Goal: Communication & Community: Participate in discussion

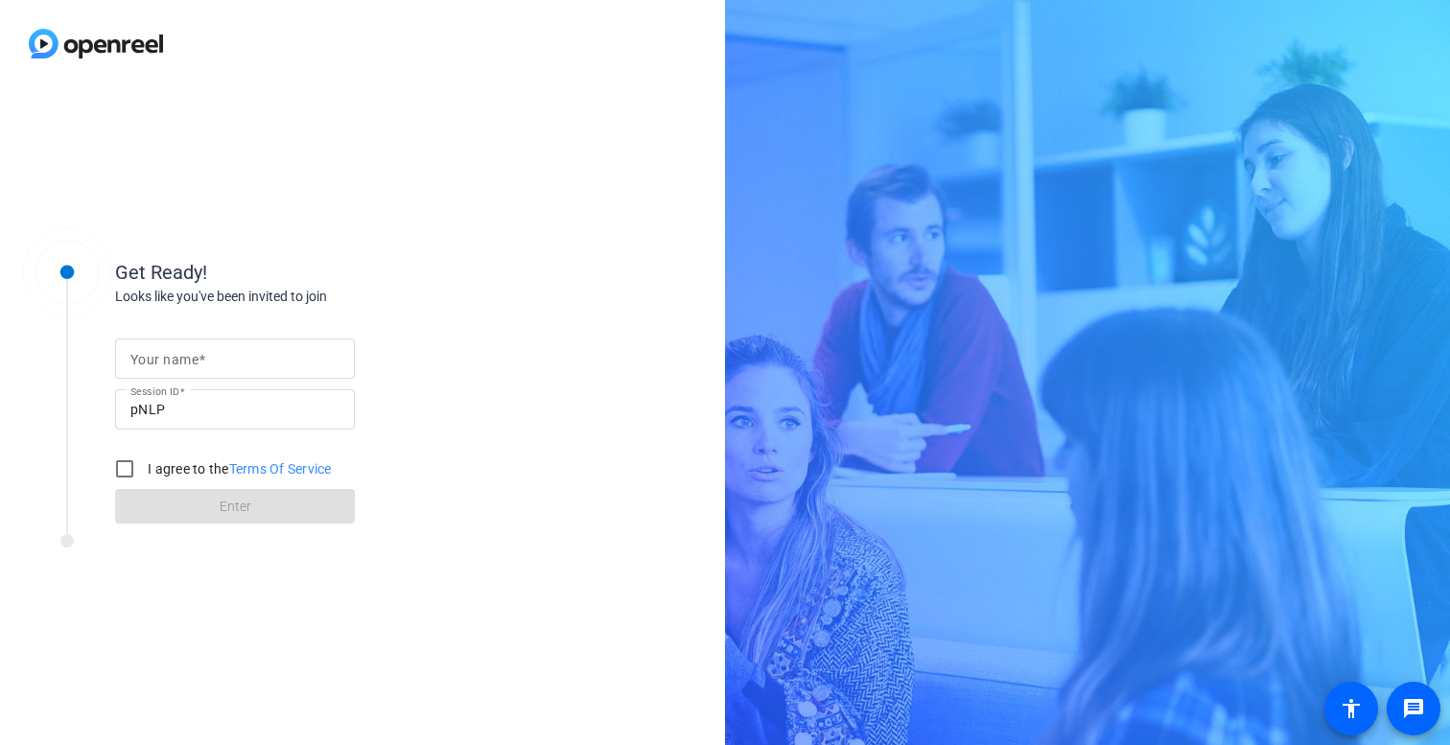
click at [253, 359] on input "Your name" at bounding box center [234, 358] width 209 height 23
type input "[PERSON_NAME]"
click at [132, 472] on input "I agree to the Terms Of Service" at bounding box center [124, 469] width 38 height 38
checkbox input "true"
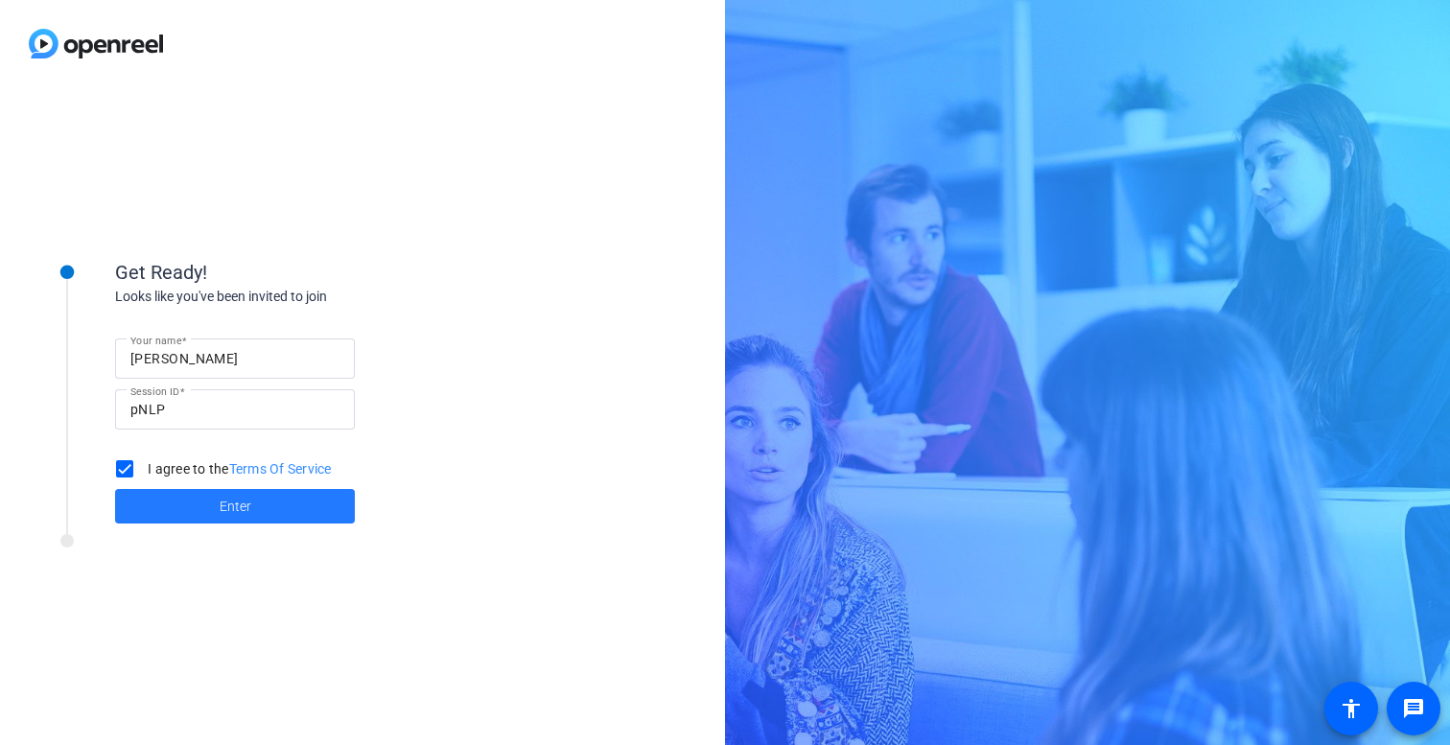
click at [290, 507] on span at bounding box center [235, 506] width 240 height 46
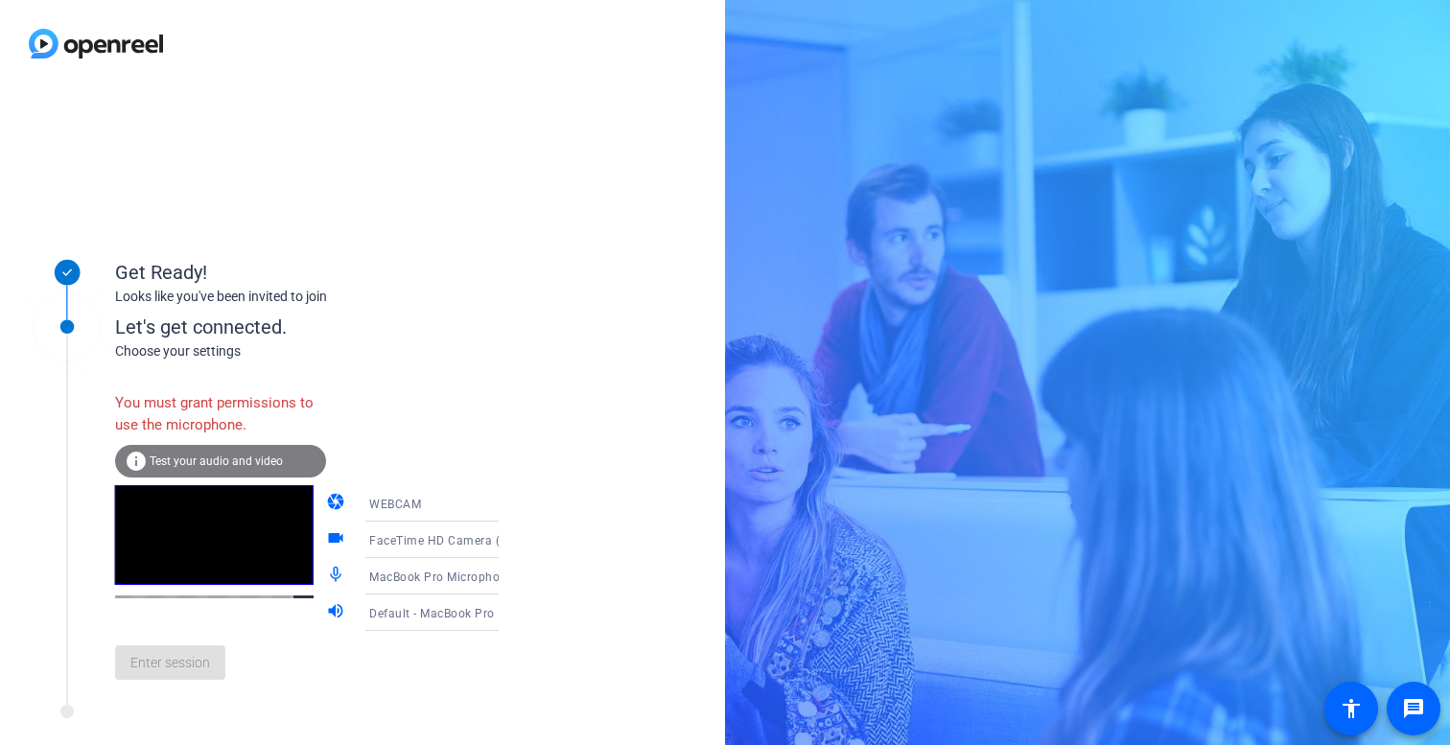
click at [506, 614] on icon at bounding box center [517, 612] width 23 height 23
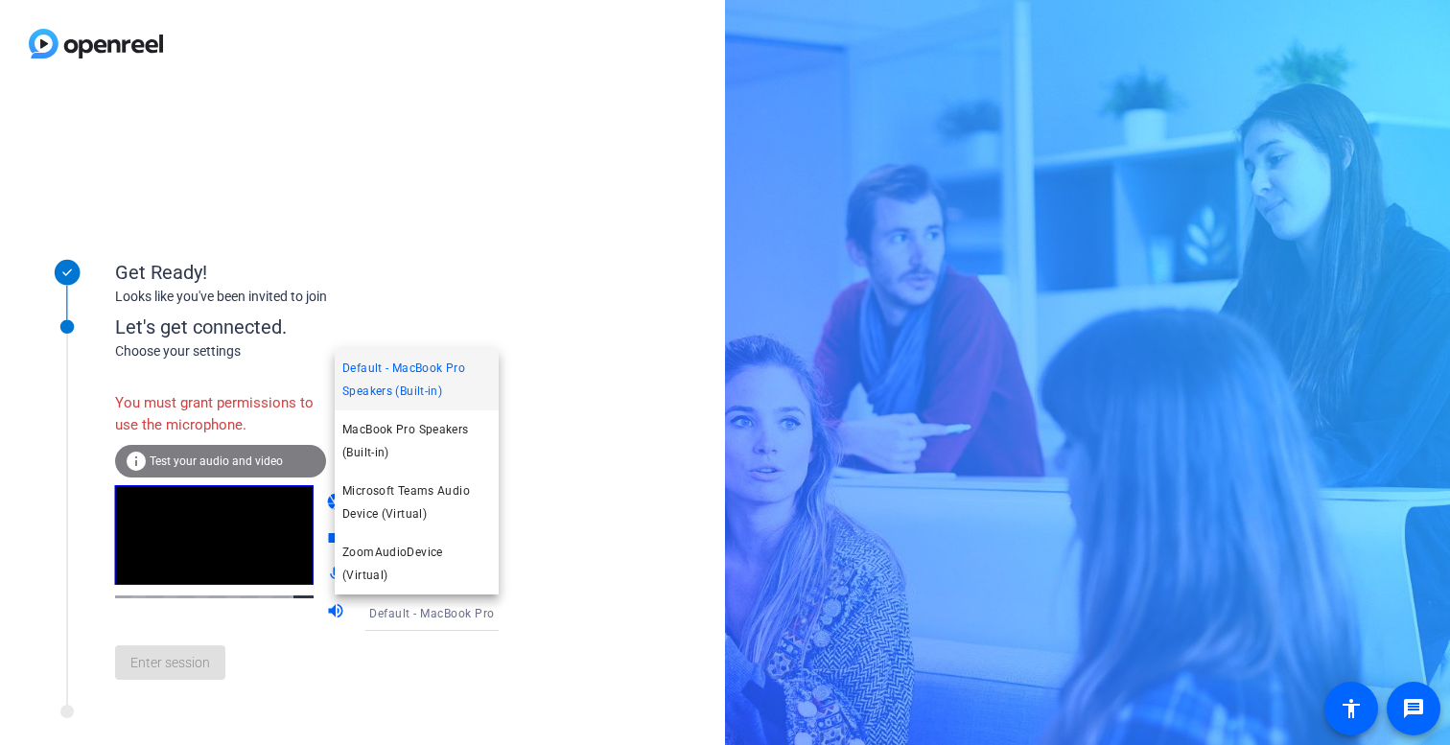
click at [578, 495] on div at bounding box center [725, 372] width 1450 height 745
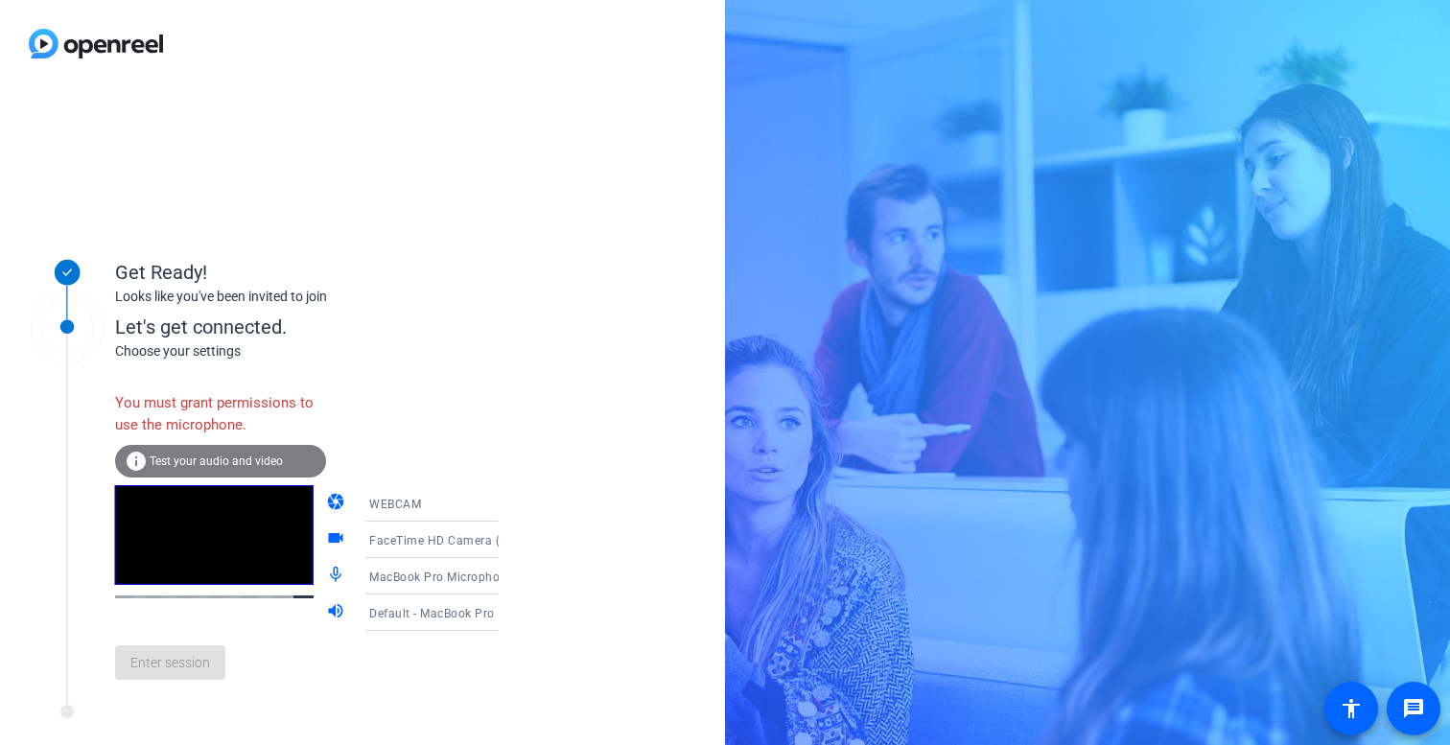
click at [513, 575] on icon at bounding box center [518, 576] width 10 height 5
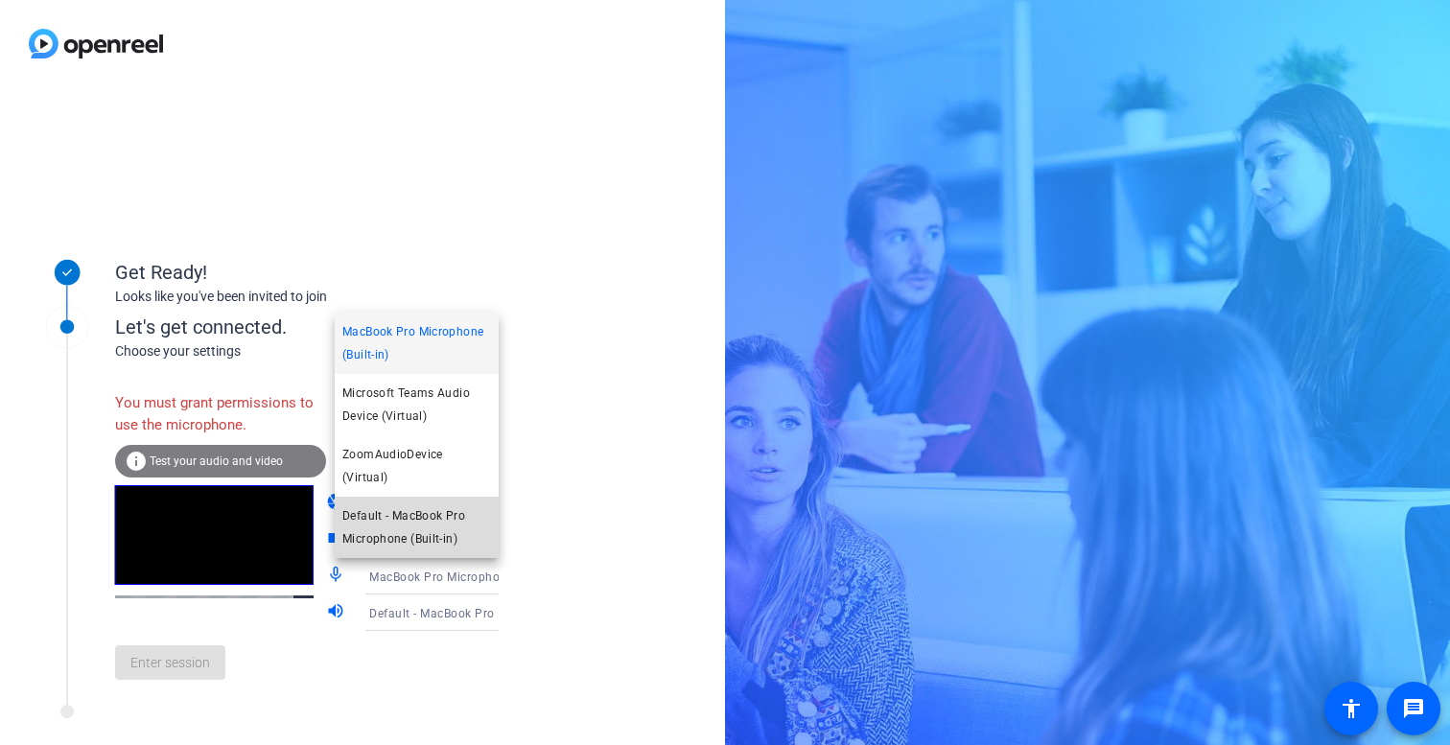
click at [448, 523] on span "Default - MacBook Pro Microphone (Built-in)" at bounding box center [416, 527] width 149 height 46
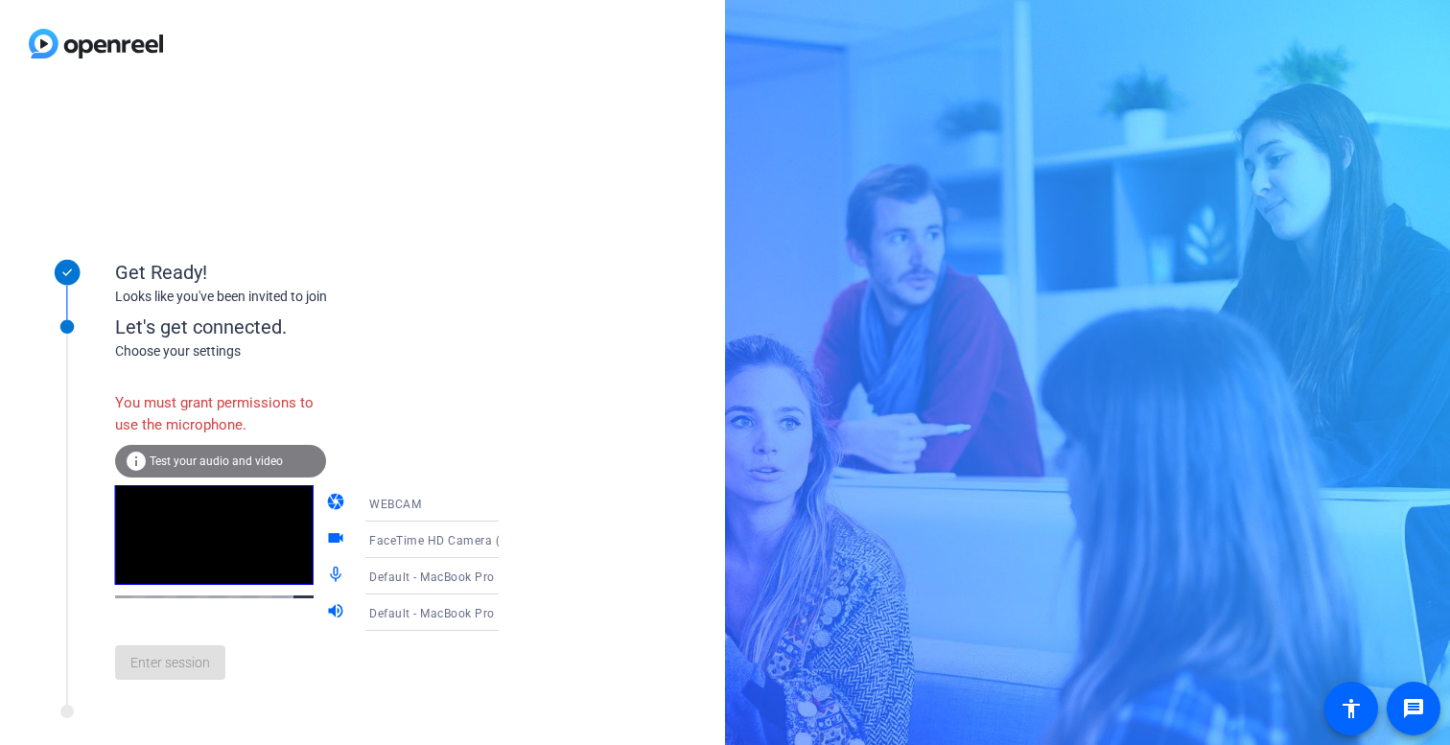
click at [215, 459] on span "Test your audio and video" at bounding box center [216, 460] width 133 height 13
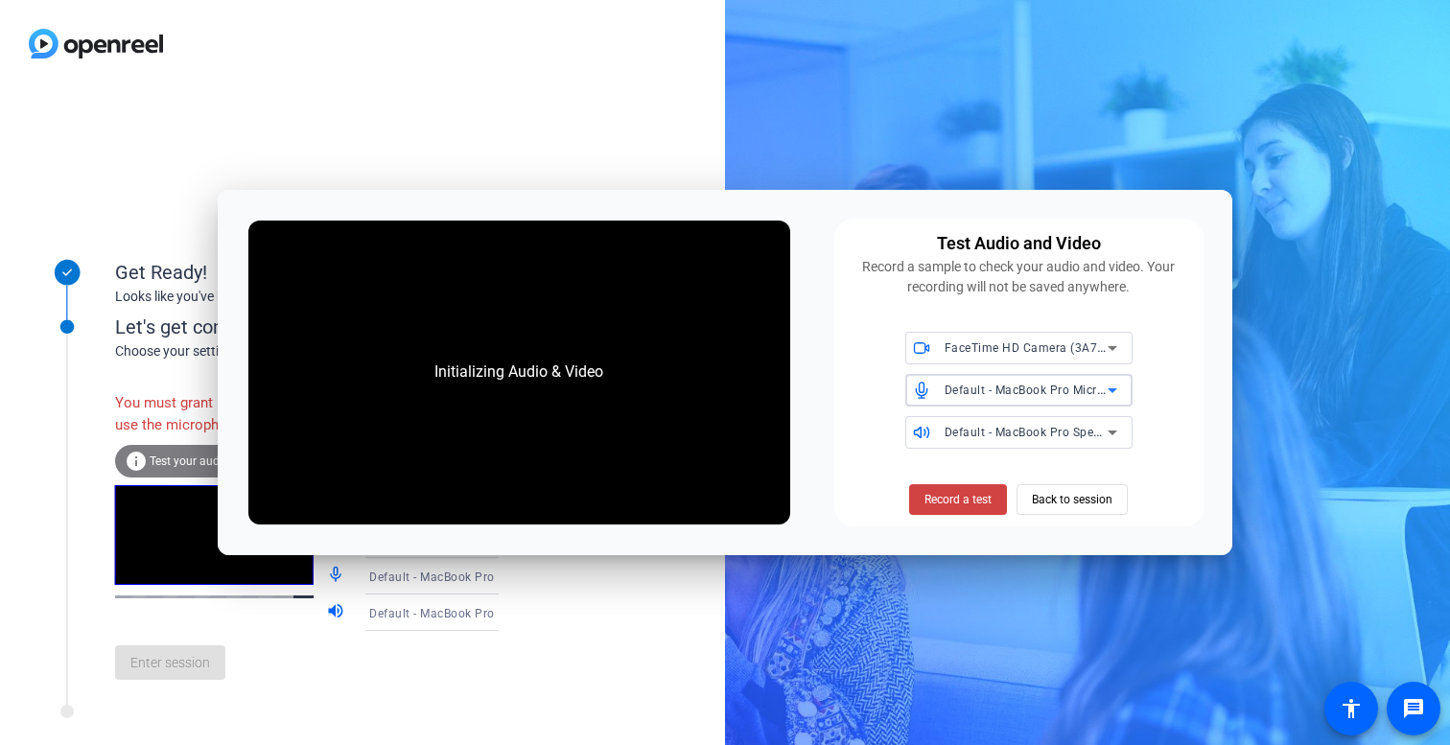
click at [1109, 393] on icon at bounding box center [1112, 390] width 23 height 23
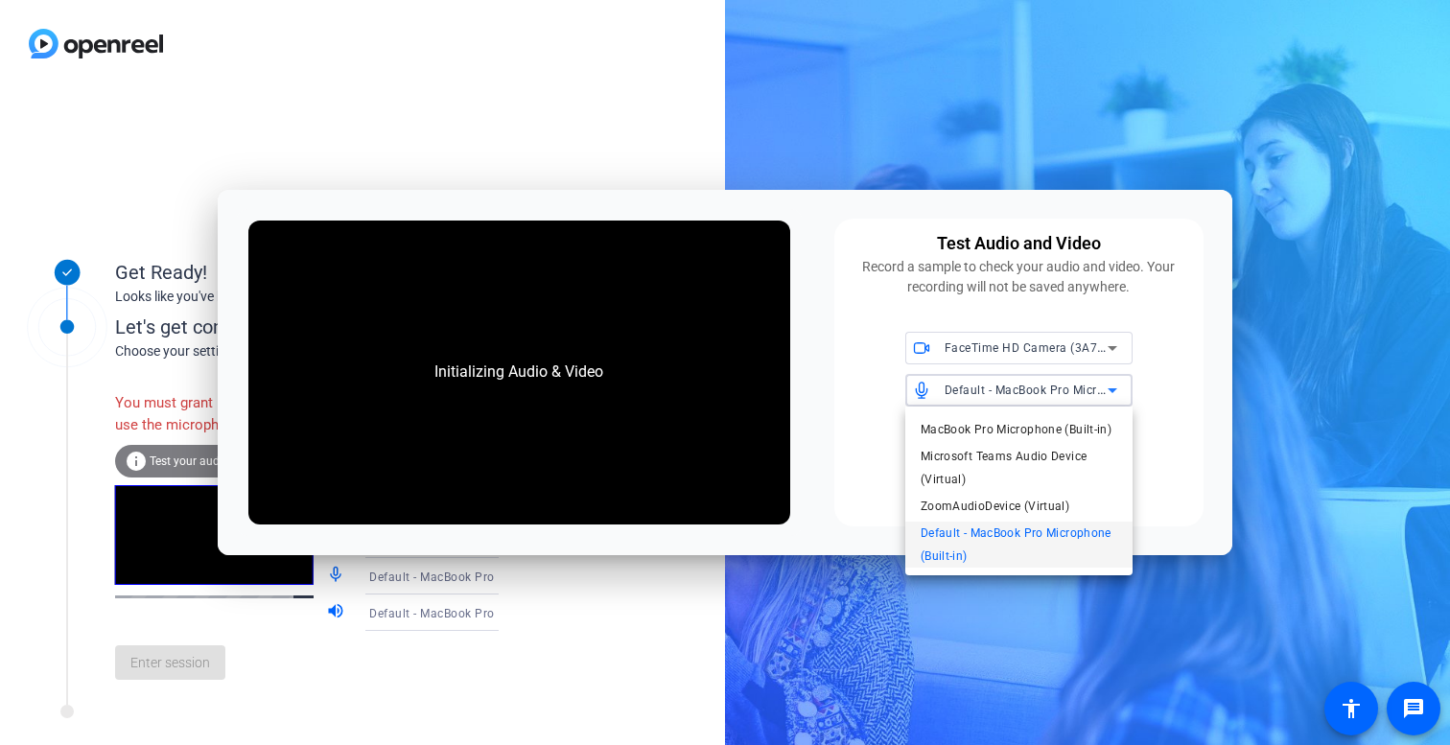
click at [1124, 390] on div at bounding box center [725, 372] width 1450 height 745
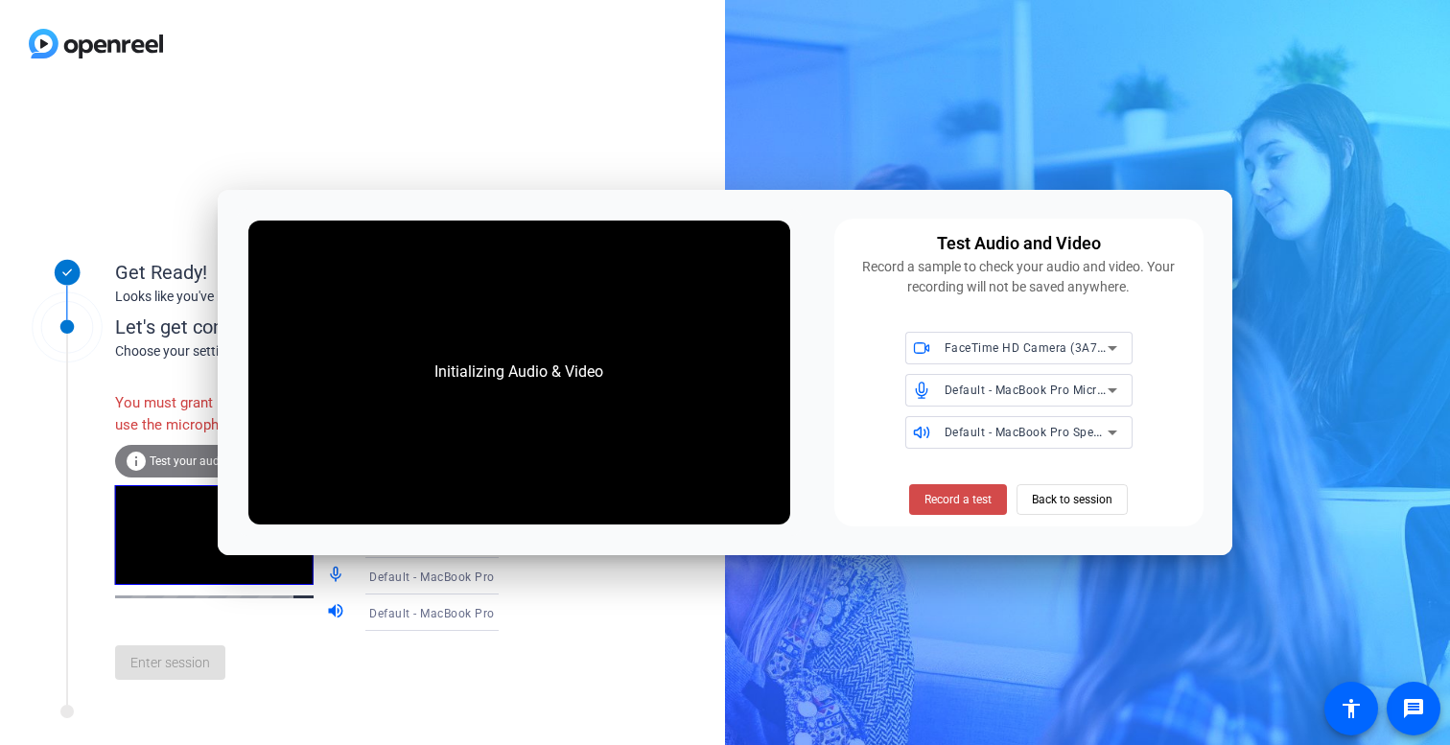
click at [962, 501] on span "Record a test" at bounding box center [957, 499] width 67 height 17
click at [936, 500] on span "Record a test" at bounding box center [957, 499] width 67 height 17
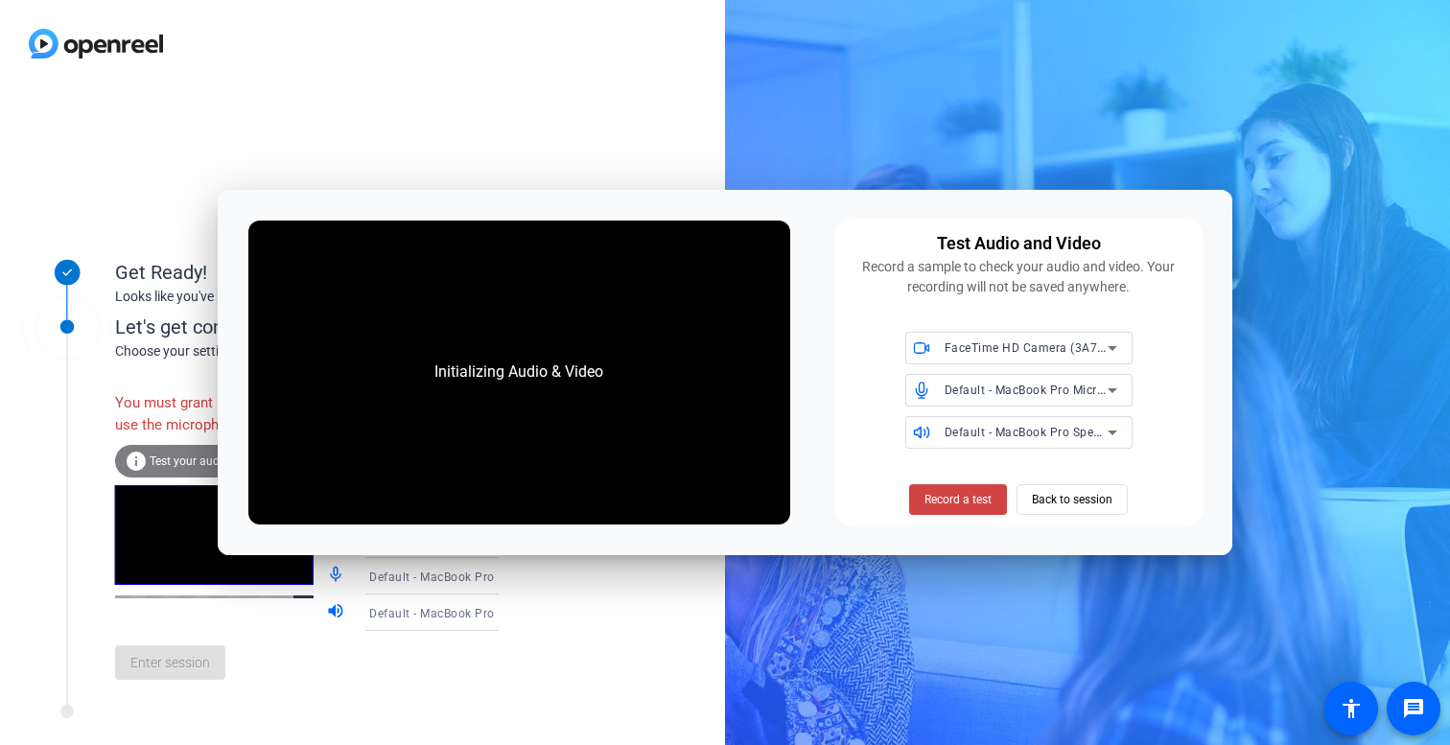
click at [1065, 427] on span "Default - MacBook Pro Speakers (Built-in)" at bounding box center [1059, 431] width 231 height 15
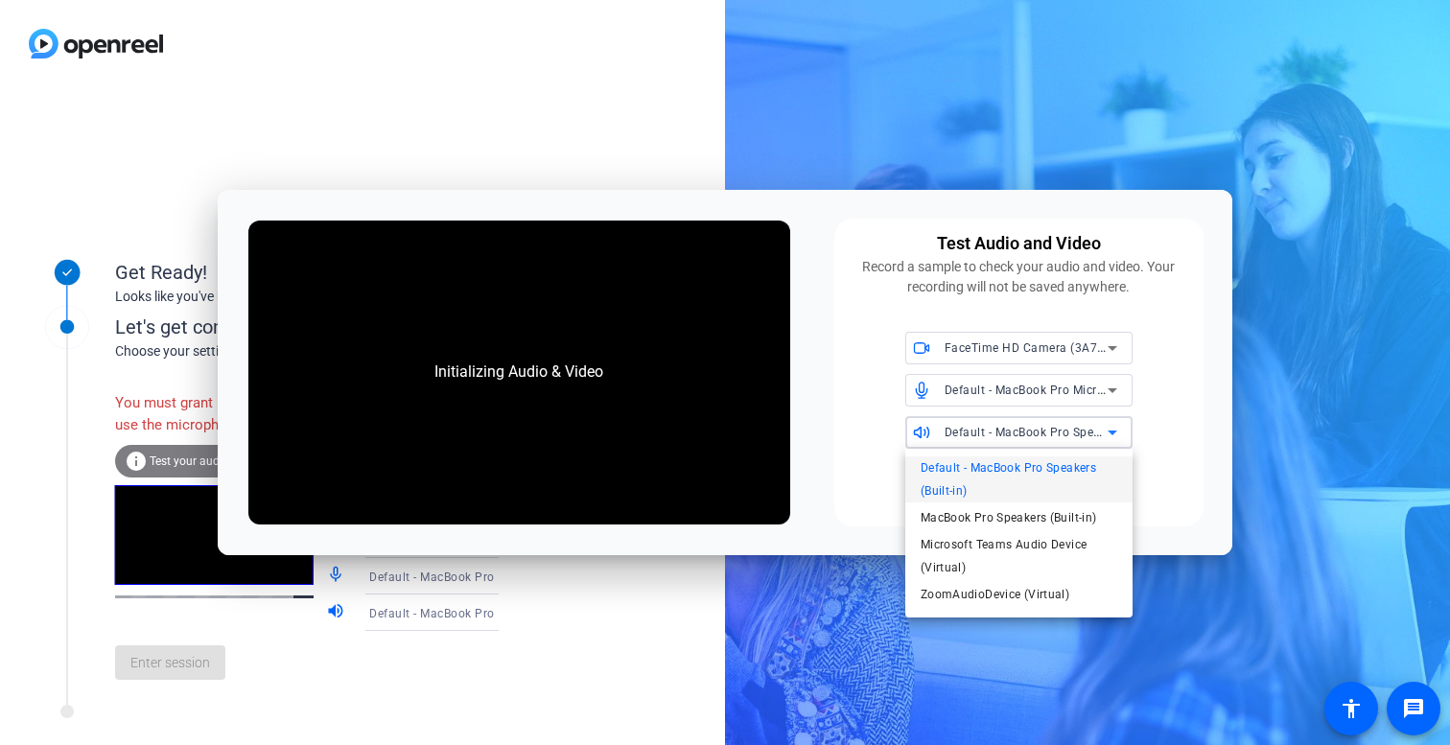
click at [1196, 197] on div at bounding box center [725, 372] width 1450 height 745
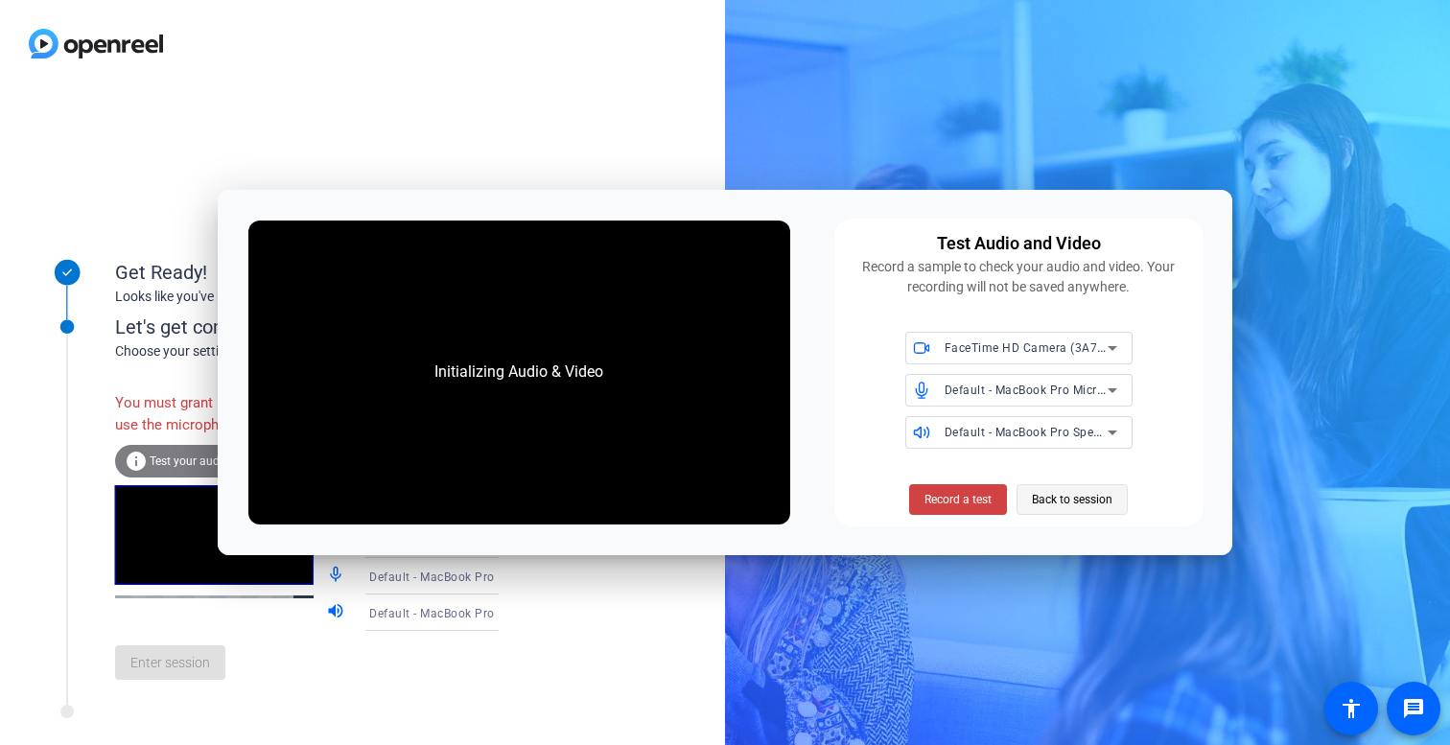
click at [1049, 493] on span "Back to session" at bounding box center [1072, 499] width 81 height 36
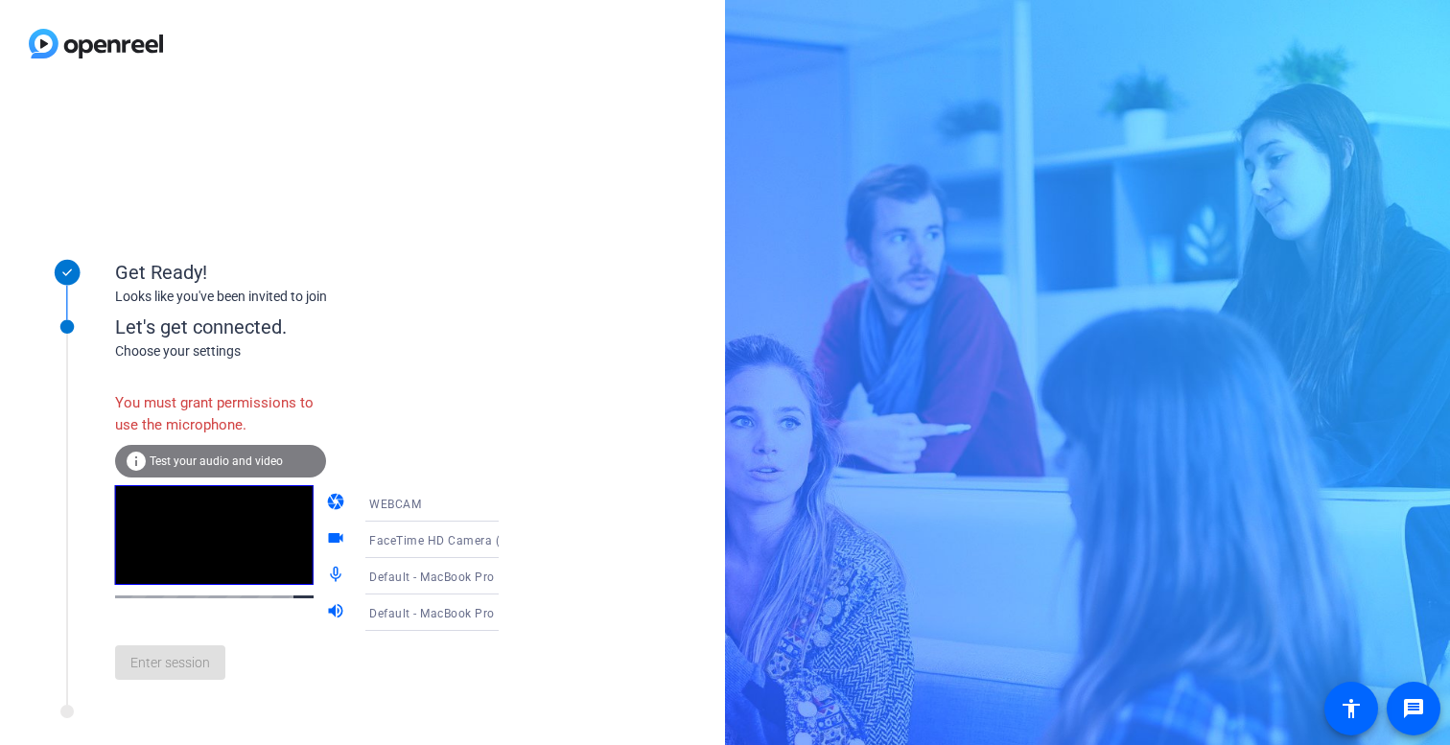
click at [174, 458] on span "Test your audio and video" at bounding box center [216, 460] width 133 height 13
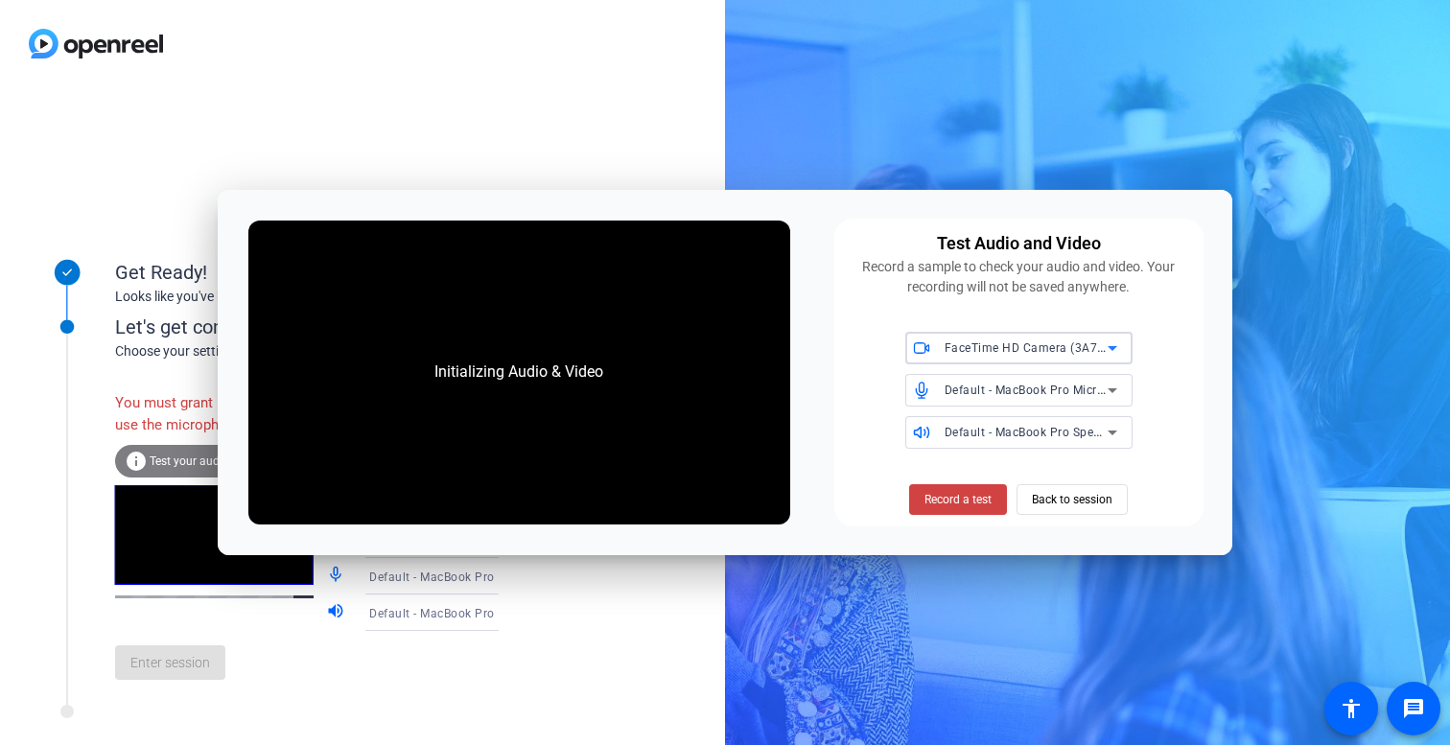
click at [1110, 339] on icon at bounding box center [1112, 348] width 23 height 23
click at [1101, 307] on div at bounding box center [725, 372] width 1450 height 745
click at [1118, 386] on icon at bounding box center [1112, 390] width 23 height 23
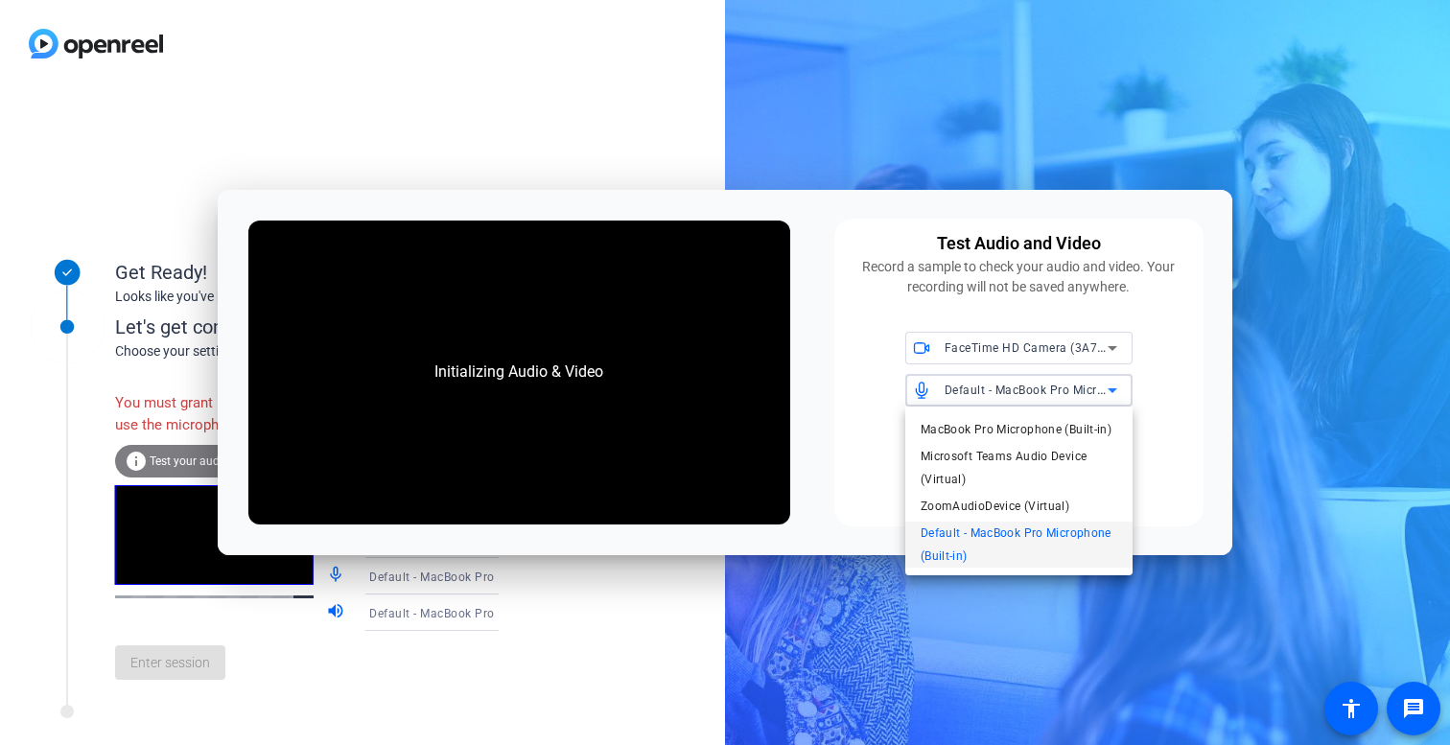
click at [1203, 441] on div at bounding box center [725, 372] width 1450 height 745
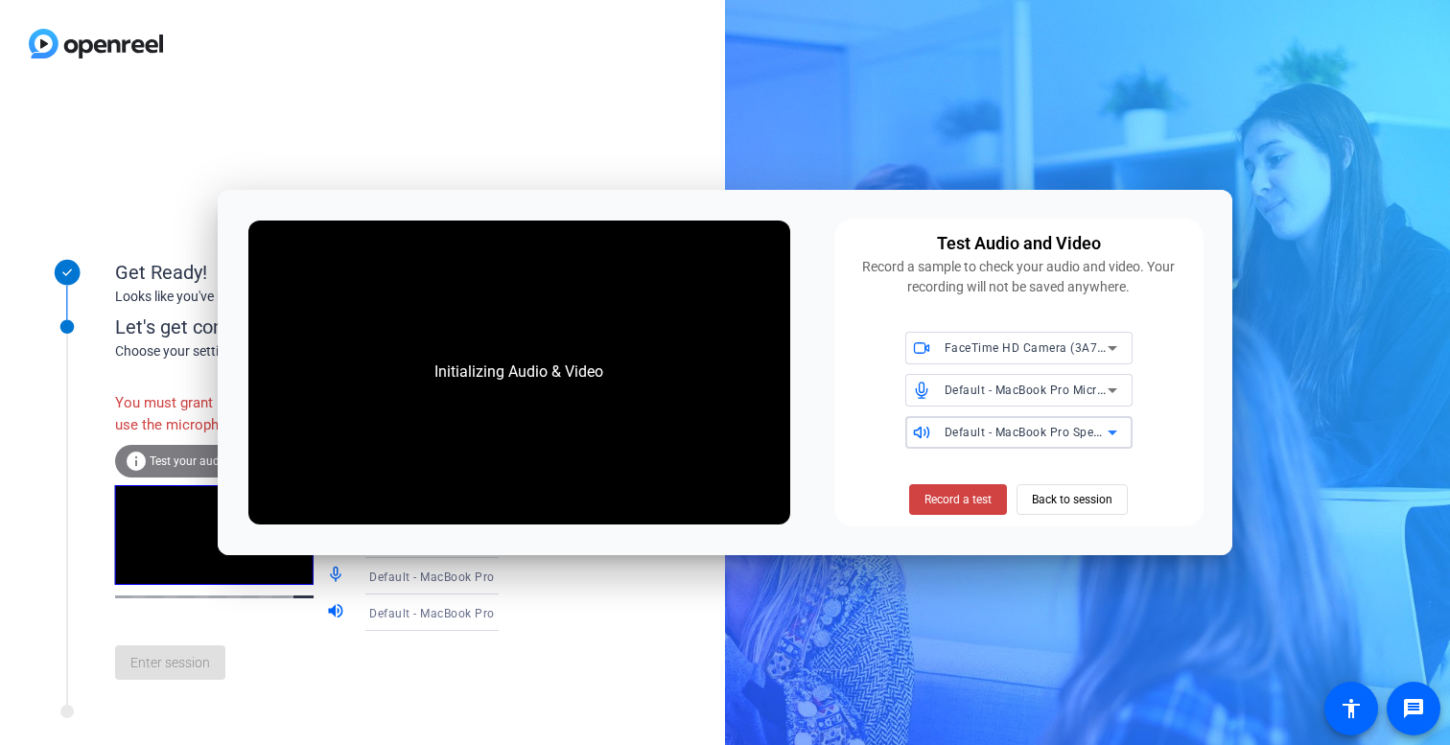
click at [1102, 439] on icon at bounding box center [1112, 432] width 23 height 23
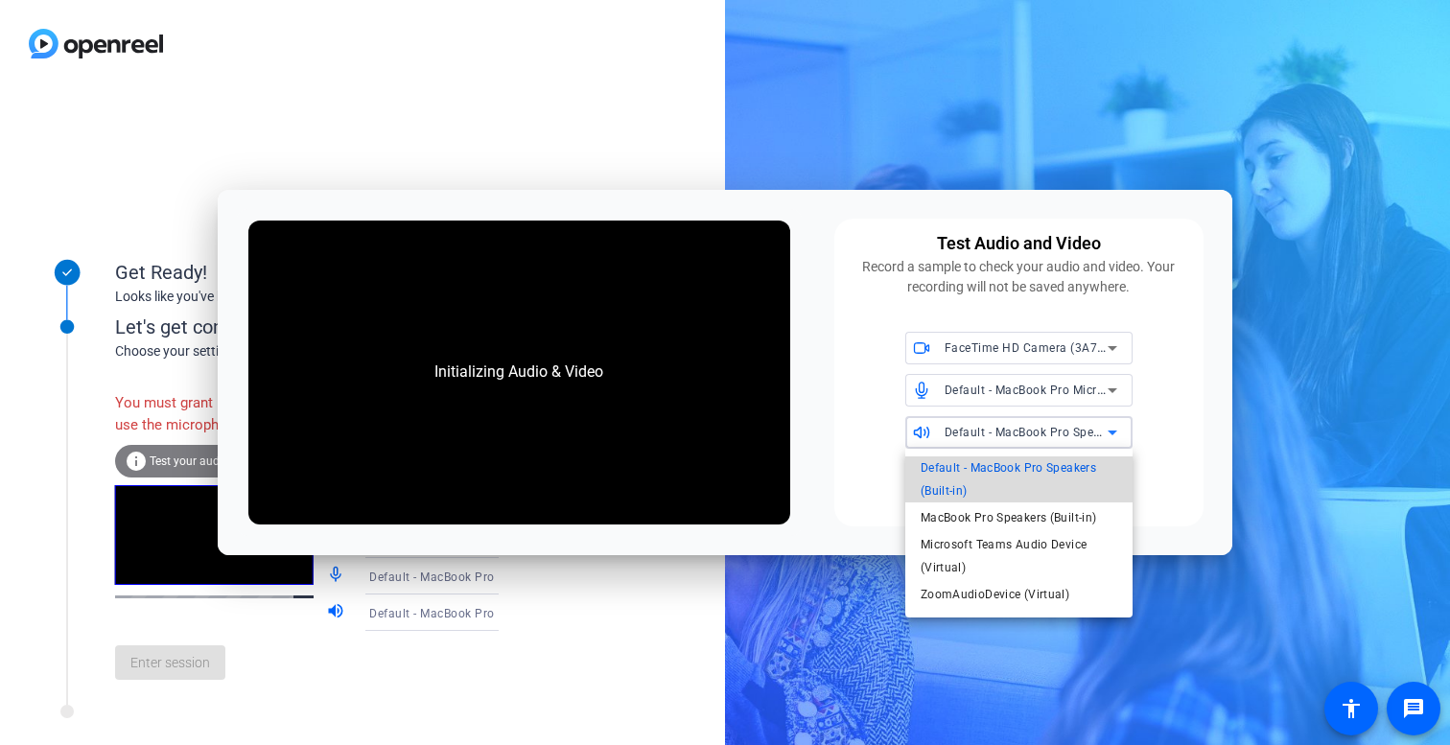
click at [1084, 476] on span "Default - MacBook Pro Speakers (Built-in)" at bounding box center [1018, 479] width 197 height 46
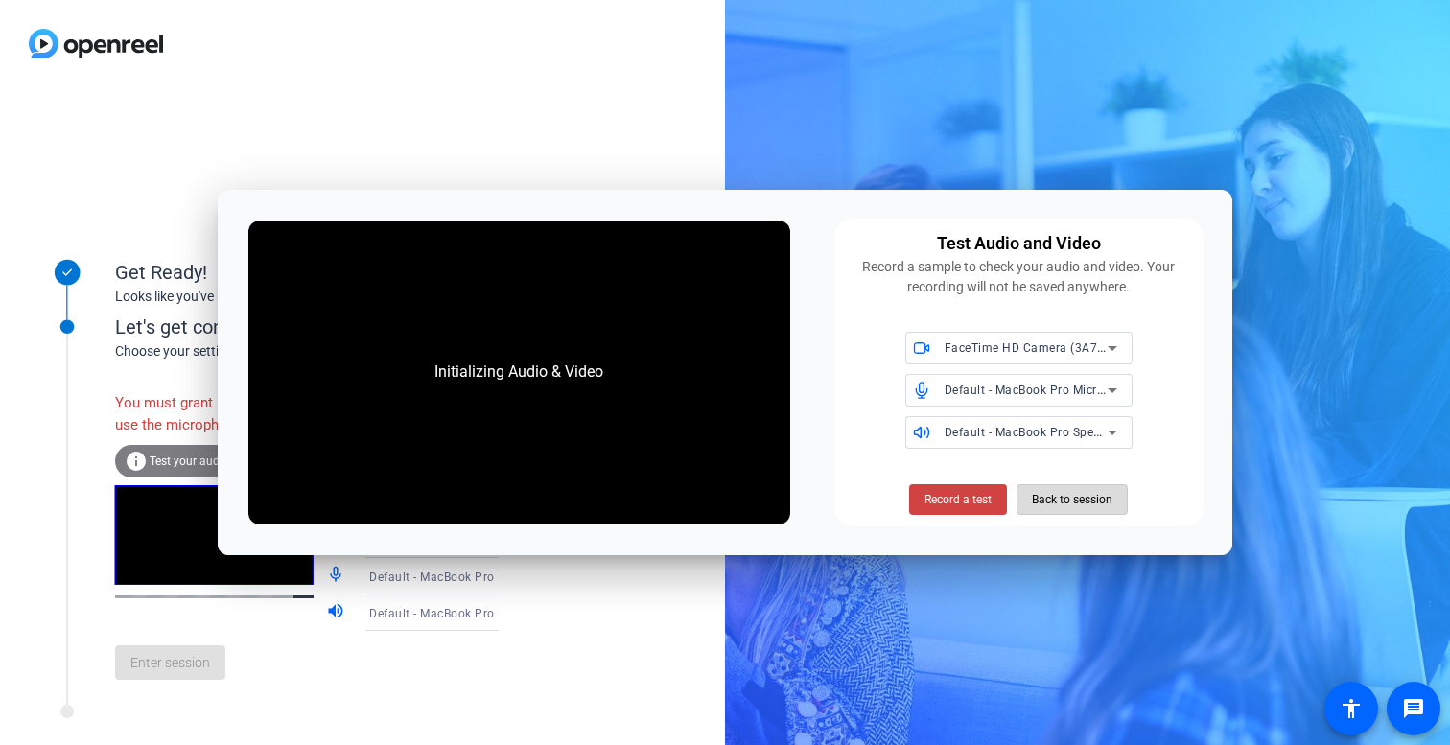
click at [1095, 505] on span "Back to session" at bounding box center [1072, 499] width 81 height 36
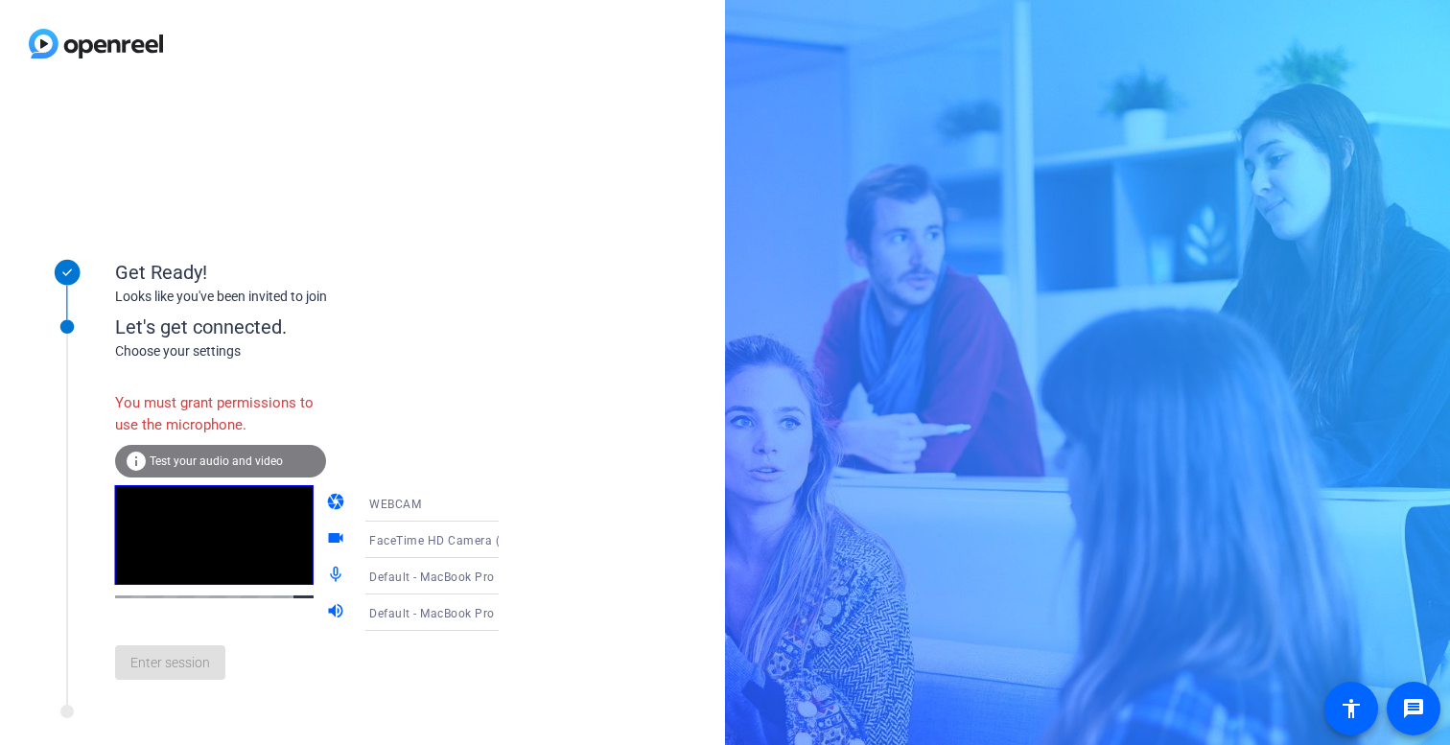
click at [193, 663] on div "Enter session" at bounding box center [326, 662] width 423 height 63
click at [196, 465] on span "Test your audio and video" at bounding box center [216, 460] width 133 height 13
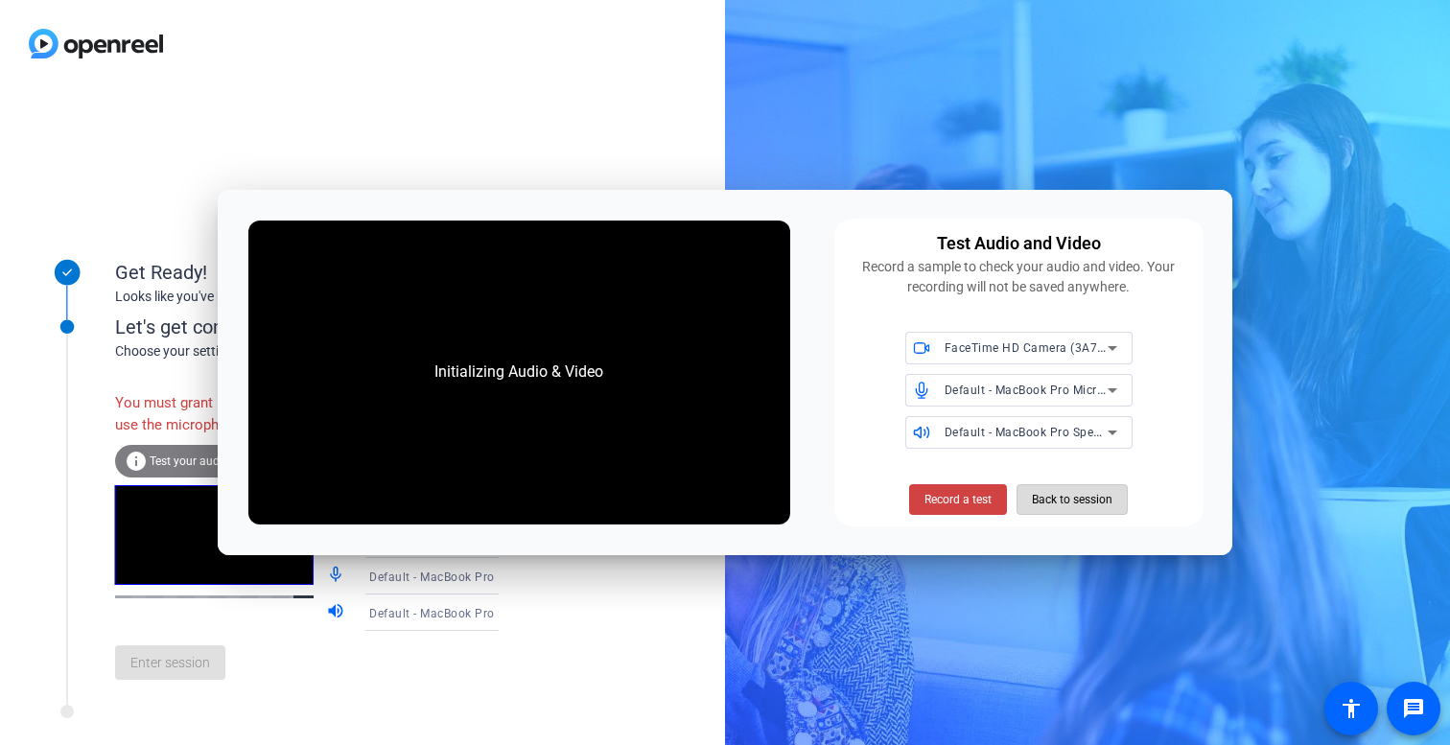
click at [1043, 498] on span "Back to session" at bounding box center [1072, 499] width 81 height 36
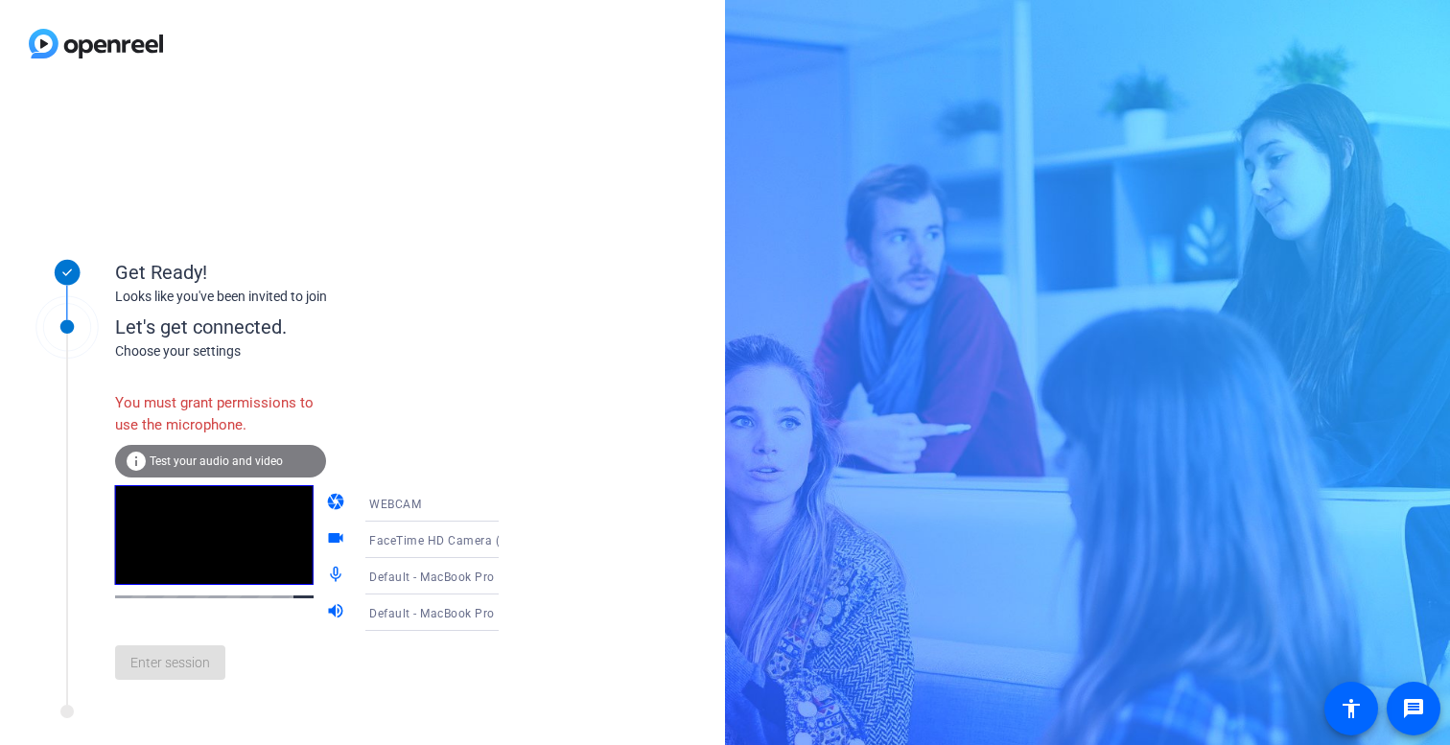
click at [506, 582] on icon at bounding box center [517, 576] width 23 height 23
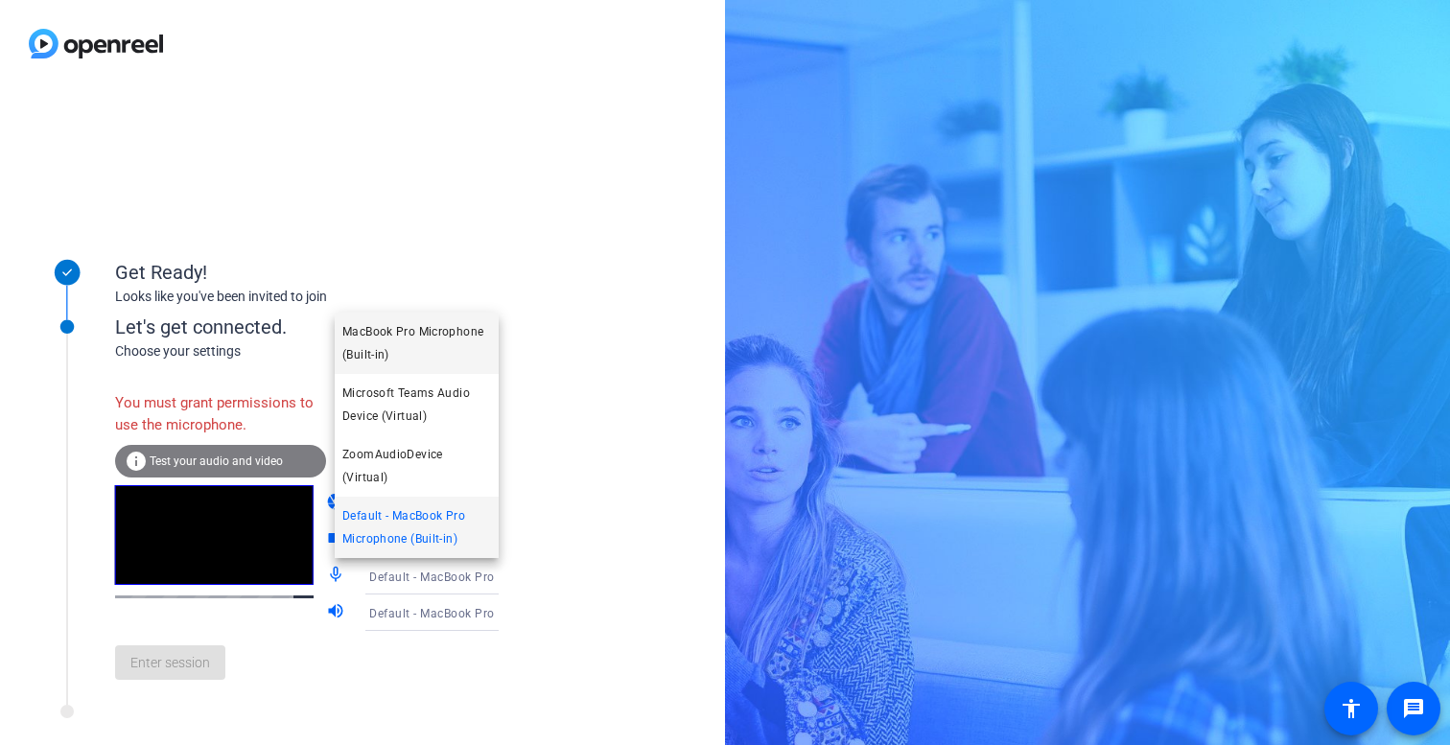
click at [447, 366] on span "MacBook Pro Microphone (Built-in)" at bounding box center [416, 343] width 149 height 46
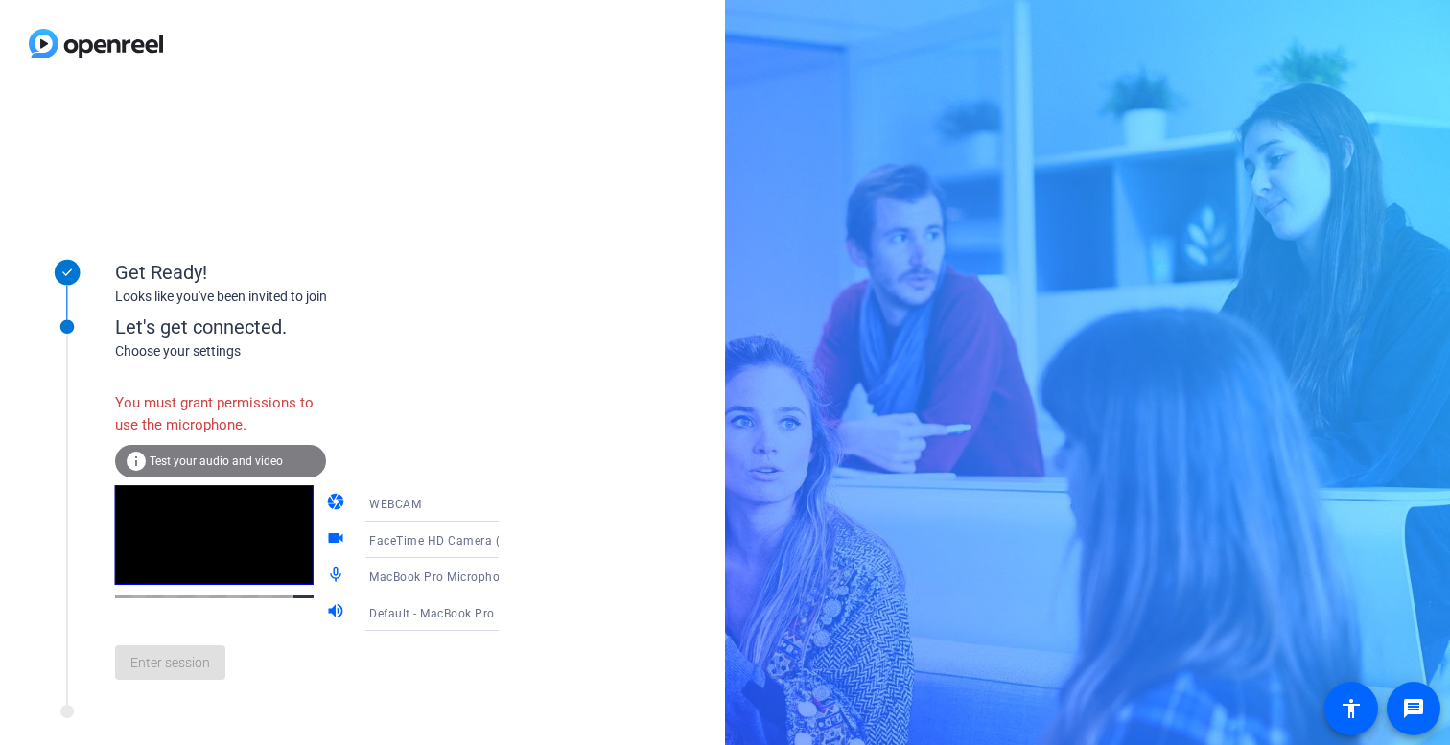
click at [247, 454] on span "Test your audio and video" at bounding box center [216, 460] width 133 height 13
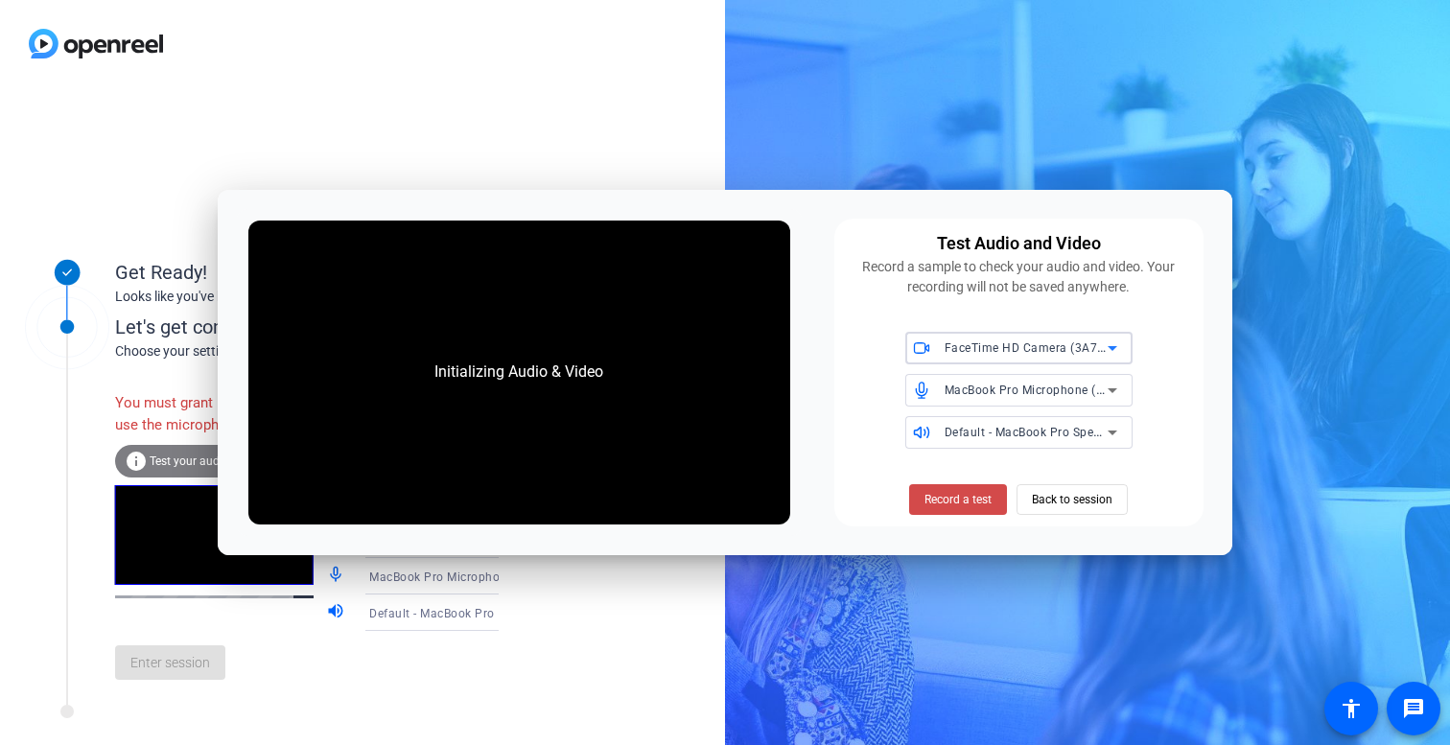
click at [958, 506] on span "Record a test" at bounding box center [957, 499] width 67 height 17
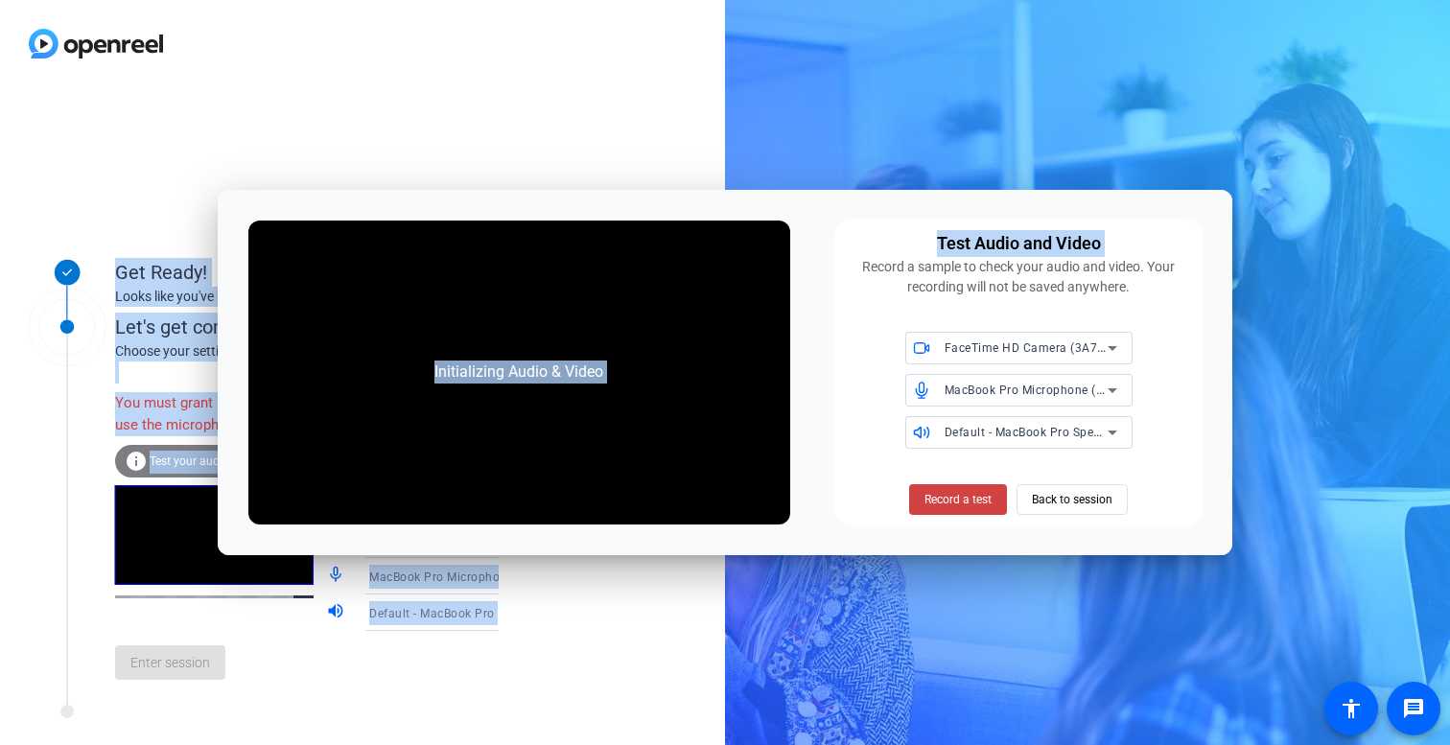
drag, startPoint x: 1266, startPoint y: 180, endPoint x: 1150, endPoint y: 216, distance: 121.3
click at [1181, 215] on body "Accessibility Screen-Reader Guide, Feedback, and Issue Reporting | New window G…" at bounding box center [725, 372] width 1450 height 745
click at [1149, 215] on div "Initializing Audio & Video Test Audio and Video Record a sample to check your a…" at bounding box center [725, 373] width 1014 height 366
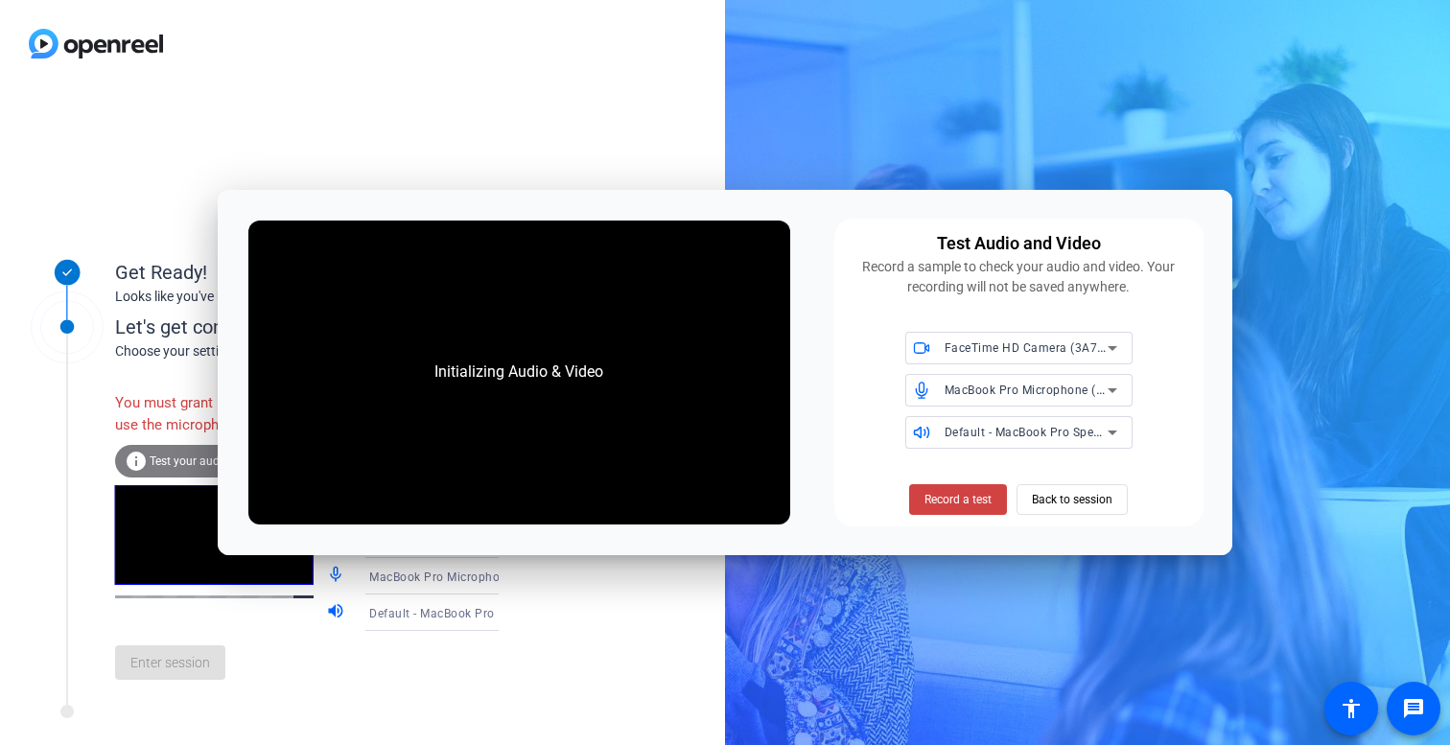
click at [827, 492] on div "Initializing Audio & Video Test Audio and Video Record a sample to check your a…" at bounding box center [725, 373] width 1014 height 366
click at [602, 398] on div "Initializing Audio & Video" at bounding box center [519, 373] width 542 height 305
click at [602, 399] on div "Initializing Audio & Video" at bounding box center [518, 371] width 207 height 61
click at [968, 500] on span "Record a test" at bounding box center [957, 499] width 67 height 17
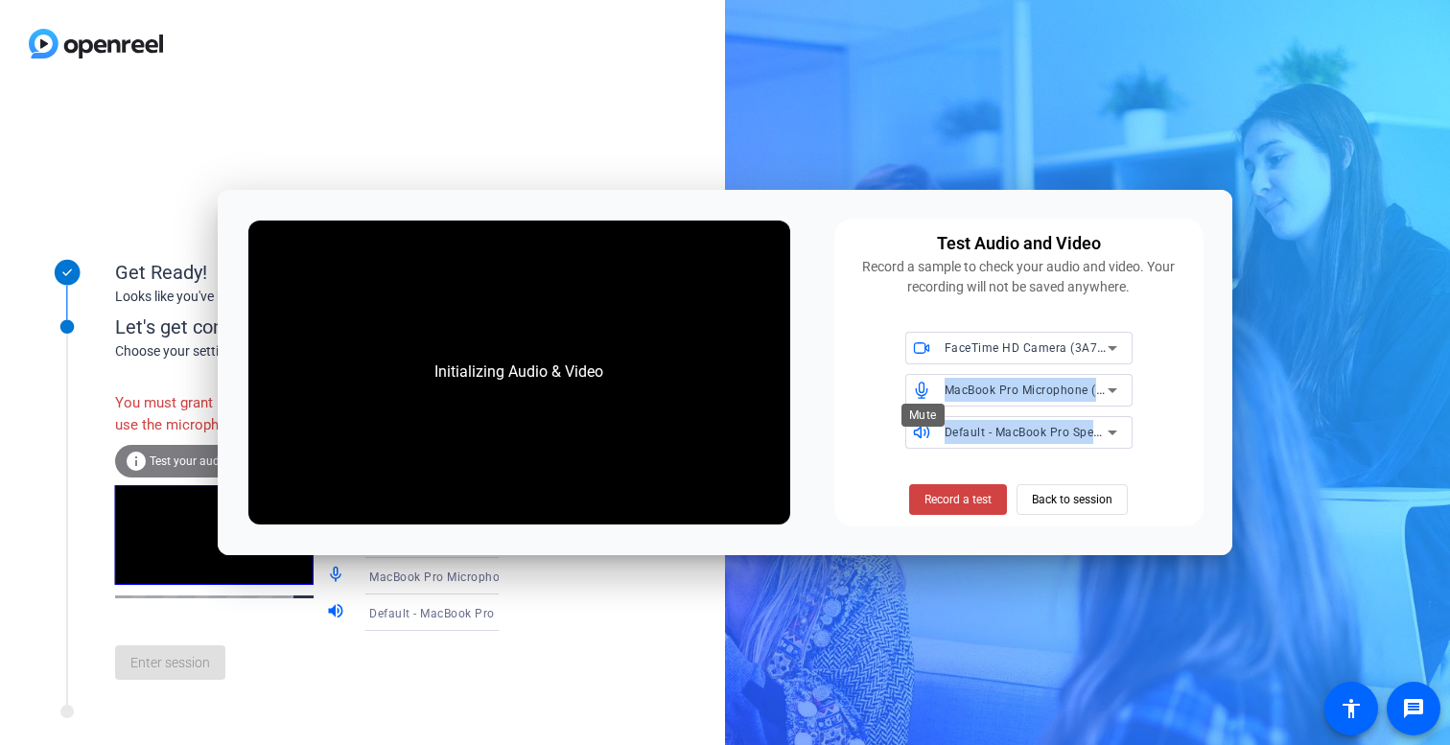
click at [922, 395] on div "Initializing Audio & Video Test Audio and Video Record a sample to check your a…" at bounding box center [725, 372] width 1450 height 745
click at [920, 391] on icon at bounding box center [921, 390] width 11 height 15
click at [1108, 382] on icon at bounding box center [1112, 390] width 23 height 23
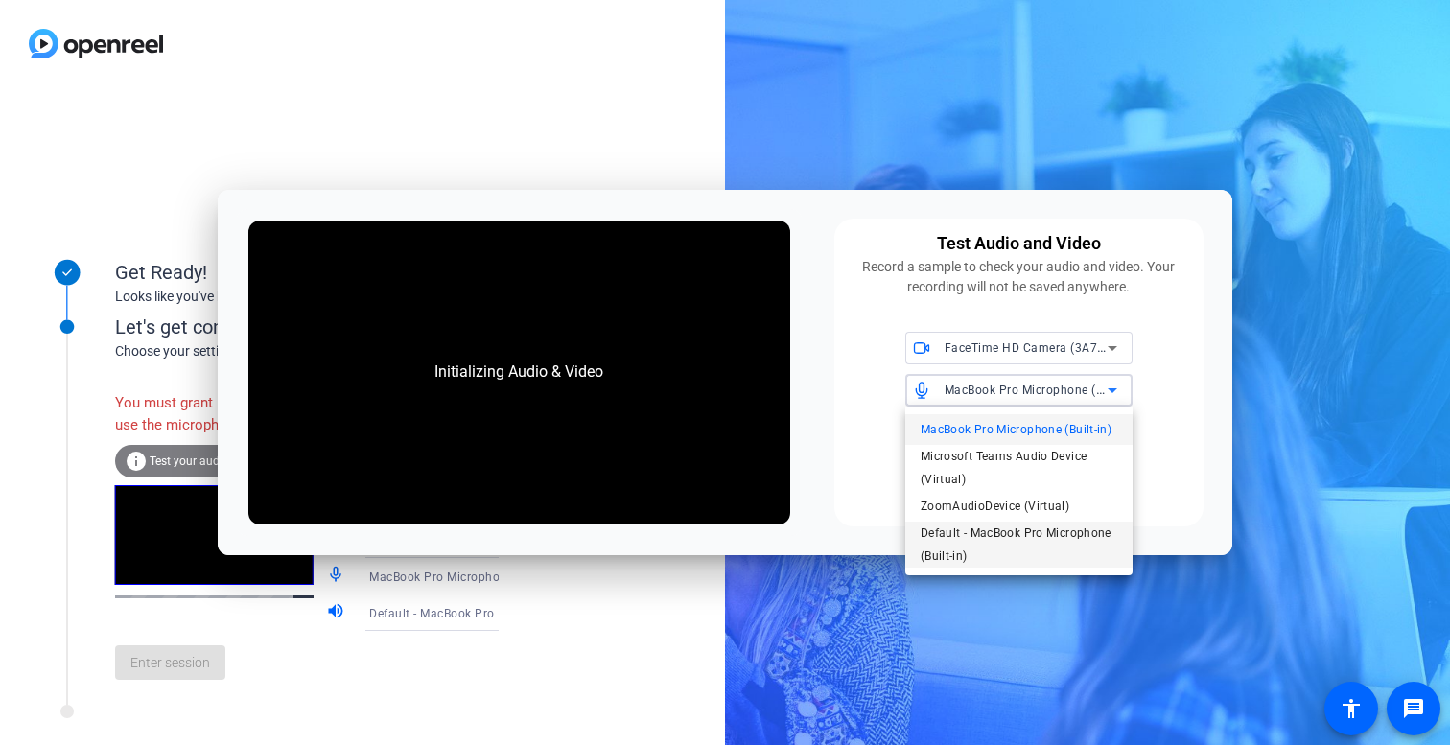
click at [1040, 544] on span "Default - MacBook Pro Microphone (Built-in)" at bounding box center [1018, 545] width 197 height 46
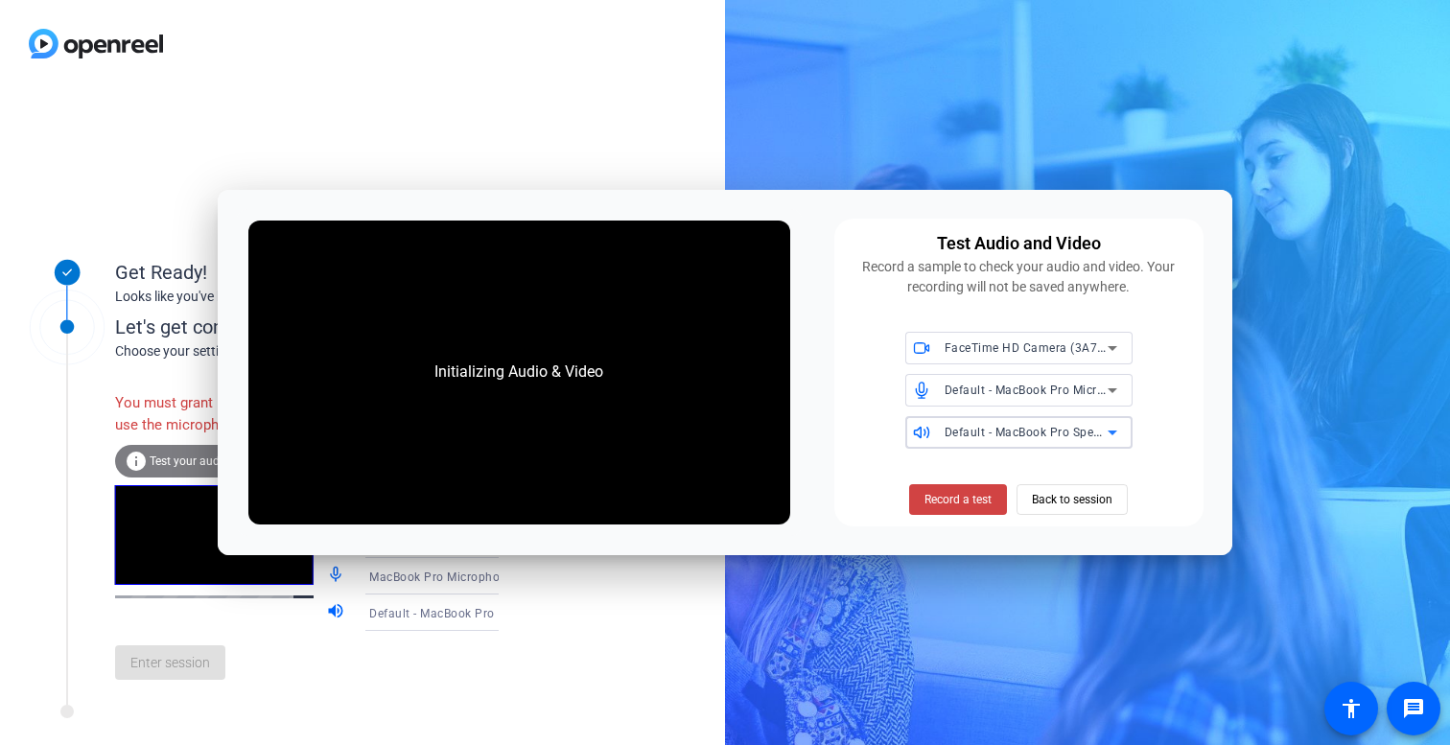
click at [1021, 438] on span "Default - MacBook Pro Speakers (Built-in)" at bounding box center [1059, 431] width 231 height 15
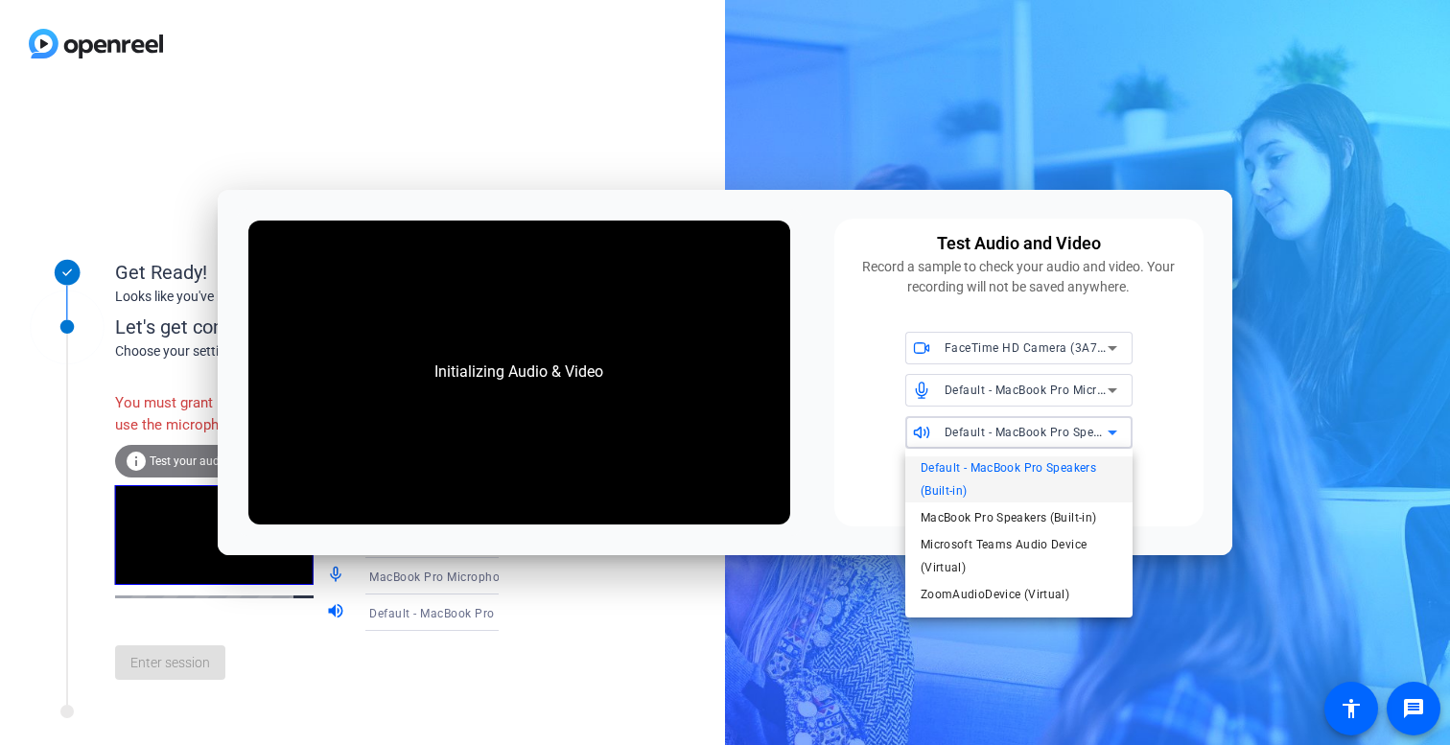
click at [1014, 356] on div at bounding box center [725, 372] width 1450 height 745
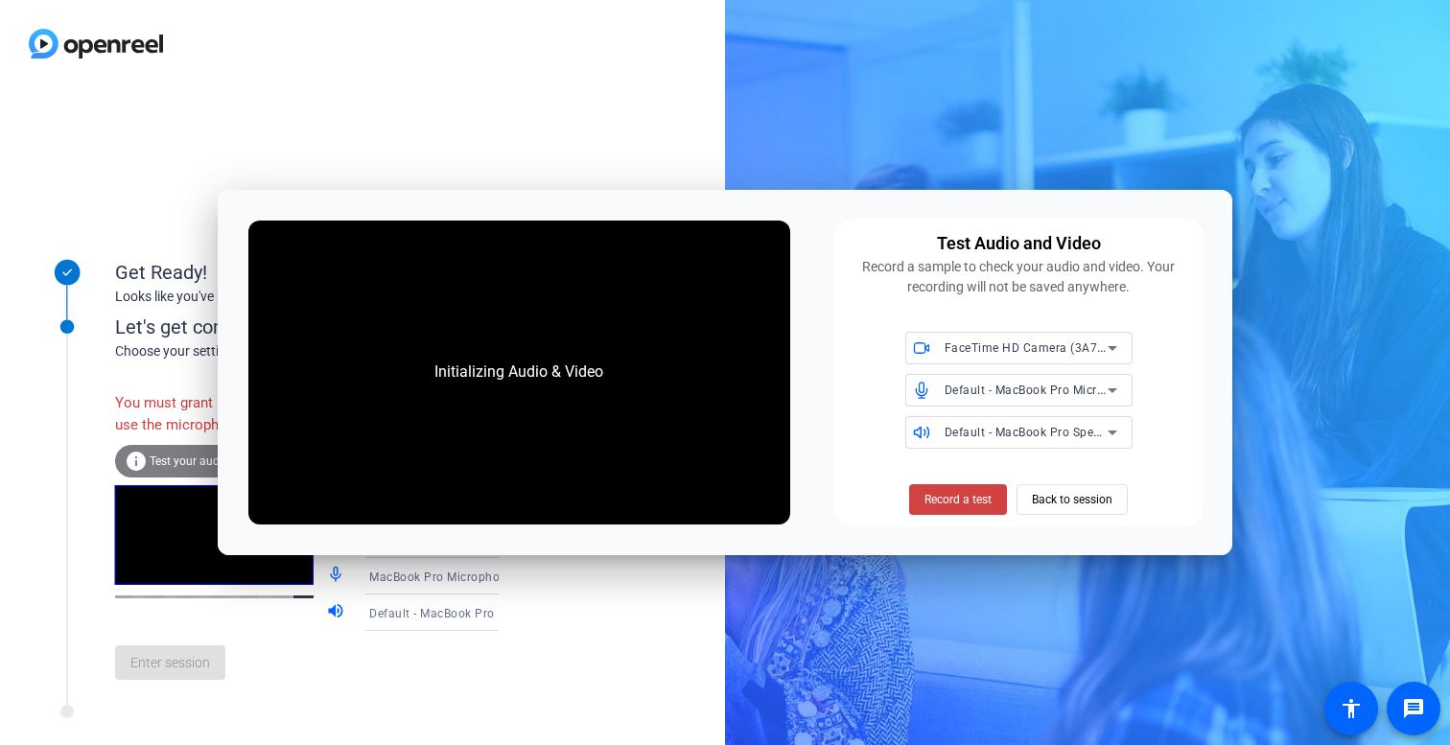
click at [1012, 352] on span "FaceTime HD Camera (3A71:F4B5)" at bounding box center [1042, 346] width 197 height 15
click at [997, 391] on span "FaceTime HD Camera (3A71:F4B5)" at bounding box center [1016, 387] width 193 height 23
click at [1080, 504] on span "Back to session" at bounding box center [1072, 499] width 81 height 36
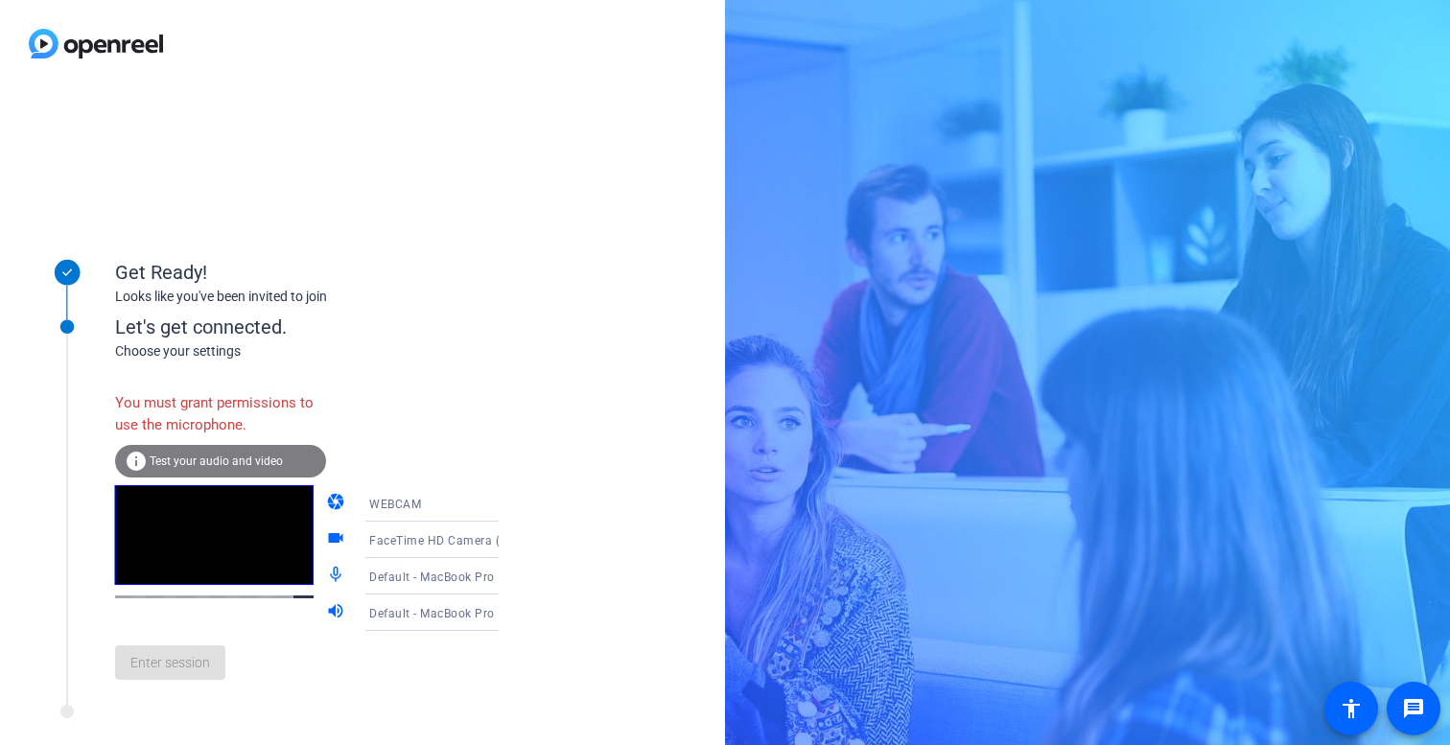
click at [326, 503] on mat-icon "camera" at bounding box center [337, 503] width 23 height 23
click at [465, 547] on span "FaceTime HD Camera (3A71:F4B5)" at bounding box center [467, 539] width 197 height 15
click at [465, 547] on div at bounding box center [725, 372] width 1450 height 745
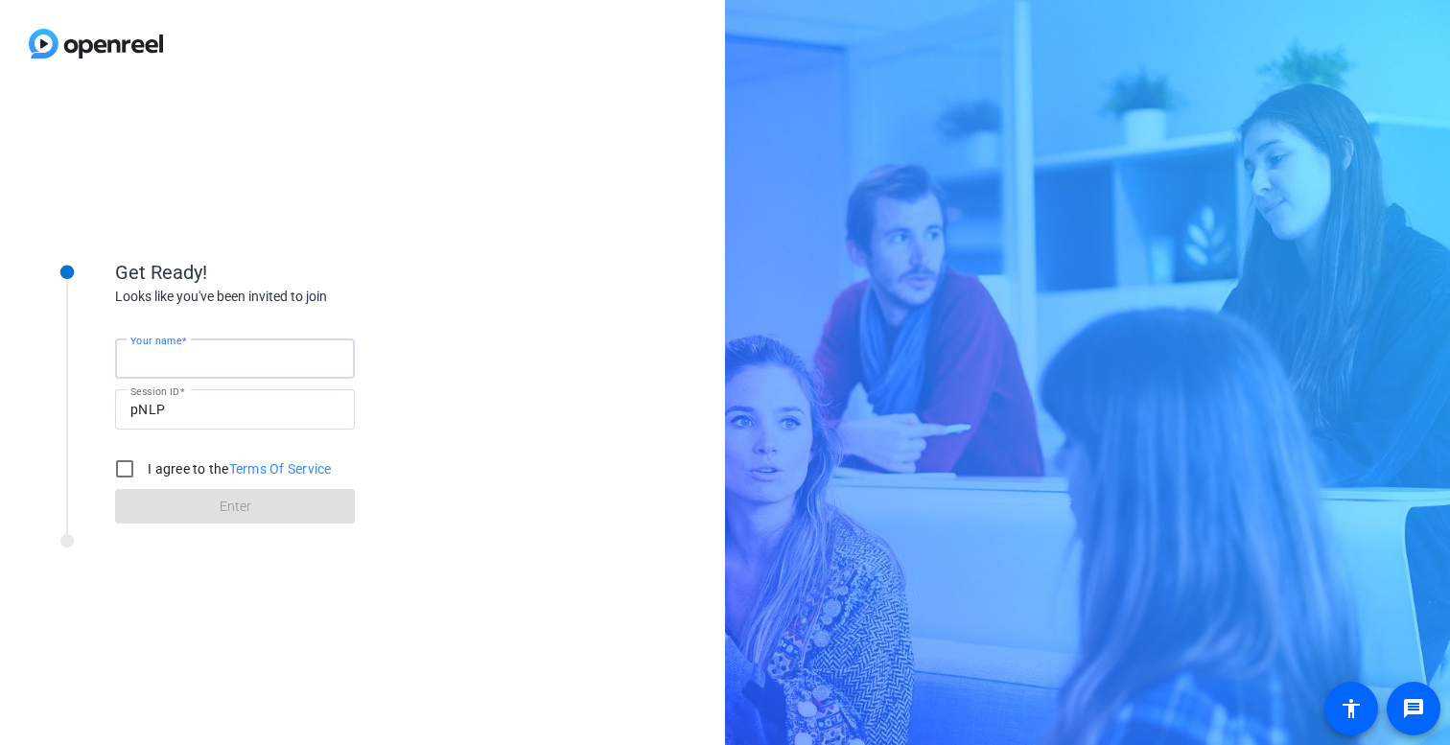
click at [216, 353] on input "Your name" at bounding box center [234, 358] width 209 height 23
type input "Michelle M"
click at [122, 473] on input "I agree to the Terms Of Service" at bounding box center [124, 469] width 38 height 38
checkbox input "true"
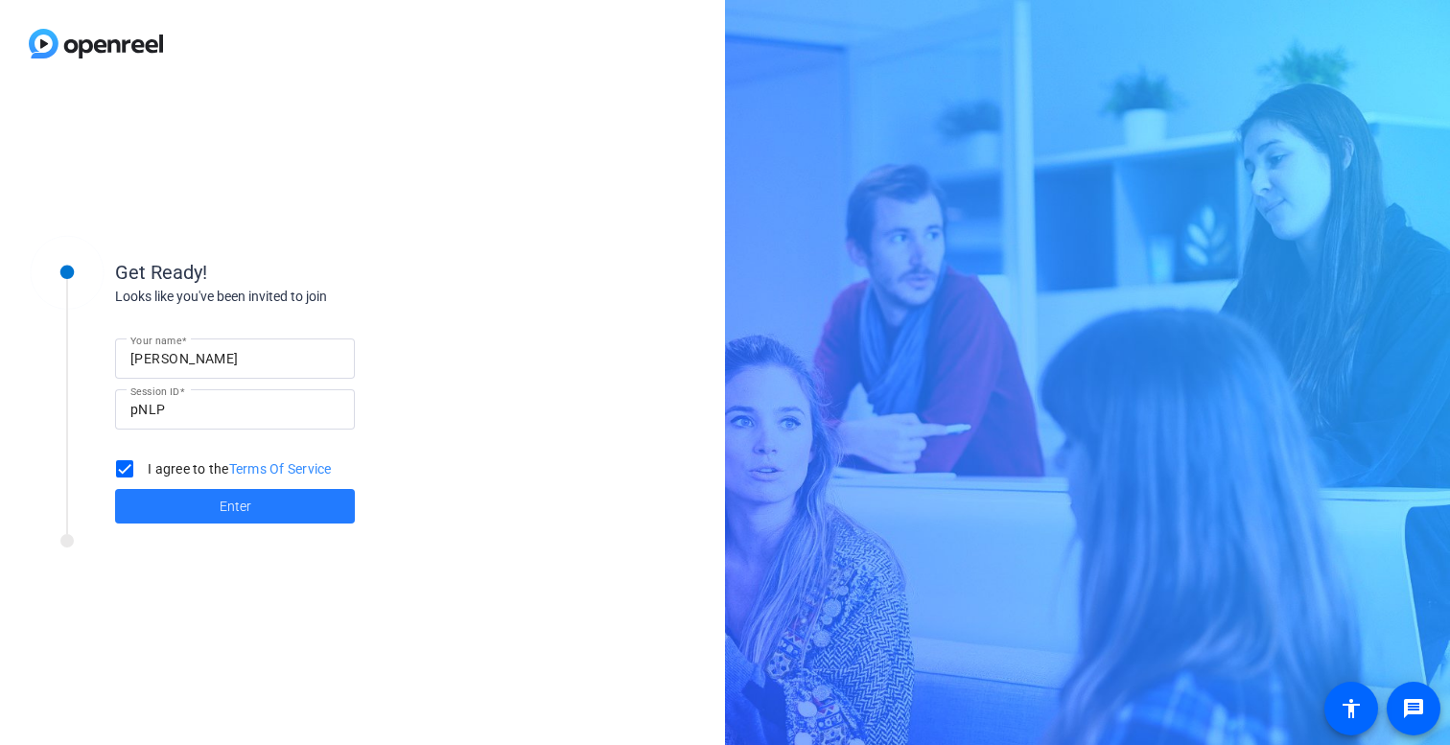
click at [257, 507] on span at bounding box center [235, 506] width 240 height 46
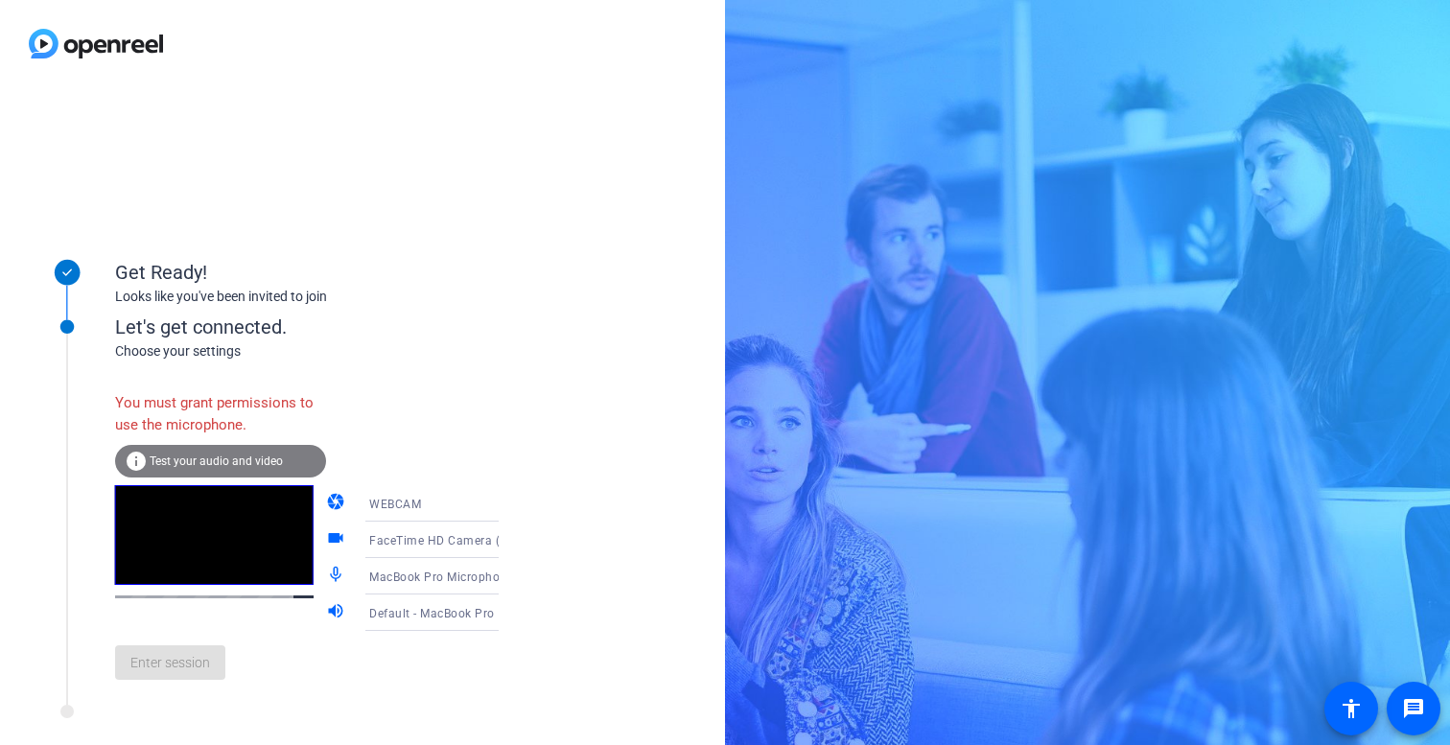
click at [454, 547] on div "FaceTime HD Camera (3A71:F4B5)" at bounding box center [440, 540] width 143 height 24
drag, startPoint x: 617, startPoint y: 455, endPoint x: 603, endPoint y: 461, distance: 14.6
click at [615, 455] on div at bounding box center [725, 372] width 1450 height 745
click at [441, 573] on span "MacBook Pro Microphone (Built-in)" at bounding box center [467, 576] width 196 height 15
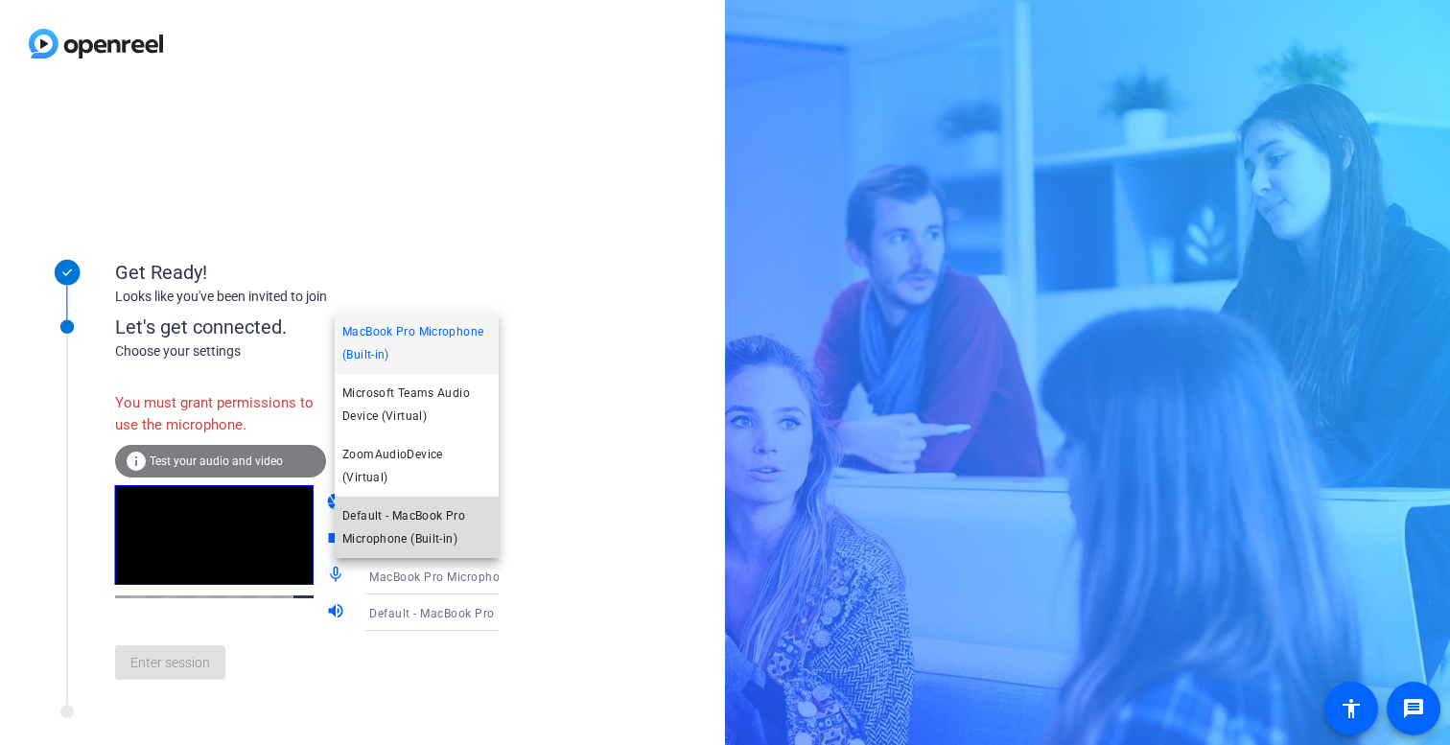
click at [416, 539] on span "Default - MacBook Pro Microphone (Built-in)" at bounding box center [416, 527] width 149 height 46
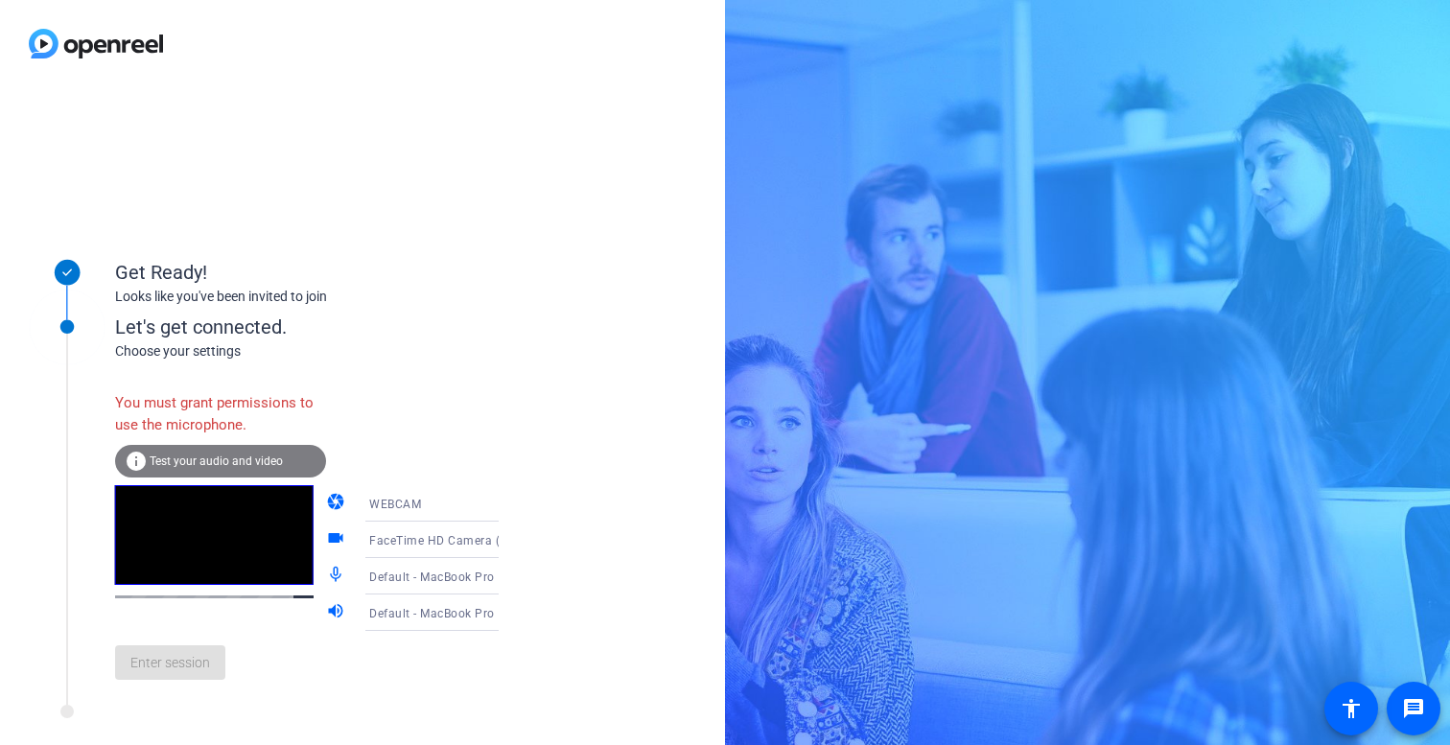
click at [205, 460] on span "Test your audio and video" at bounding box center [216, 460] width 133 height 13
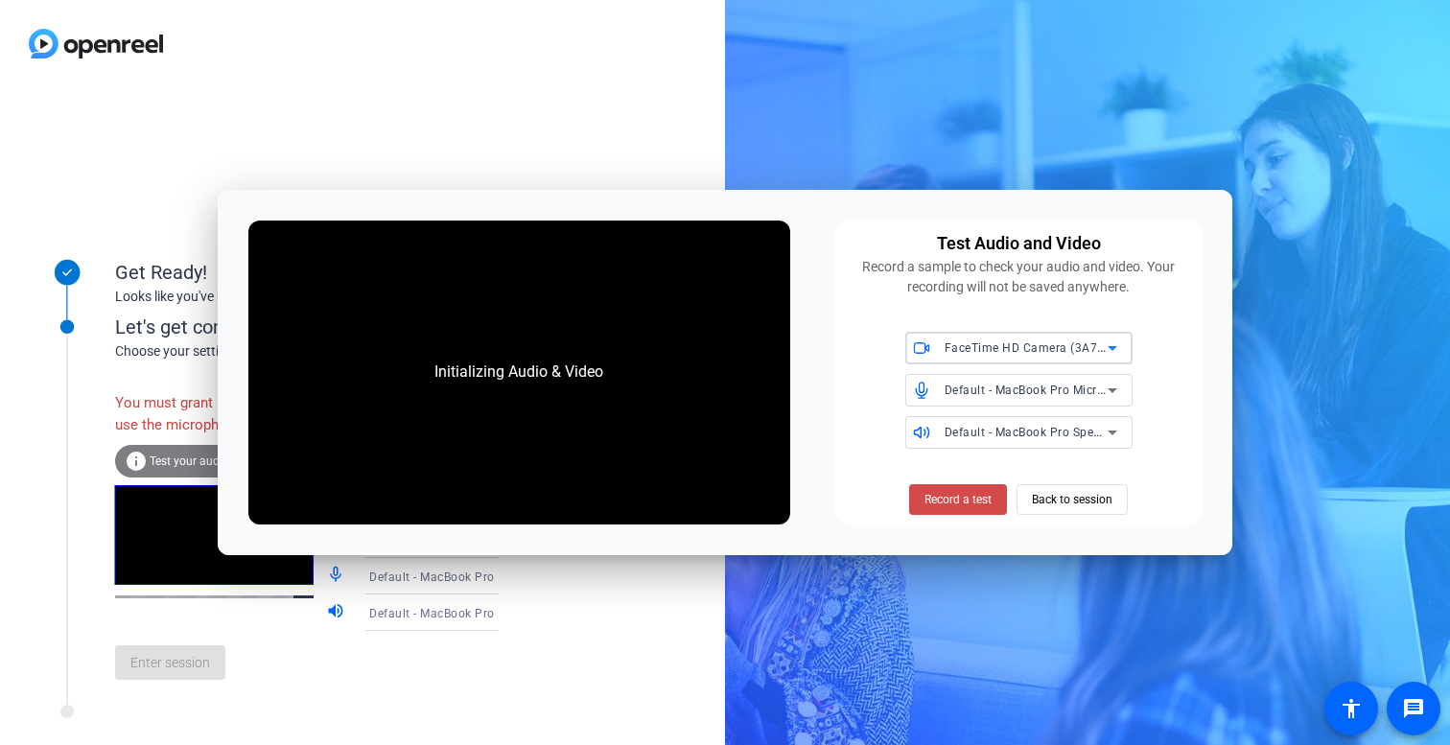
click at [985, 491] on button "Record a test" at bounding box center [958, 499] width 98 height 31
click at [952, 501] on span "Record a test" at bounding box center [957, 499] width 67 height 17
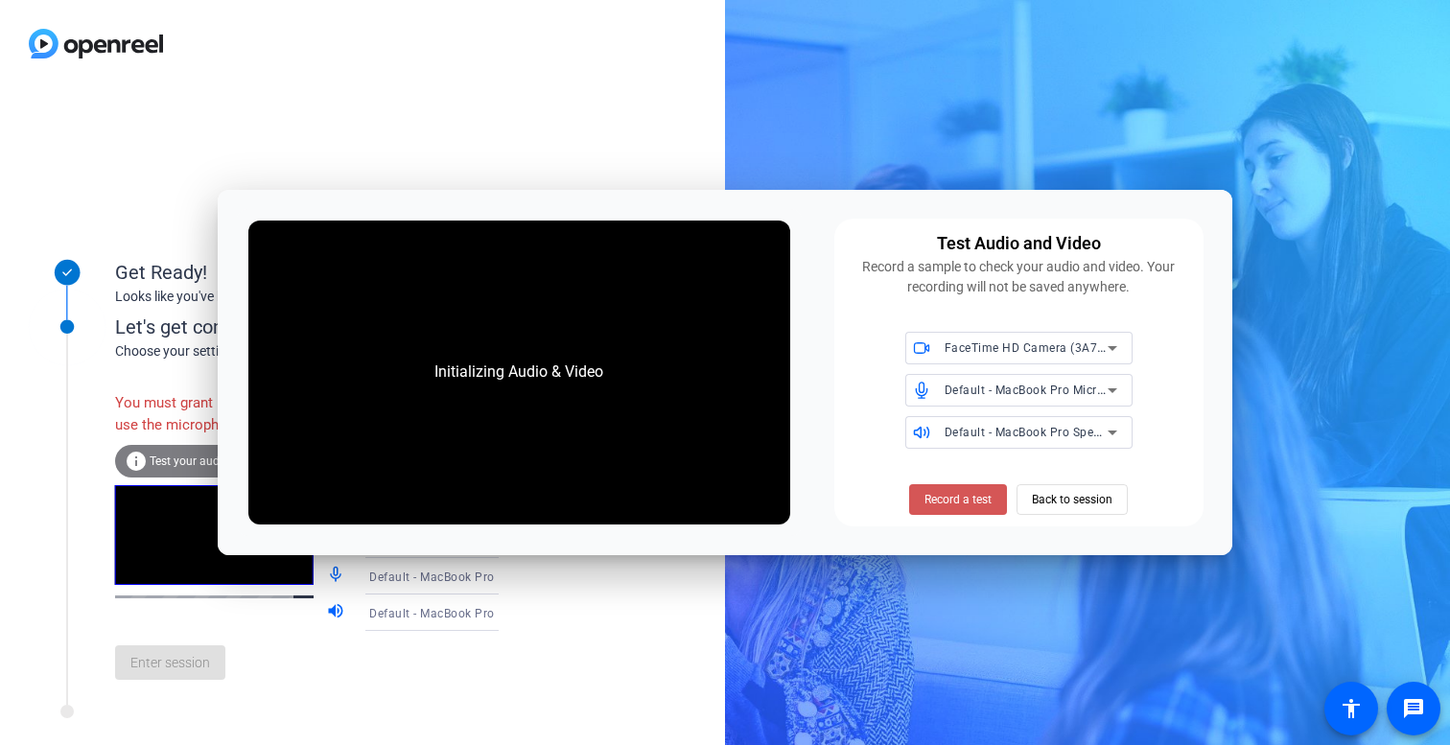
click at [952, 501] on span "Record a test" at bounding box center [957, 499] width 67 height 17
click at [419, 125] on div "Get Ready! Looks like you've been invited to join Let's get connected. Choose y…" at bounding box center [362, 416] width 725 height 658
drag, startPoint x: 1062, startPoint y: 504, endPoint x: 1116, endPoint y: 433, distance: 89.0
click at [1058, 440] on div "Test Audio and Video Record a sample to check your audio and video. Your record…" at bounding box center [1019, 373] width 370 height 309
click at [1116, 433] on icon at bounding box center [1112, 432] width 23 height 23
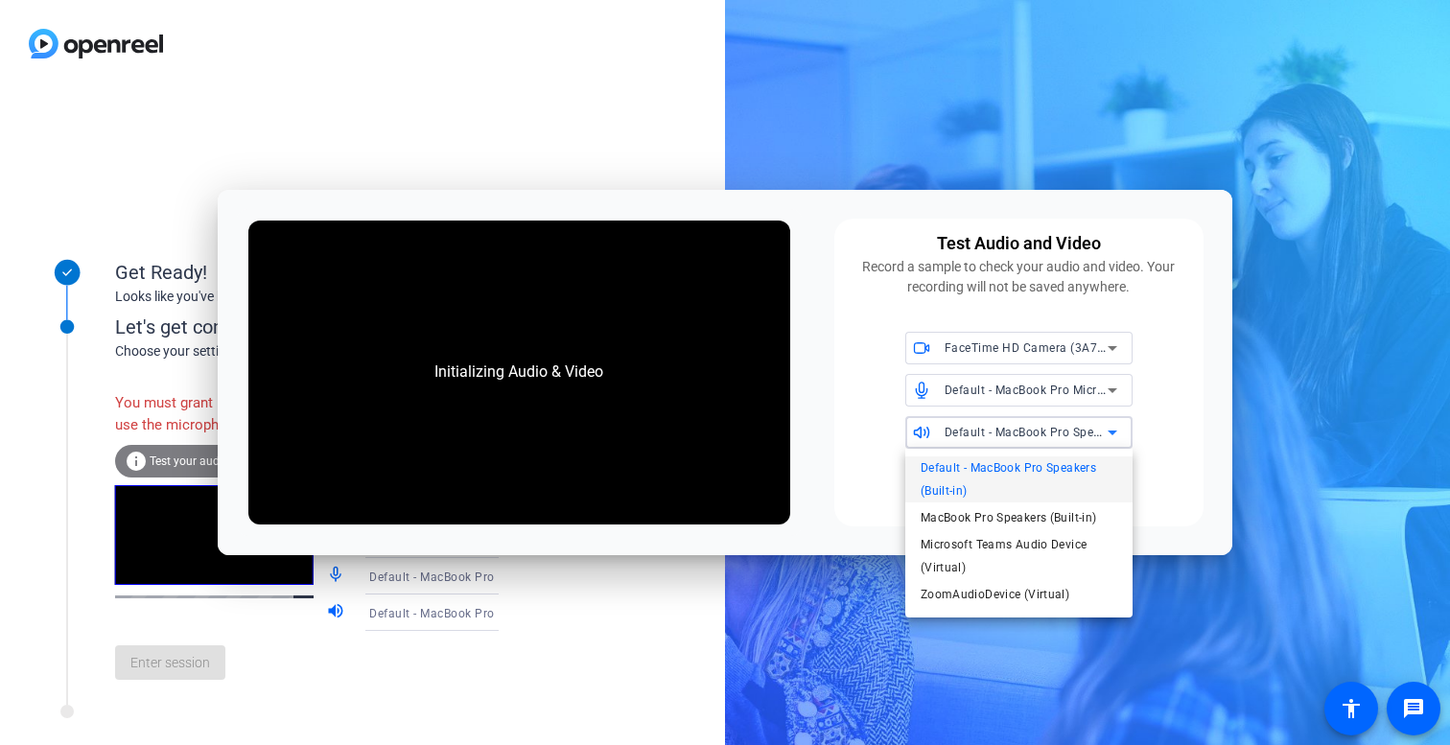
click at [1096, 400] on div at bounding box center [725, 372] width 1450 height 745
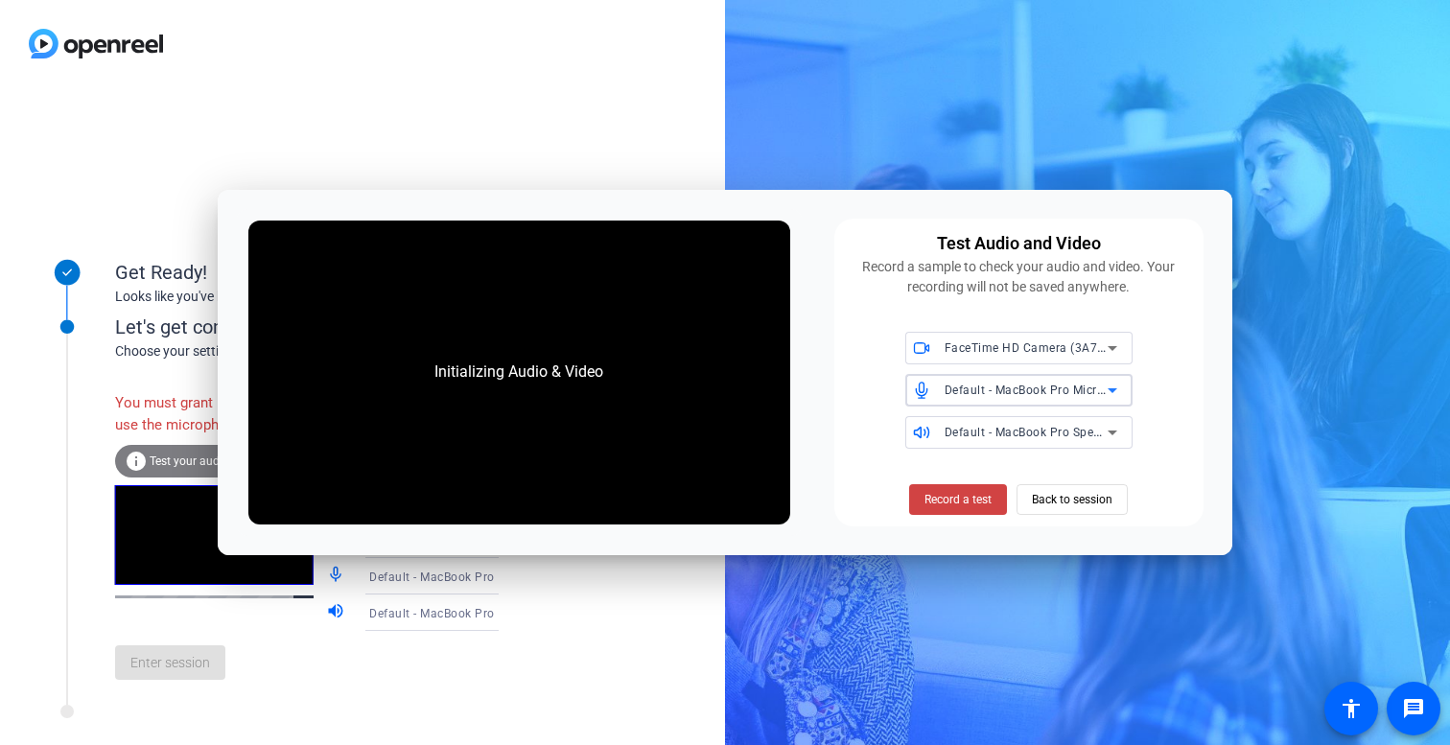
click at [1106, 387] on icon at bounding box center [1112, 390] width 23 height 23
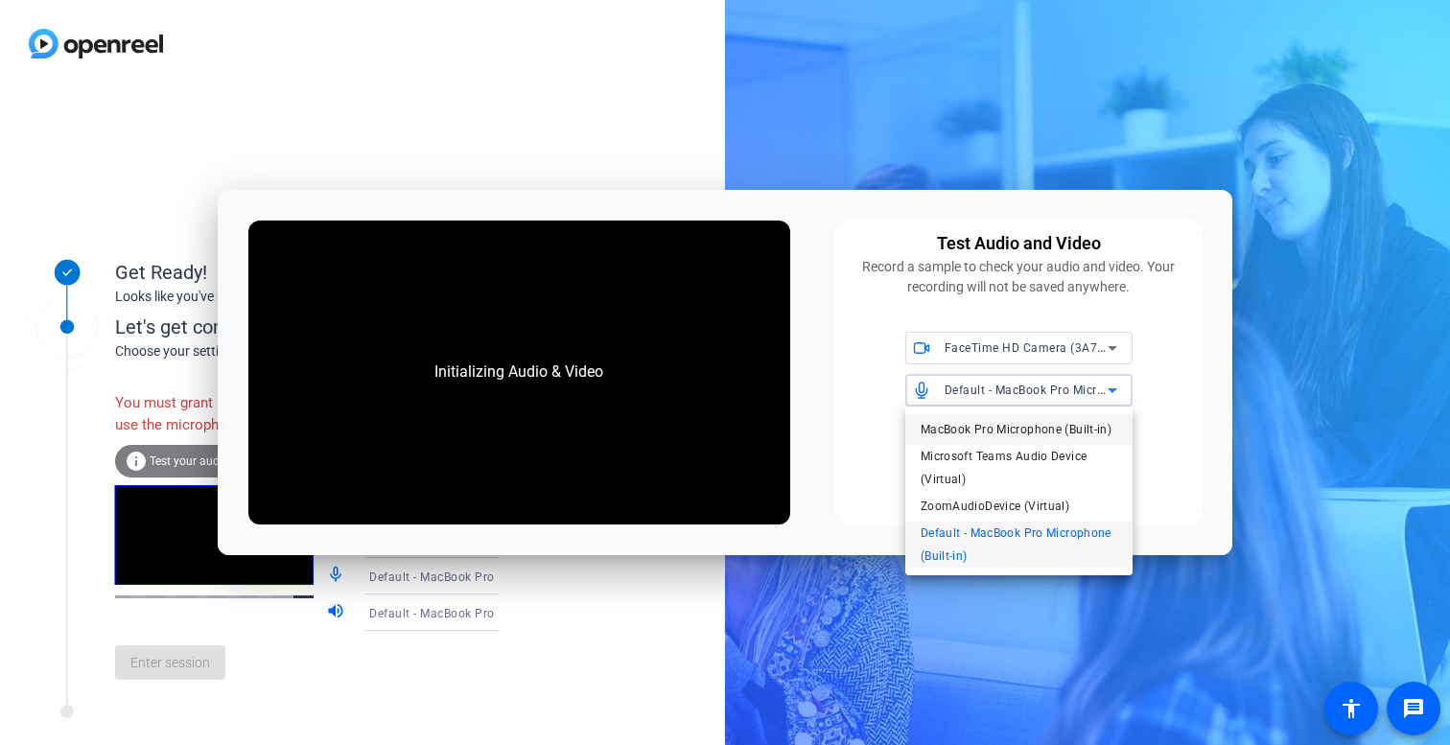
click at [1092, 435] on span "MacBook Pro Microphone (Built-in)" at bounding box center [1015, 429] width 191 height 23
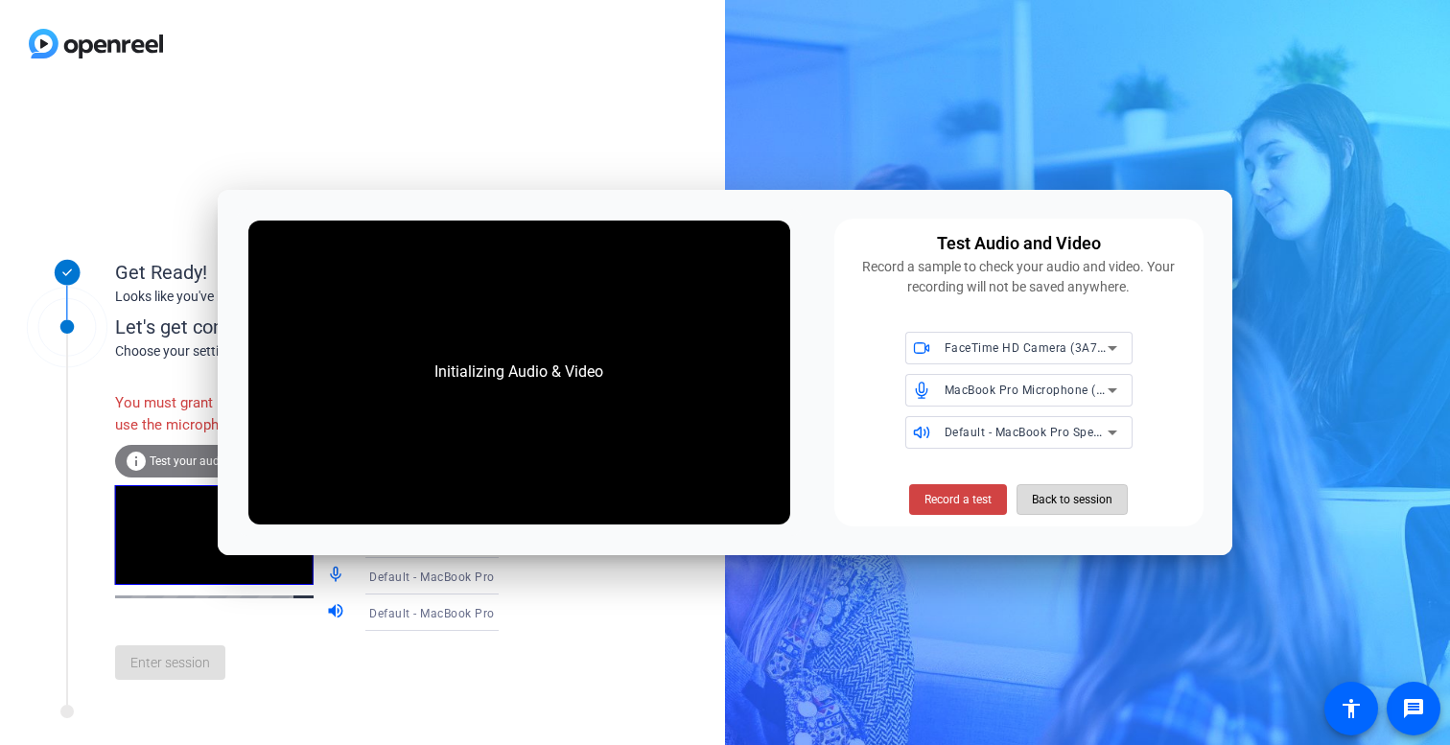
click at [1042, 499] on span "Back to session" at bounding box center [1072, 499] width 81 height 36
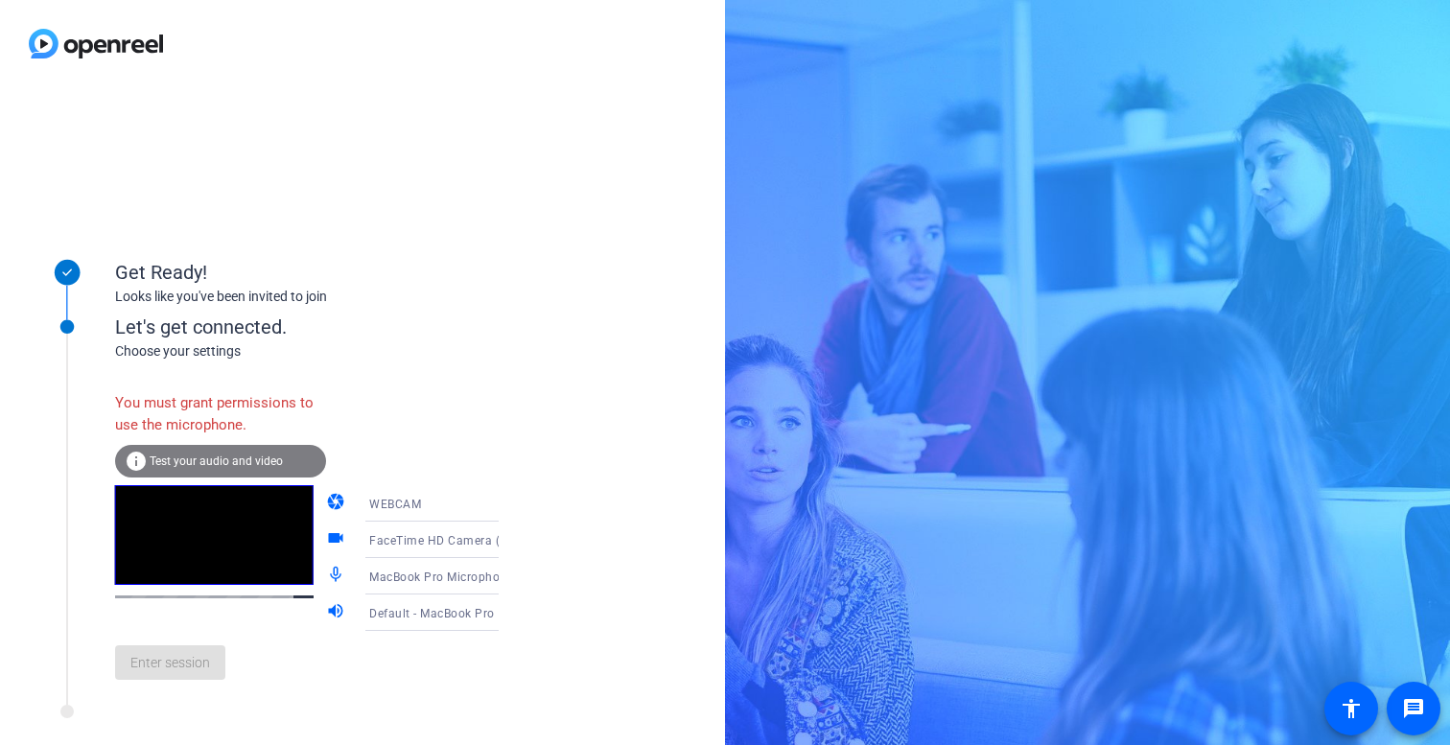
click at [192, 452] on div "info Test your audio and video" at bounding box center [220, 461] width 211 height 33
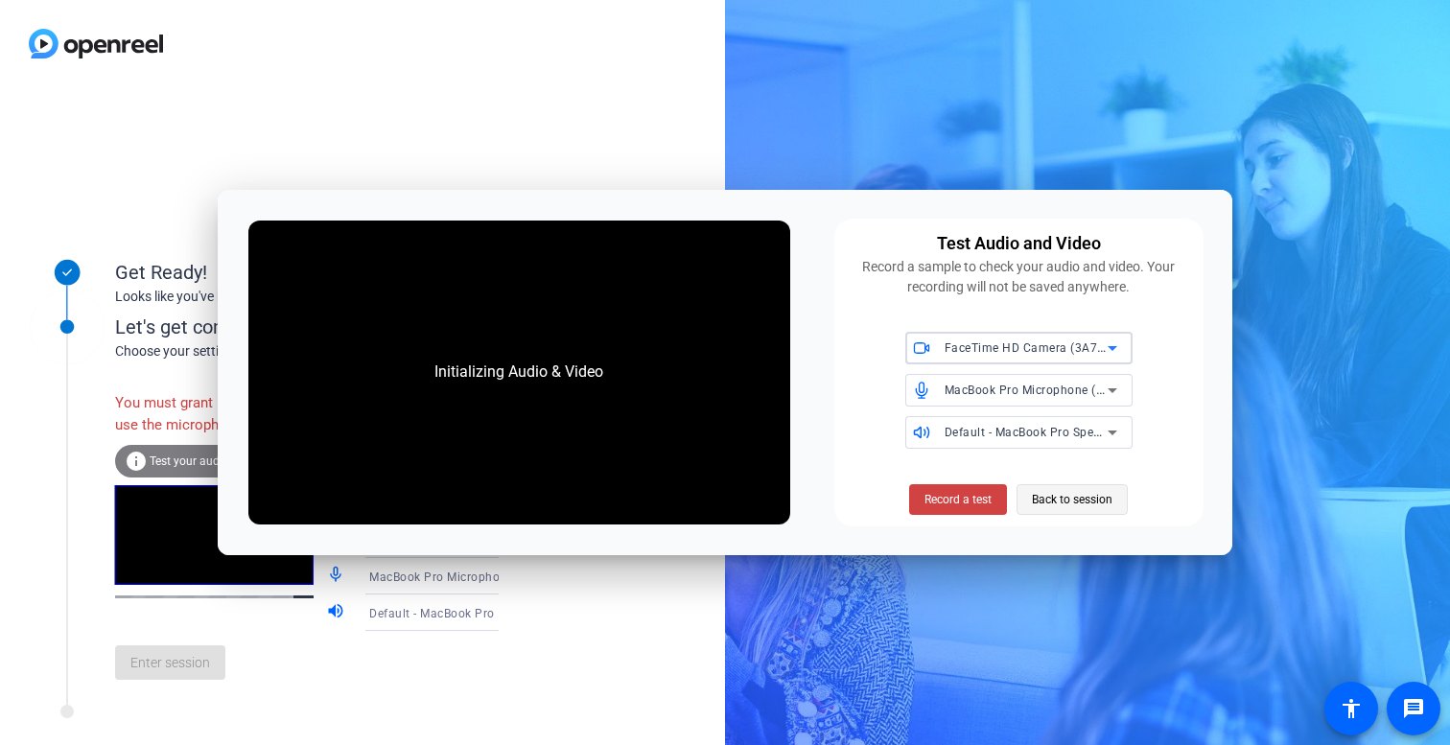
click at [1043, 502] on span "Back to session" at bounding box center [1072, 499] width 81 height 36
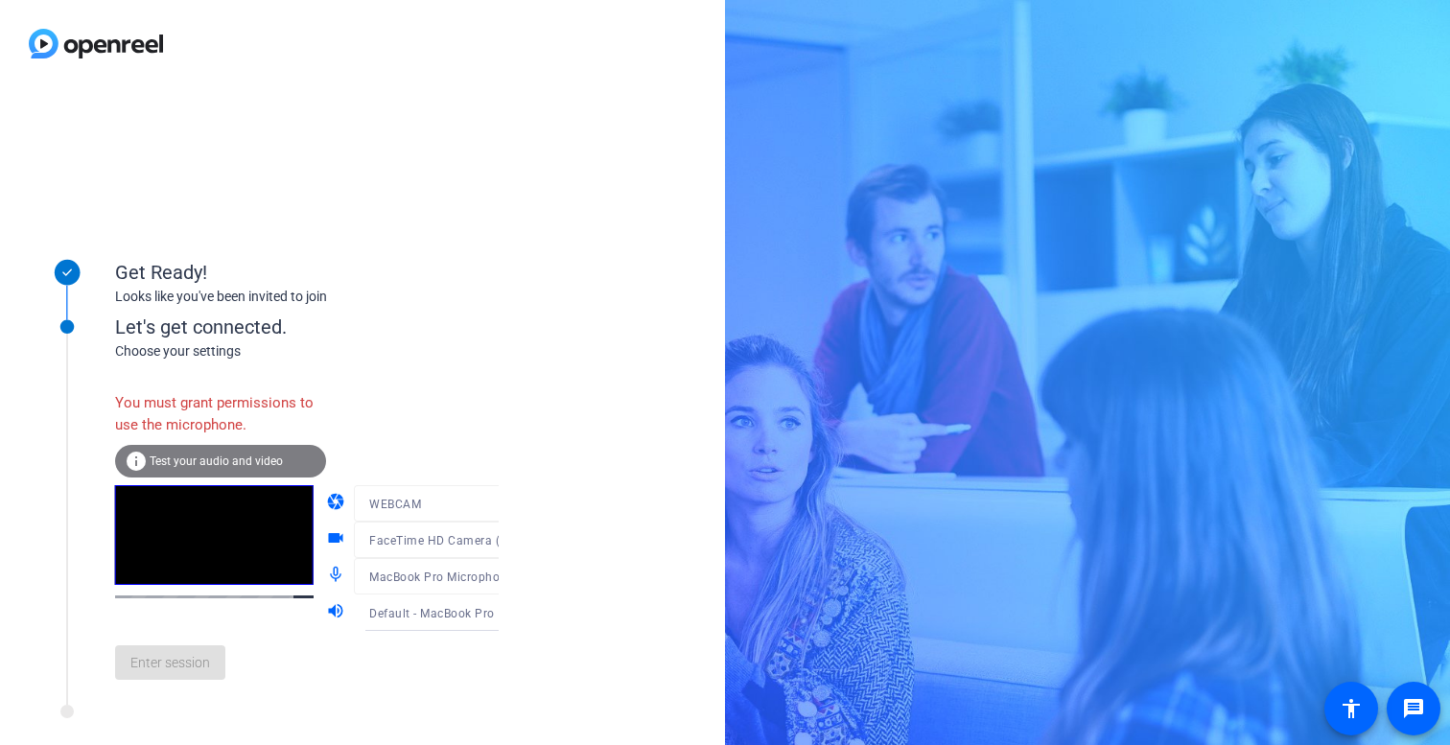
click at [456, 368] on div "You must grant permissions to use the microphone. info Test your audio and vide…" at bounding box center [326, 528] width 423 height 334
click at [197, 458] on span "Test your audio and video" at bounding box center [216, 460] width 133 height 13
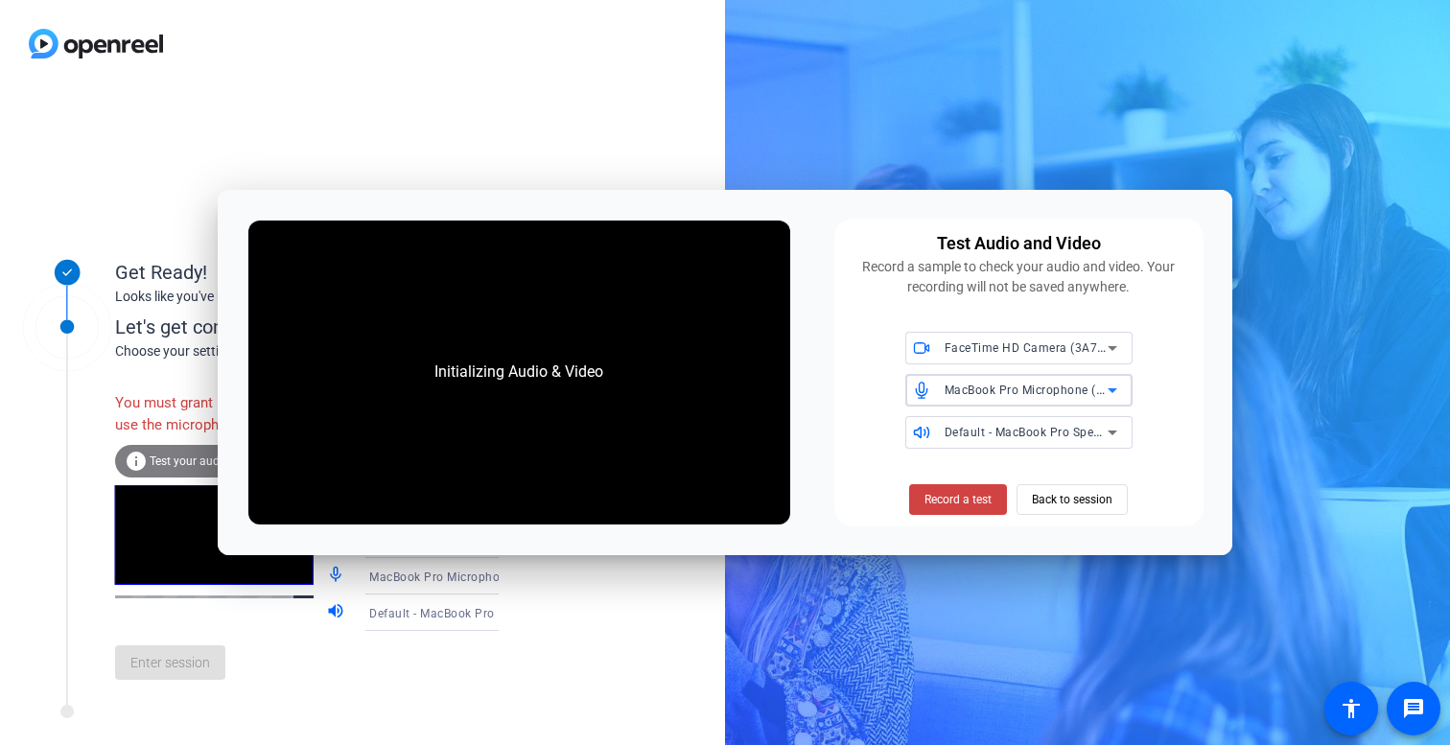
click at [1036, 397] on div "MacBook Pro Microphone (Built-in)" at bounding box center [1025, 390] width 163 height 24
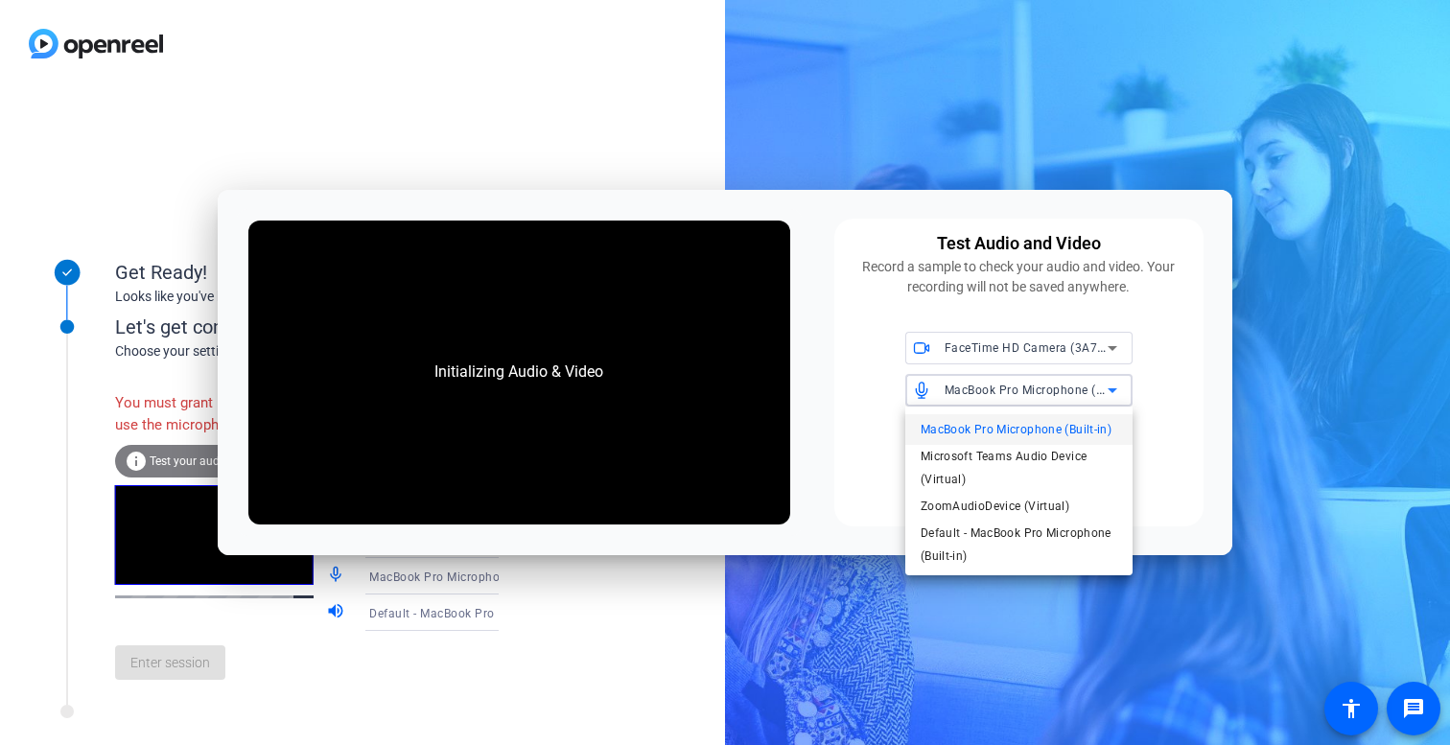
click at [1035, 420] on span "MacBook Pro Microphone (Built-in)" at bounding box center [1015, 429] width 191 height 23
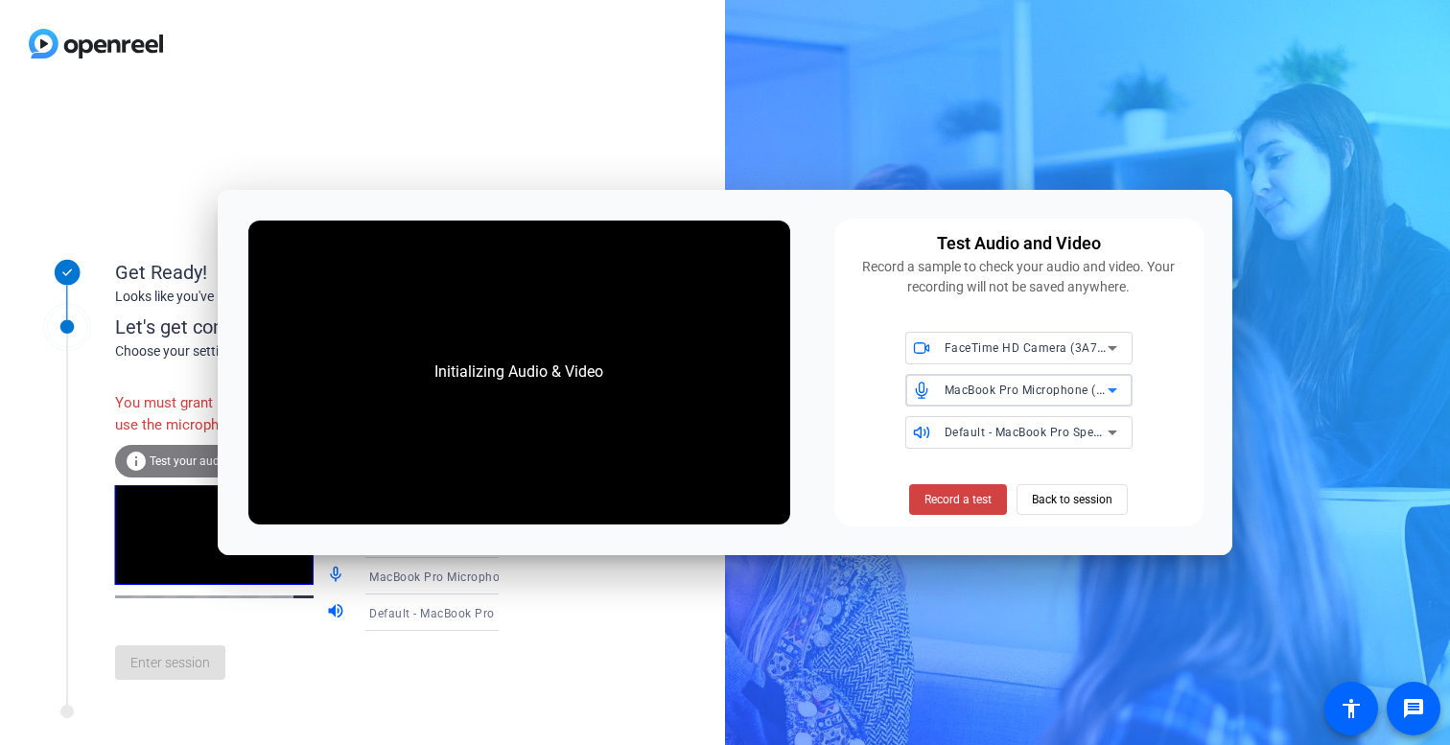
click at [1024, 381] on div "MacBook Pro Microphone (Built-in)" at bounding box center [1025, 390] width 163 height 24
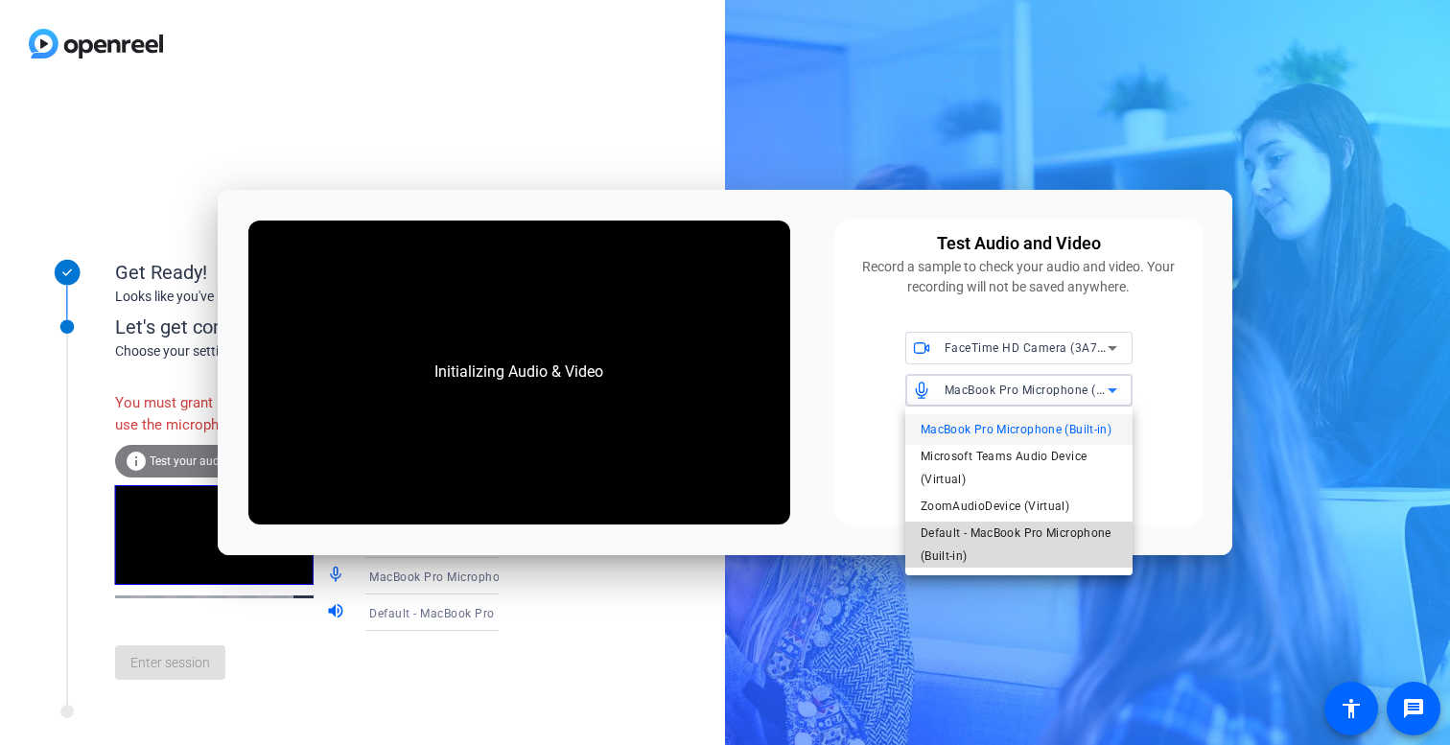
click at [977, 532] on span "Default - MacBook Pro Microphone (Built-in)" at bounding box center [1018, 545] width 197 height 46
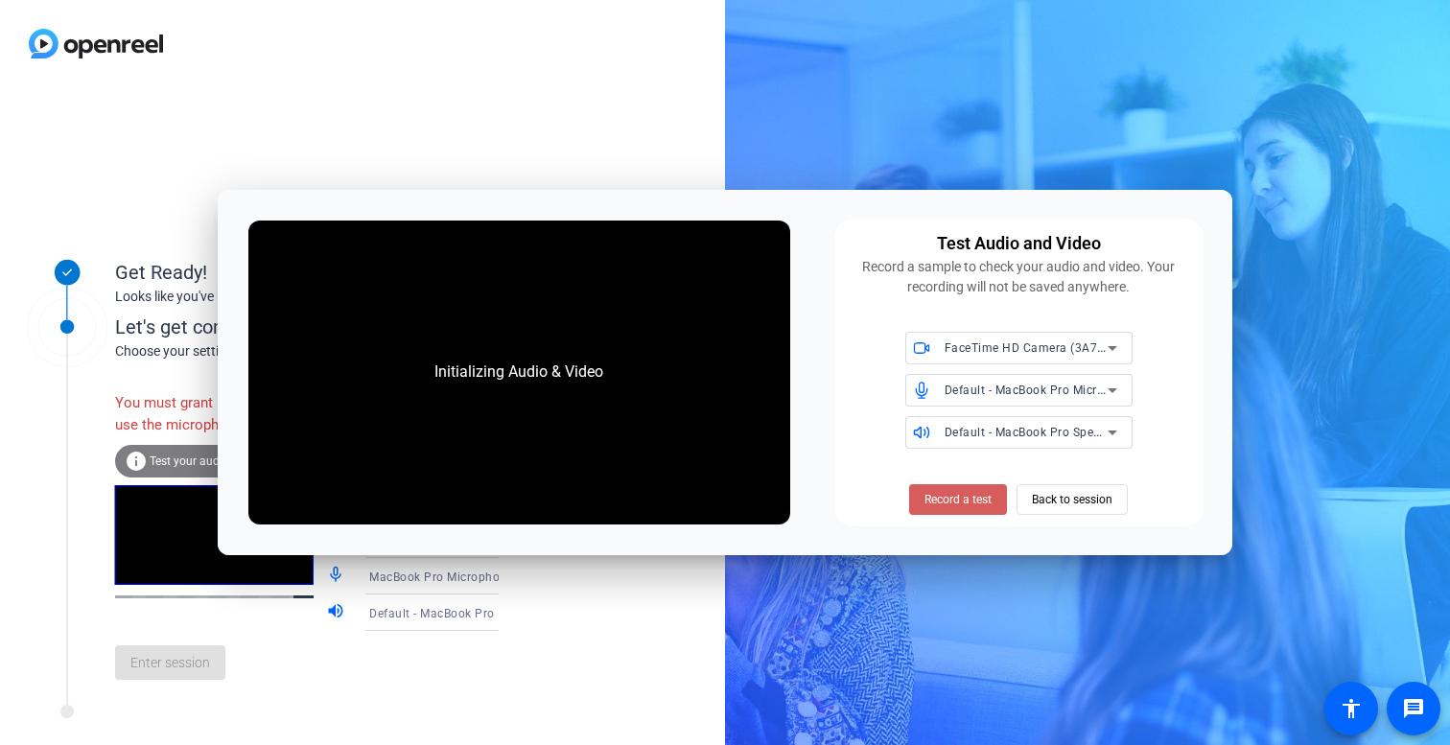
click at [948, 504] on span "Record a test" at bounding box center [957, 499] width 67 height 17
click at [969, 499] on span "Record a test" at bounding box center [957, 499] width 67 height 17
click at [969, 500] on span "Record a test" at bounding box center [957, 499] width 67 height 17
click at [1072, 497] on span "Back to session" at bounding box center [1072, 499] width 81 height 36
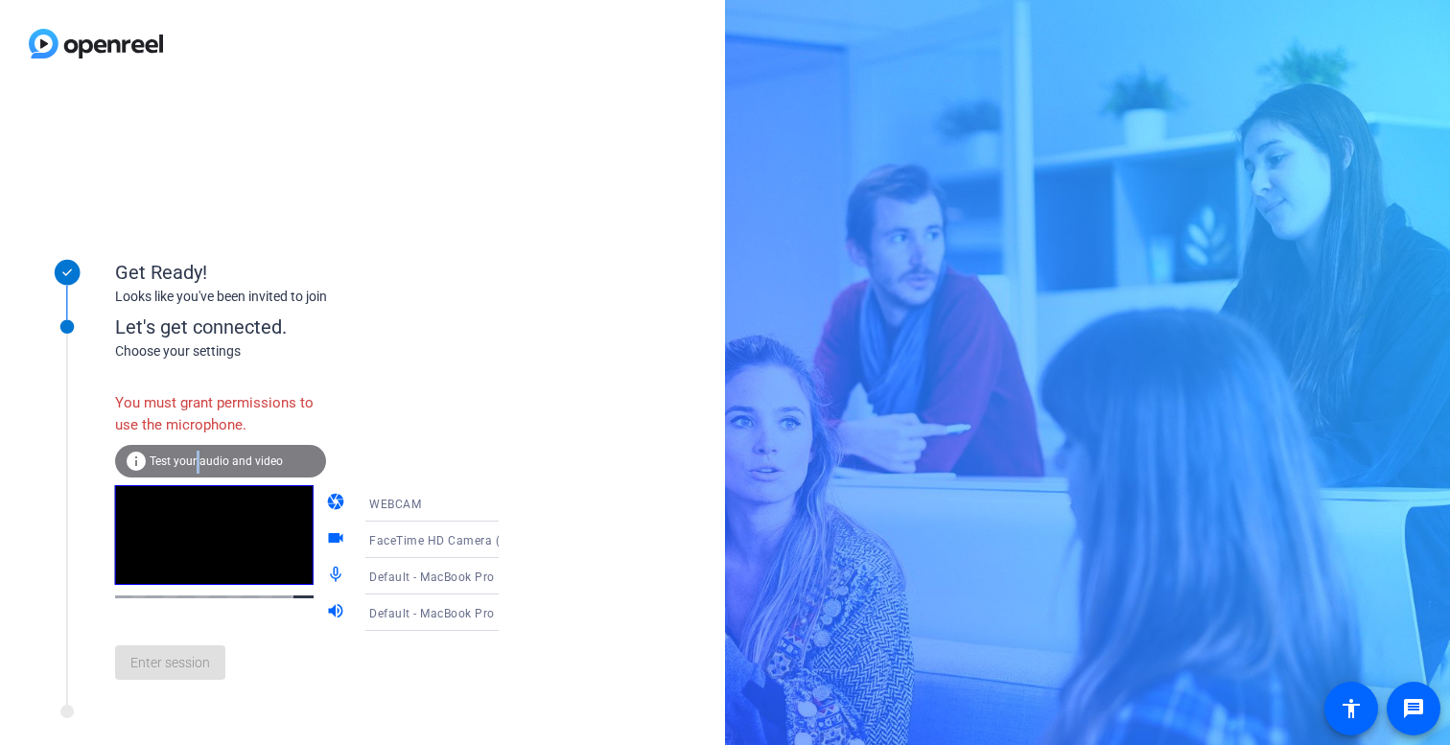
click at [198, 469] on div "info Test your audio and video" at bounding box center [220, 461] width 211 height 33
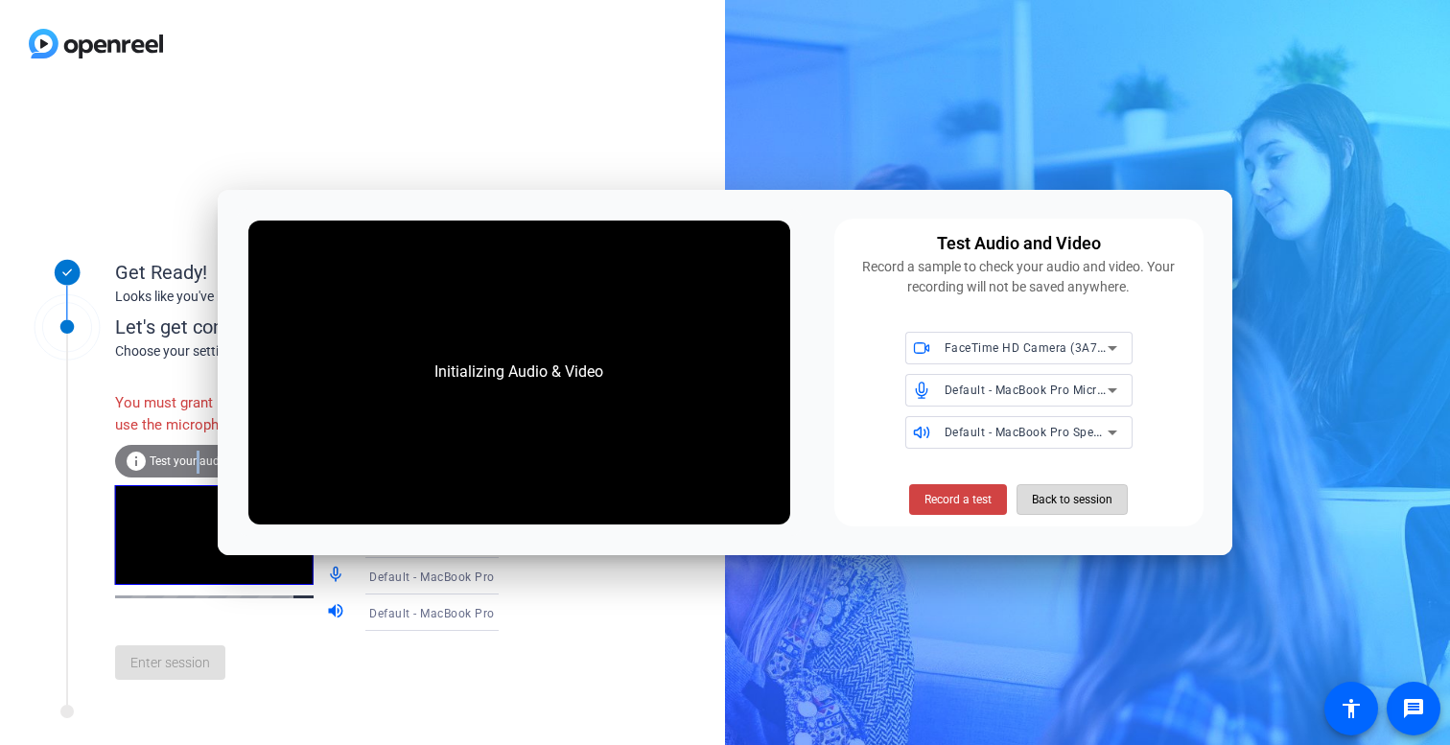
click at [1074, 502] on span "Back to session" at bounding box center [1072, 499] width 81 height 36
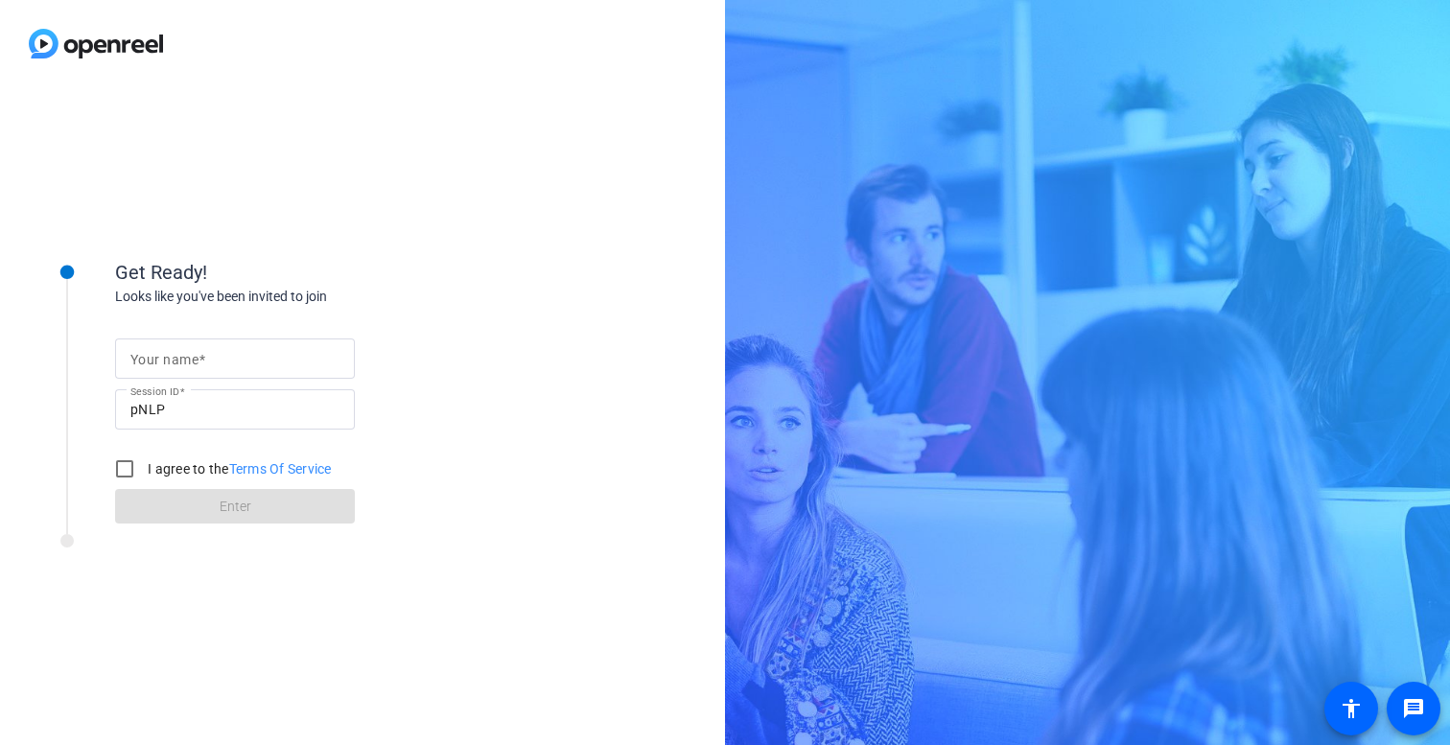
click at [203, 365] on span at bounding box center [201, 359] width 7 height 15
click at [203, 365] on input "Your name" at bounding box center [234, 358] width 209 height 23
type input "[PERSON_NAME]"
click at [133, 473] on input "I agree to the Terms Of Service" at bounding box center [124, 469] width 38 height 38
checkbox input "true"
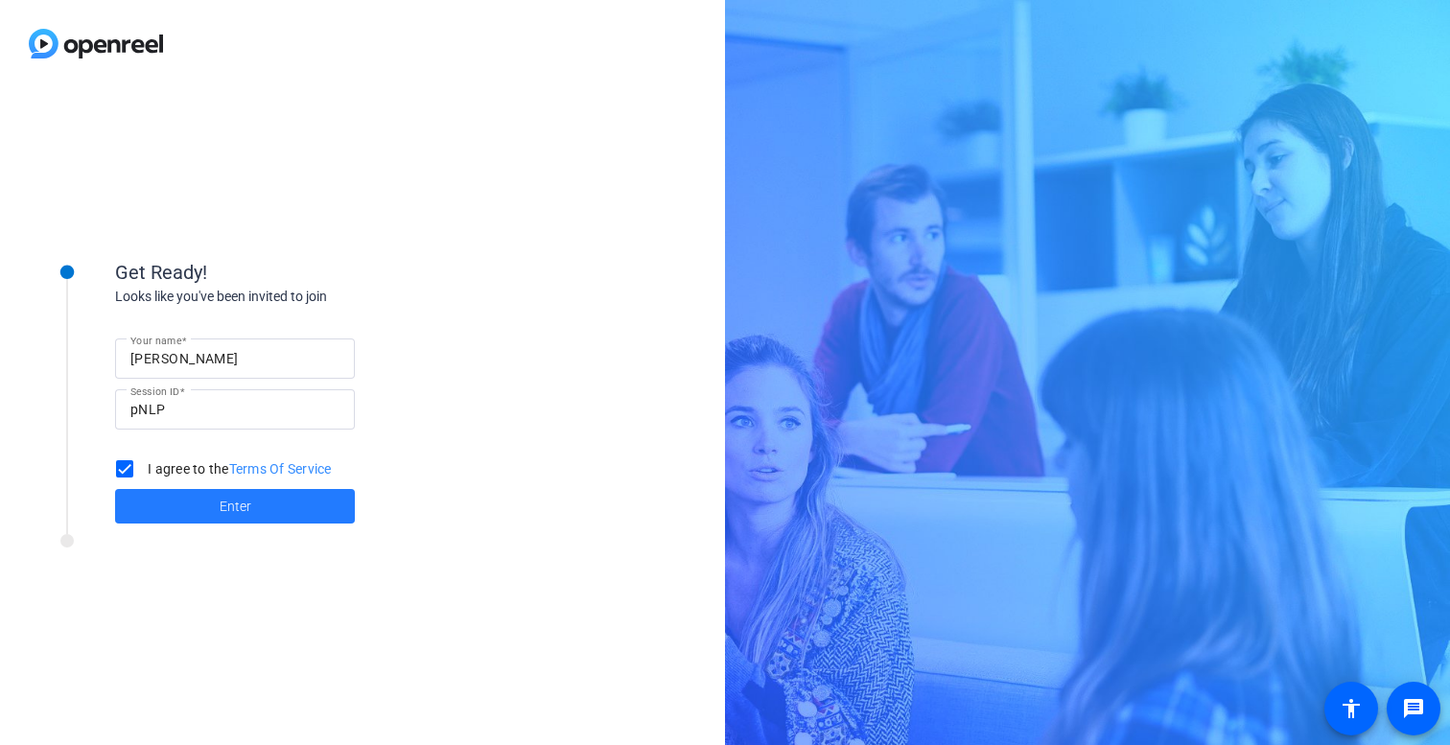
click at [180, 500] on span at bounding box center [235, 506] width 240 height 46
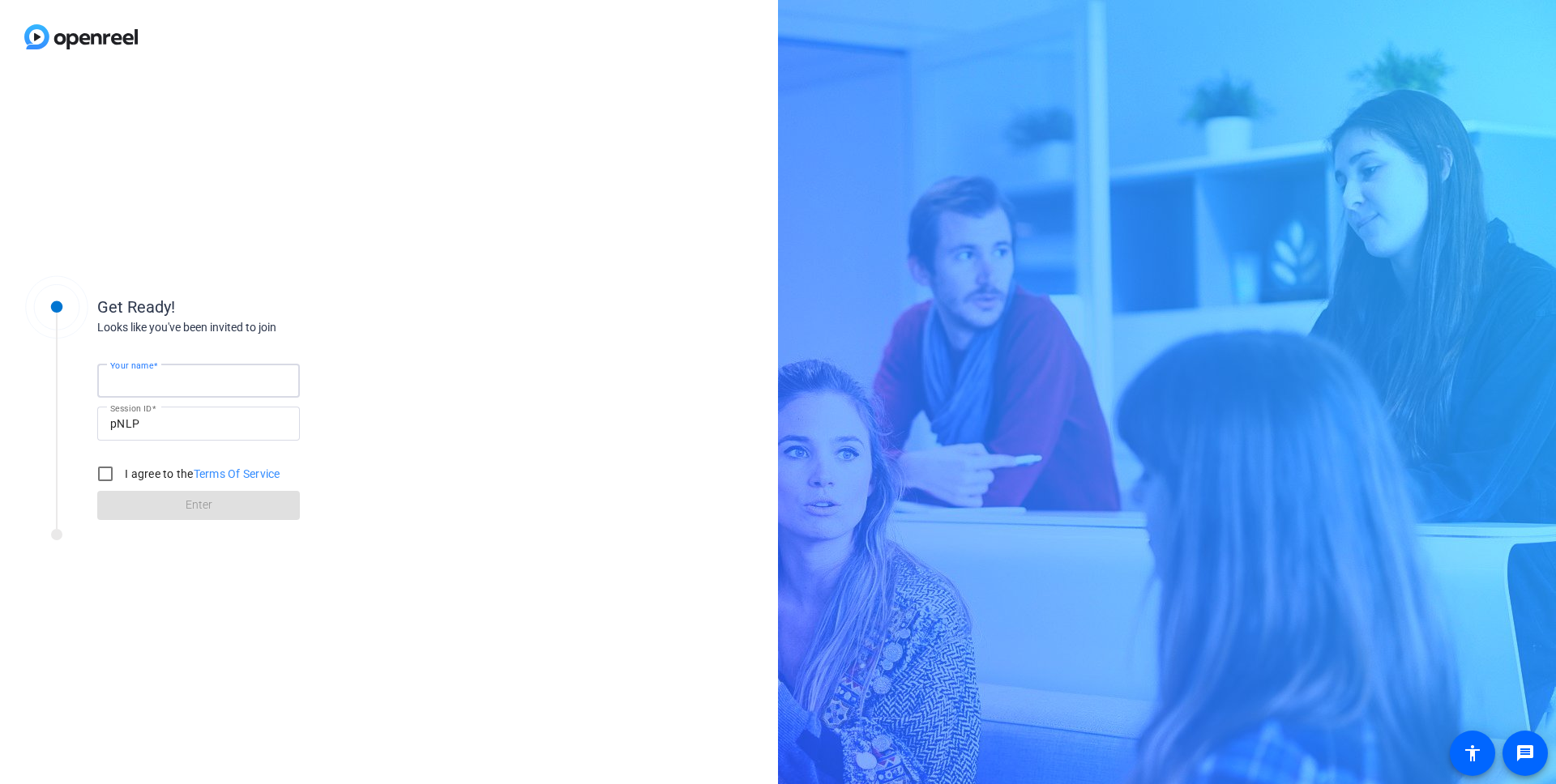
click at [199, 379] on input "Your name" at bounding box center [198, 380] width 177 height 19
type input "[PERSON_NAME]"
click at [102, 477] on input "I agree to the Terms Of Service" at bounding box center [105, 474] width 32 height 32
checkbox input "true"
click at [167, 521] on span at bounding box center [199, 505] width 203 height 39
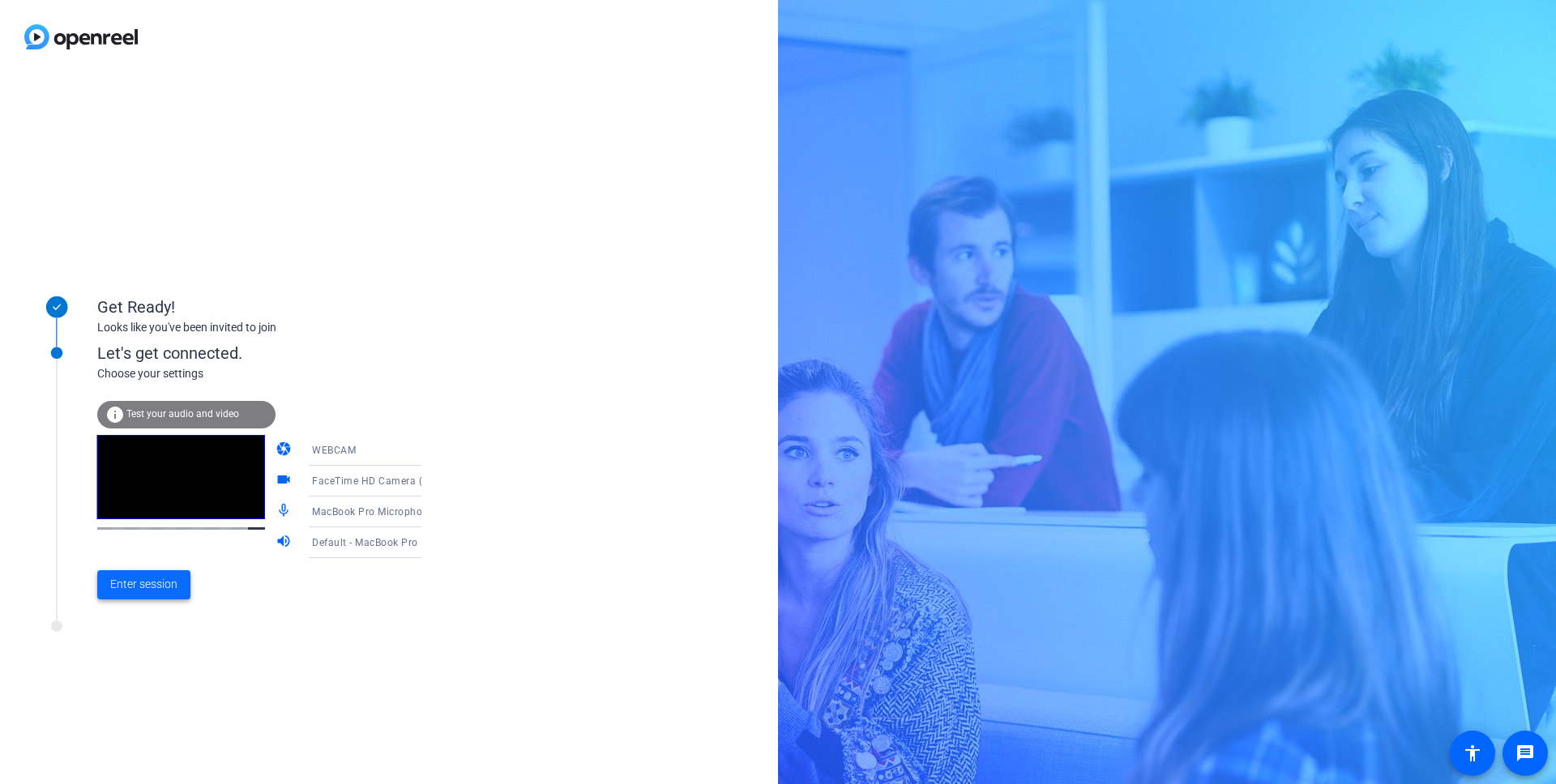
click at [136, 585] on span "Enter session" at bounding box center [144, 585] width 68 height 17
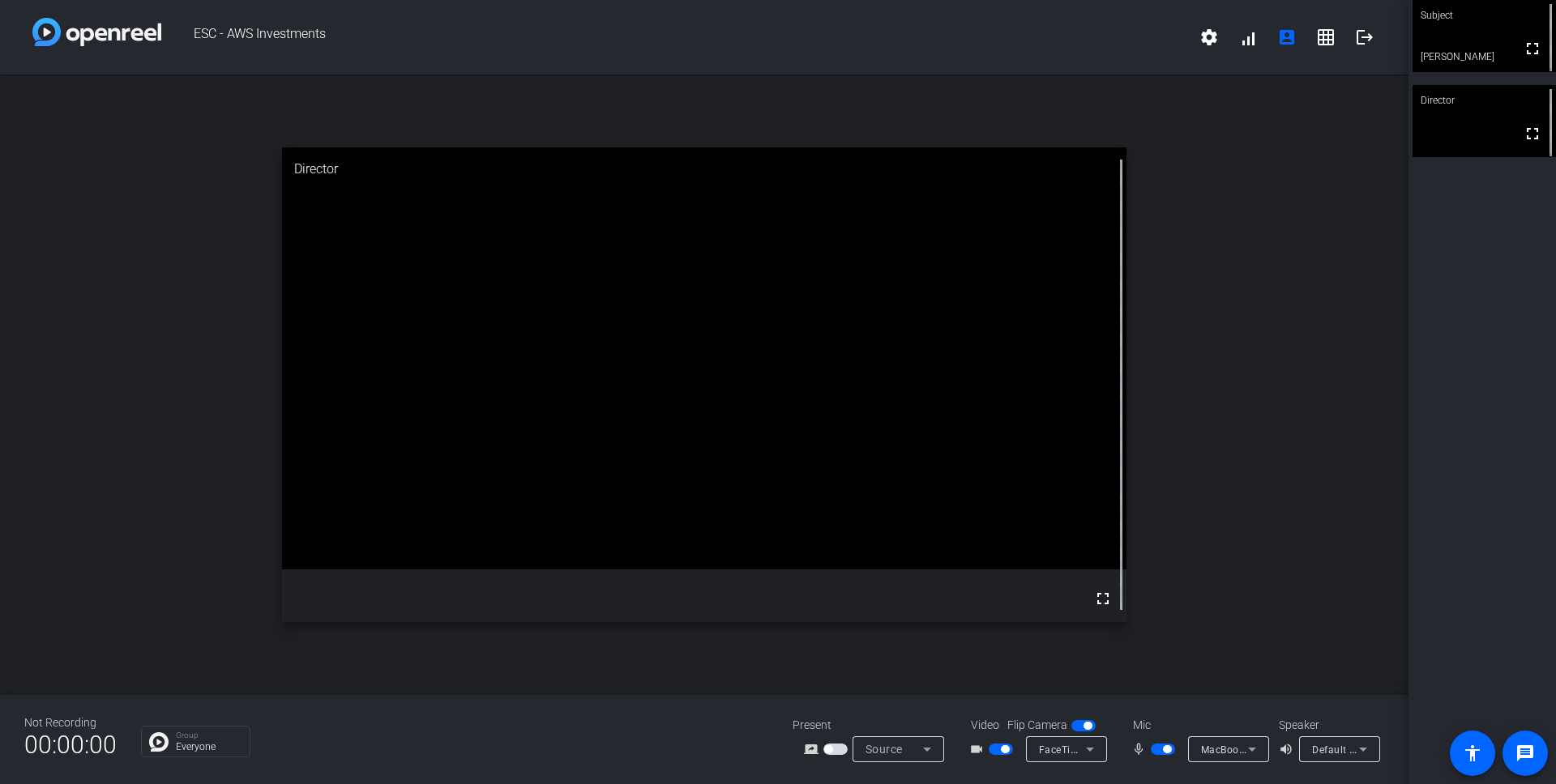
click at [1086, 723] on span "button" at bounding box center [1088, 726] width 8 height 8
click at [1007, 750] on span "button" at bounding box center [1005, 749] width 8 height 8
click at [918, 748] on icon at bounding box center [926, 749] width 19 height 19
click at [924, 690] on span "Screen Sharing" at bounding box center [893, 688] width 69 height 19
click at [923, 743] on icon at bounding box center [926, 749] width 19 height 19
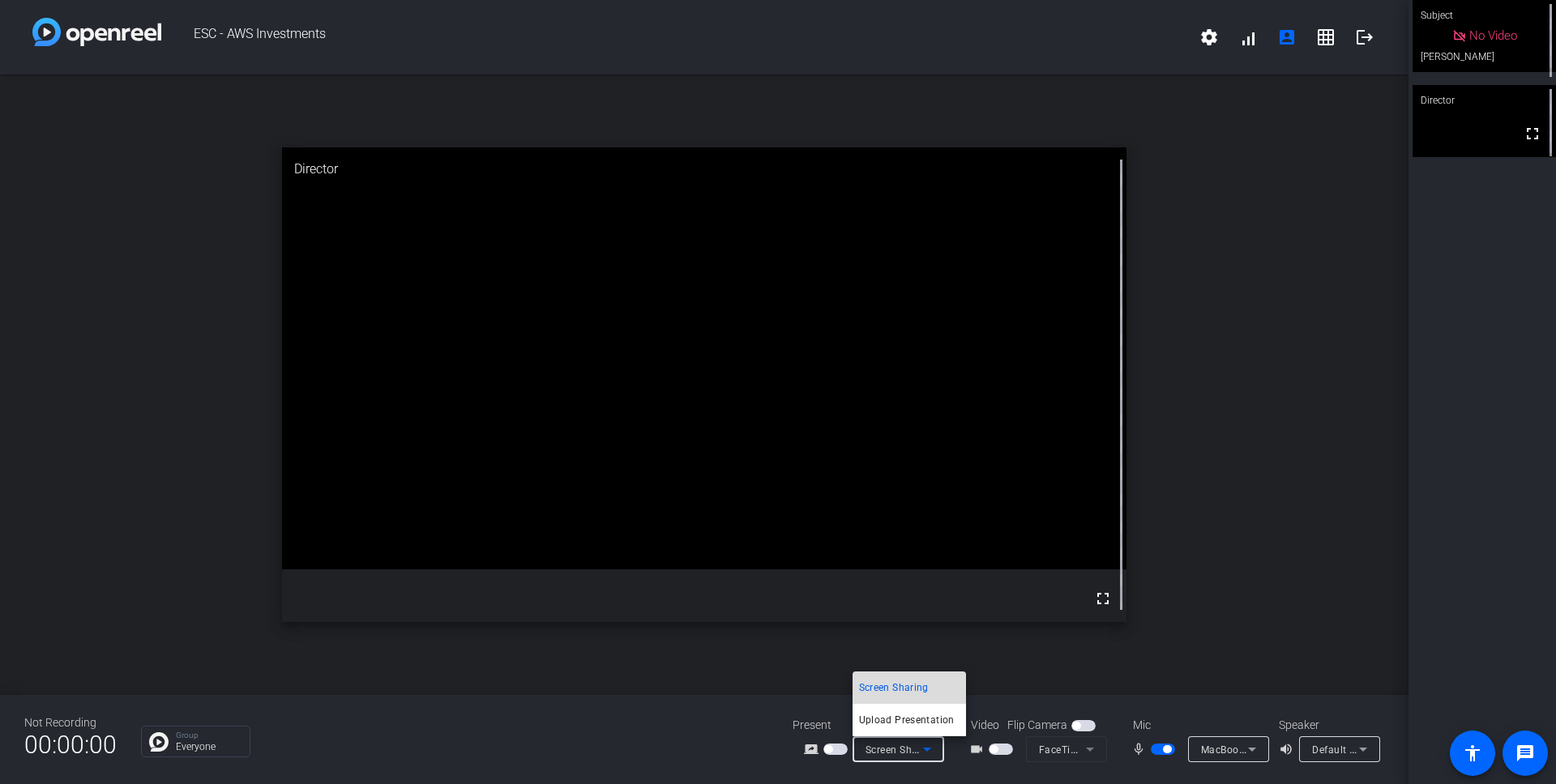
click at [909, 684] on span "Screen Sharing" at bounding box center [893, 688] width 69 height 19
click at [923, 754] on icon at bounding box center [926, 749] width 19 height 19
click at [910, 683] on span "Screen Sharing" at bounding box center [893, 688] width 69 height 19
click at [923, 749] on icon at bounding box center [926, 749] width 19 height 19
click at [752, 698] on div at bounding box center [778, 392] width 1556 height 784
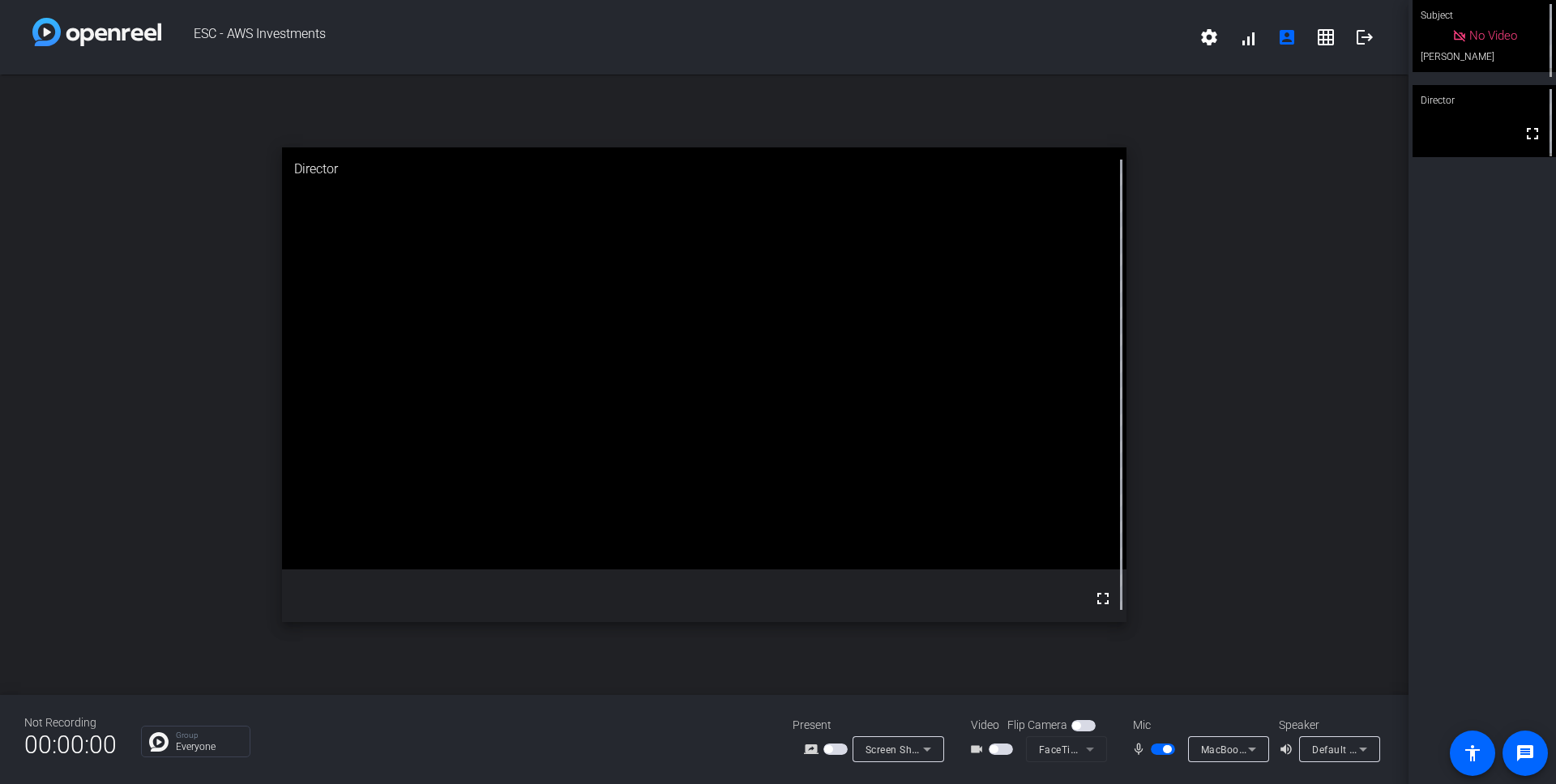
click at [833, 748] on span "button" at bounding box center [835, 749] width 25 height 11
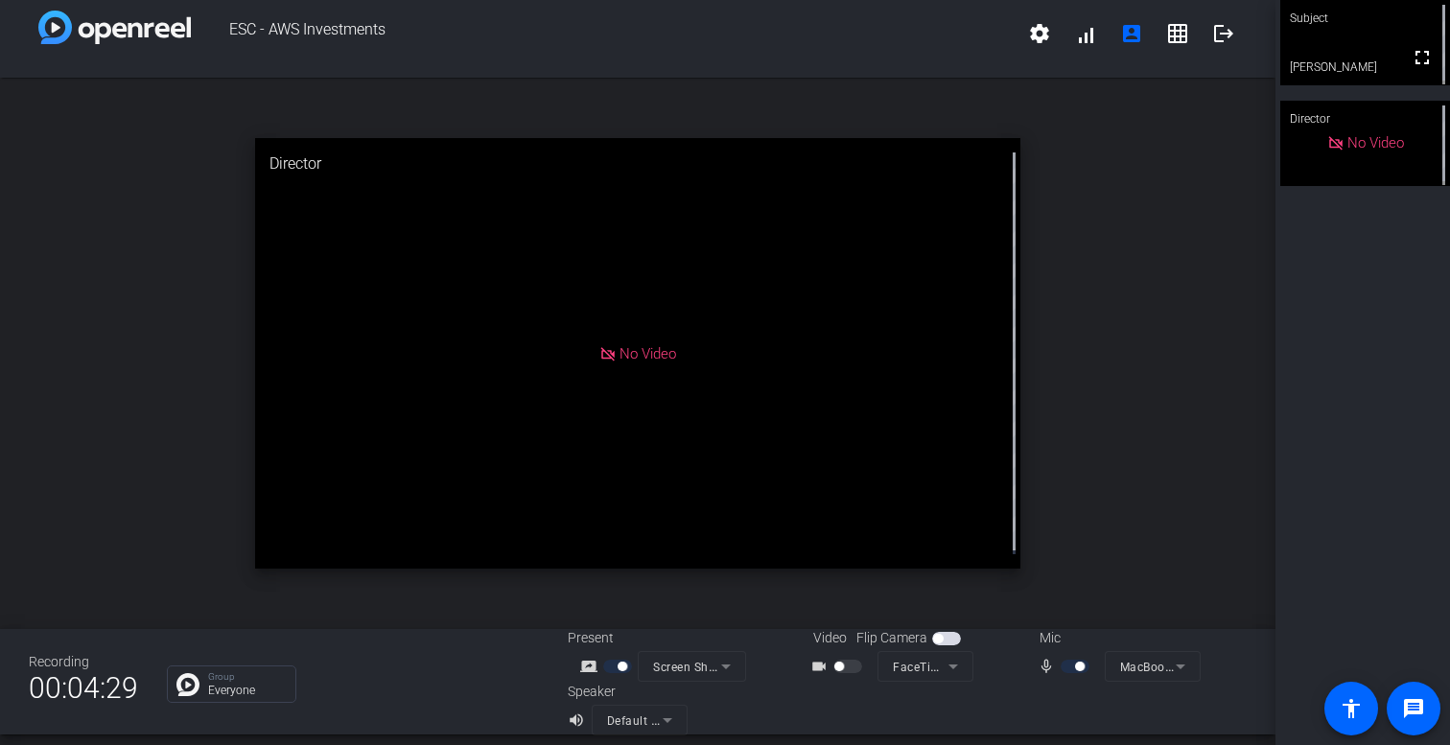
scroll to position [12, 0]
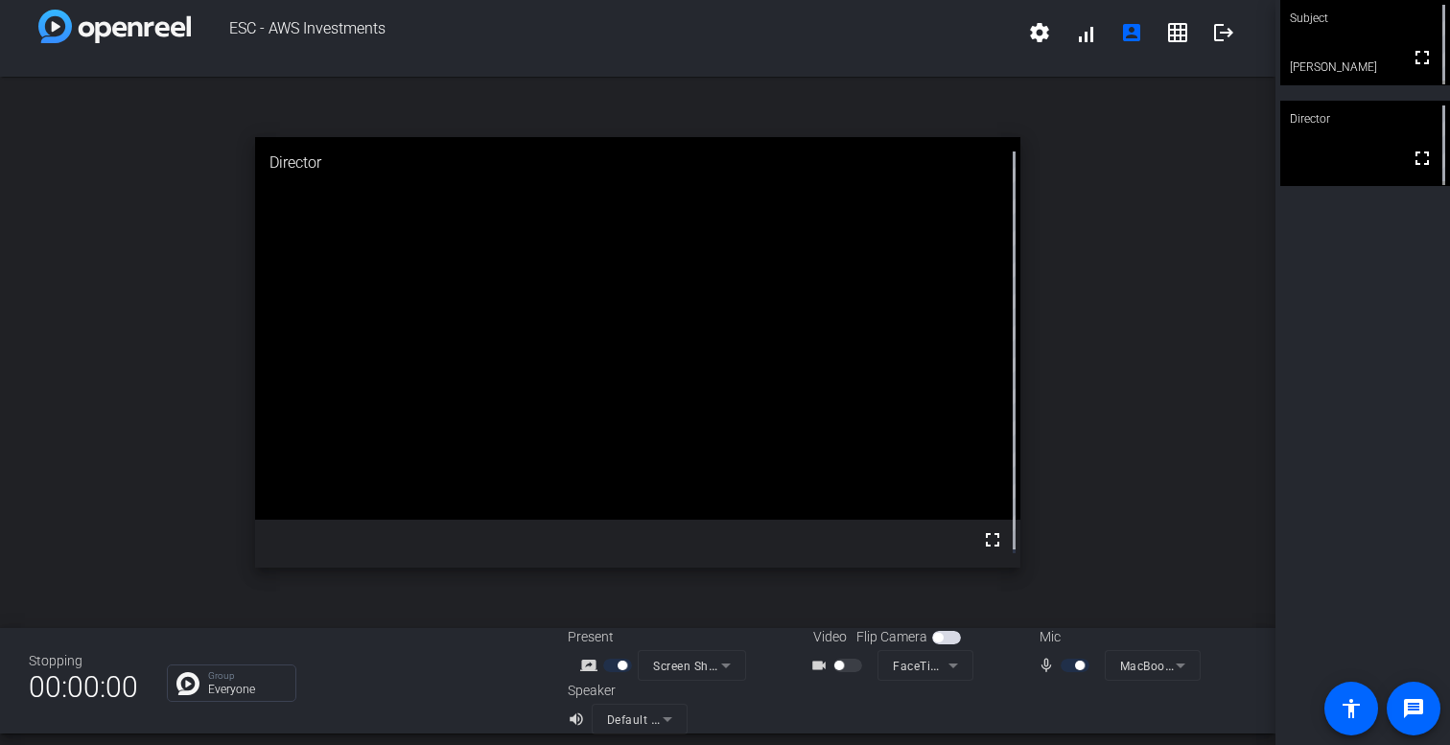
click at [544, 387] on video at bounding box center [637, 328] width 765 height 383
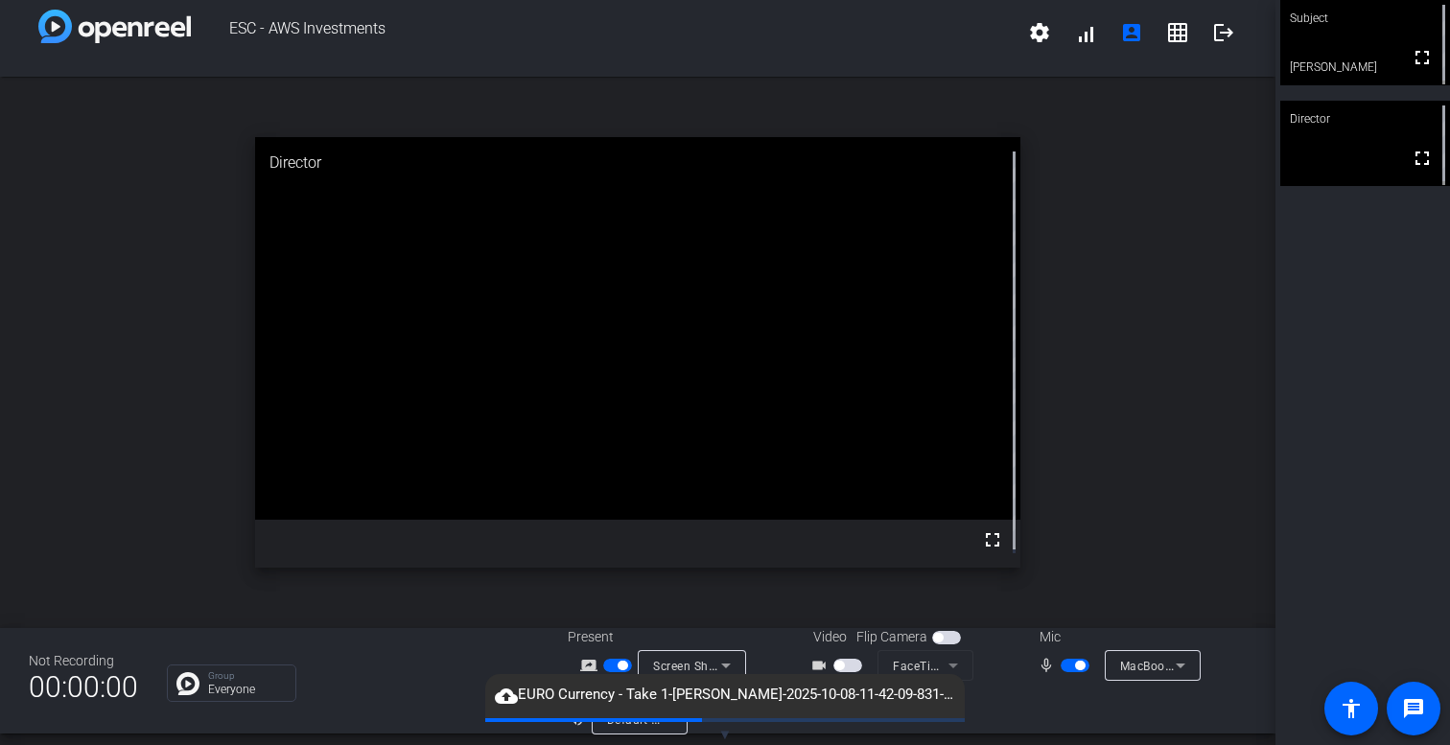
click at [369, 684] on div "Group Everyone" at bounding box center [353, 682] width 372 height 37
click at [396, 664] on div "Group Everyone" at bounding box center [353, 682] width 372 height 37
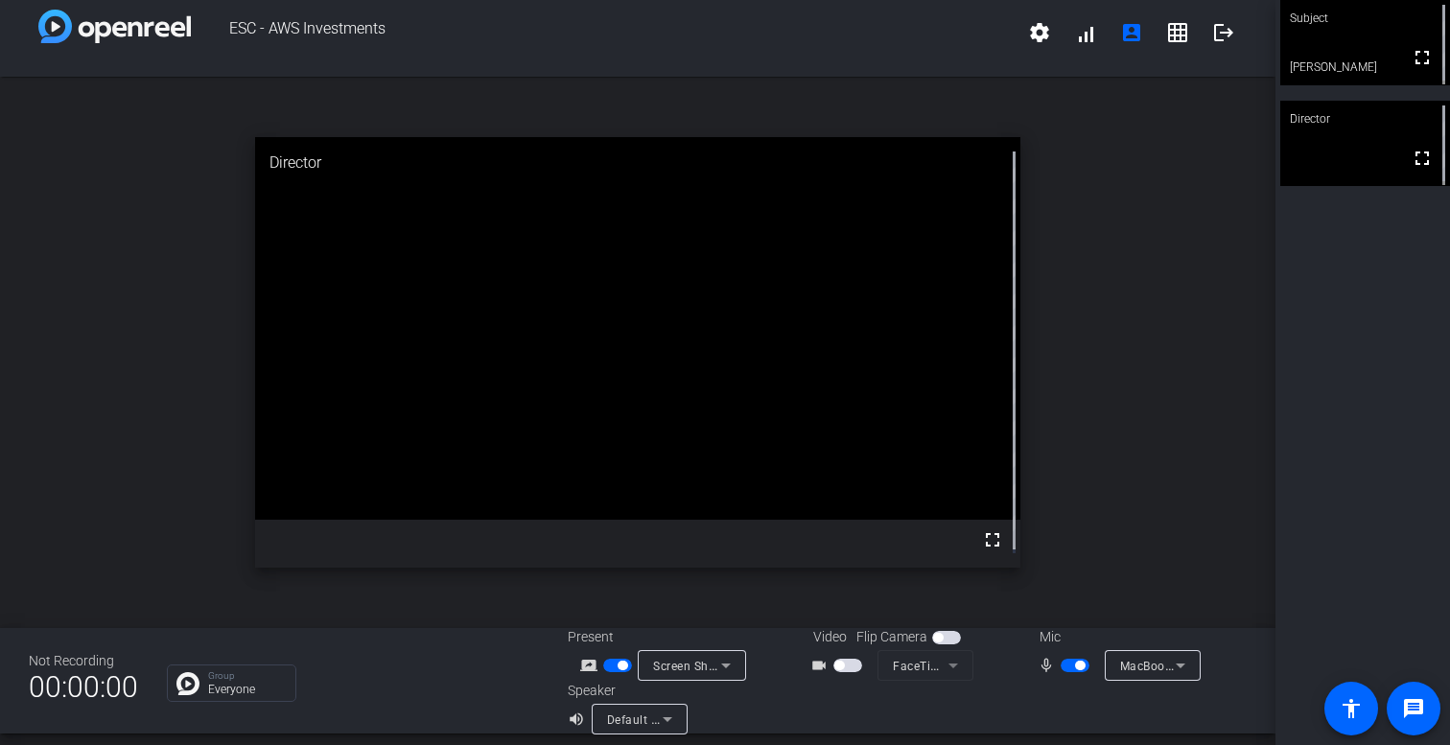
click at [1186, 385] on div "open_in_new Director fullscreen" at bounding box center [637, 352] width 1275 height 551
